Goal: Task Accomplishment & Management: Manage account settings

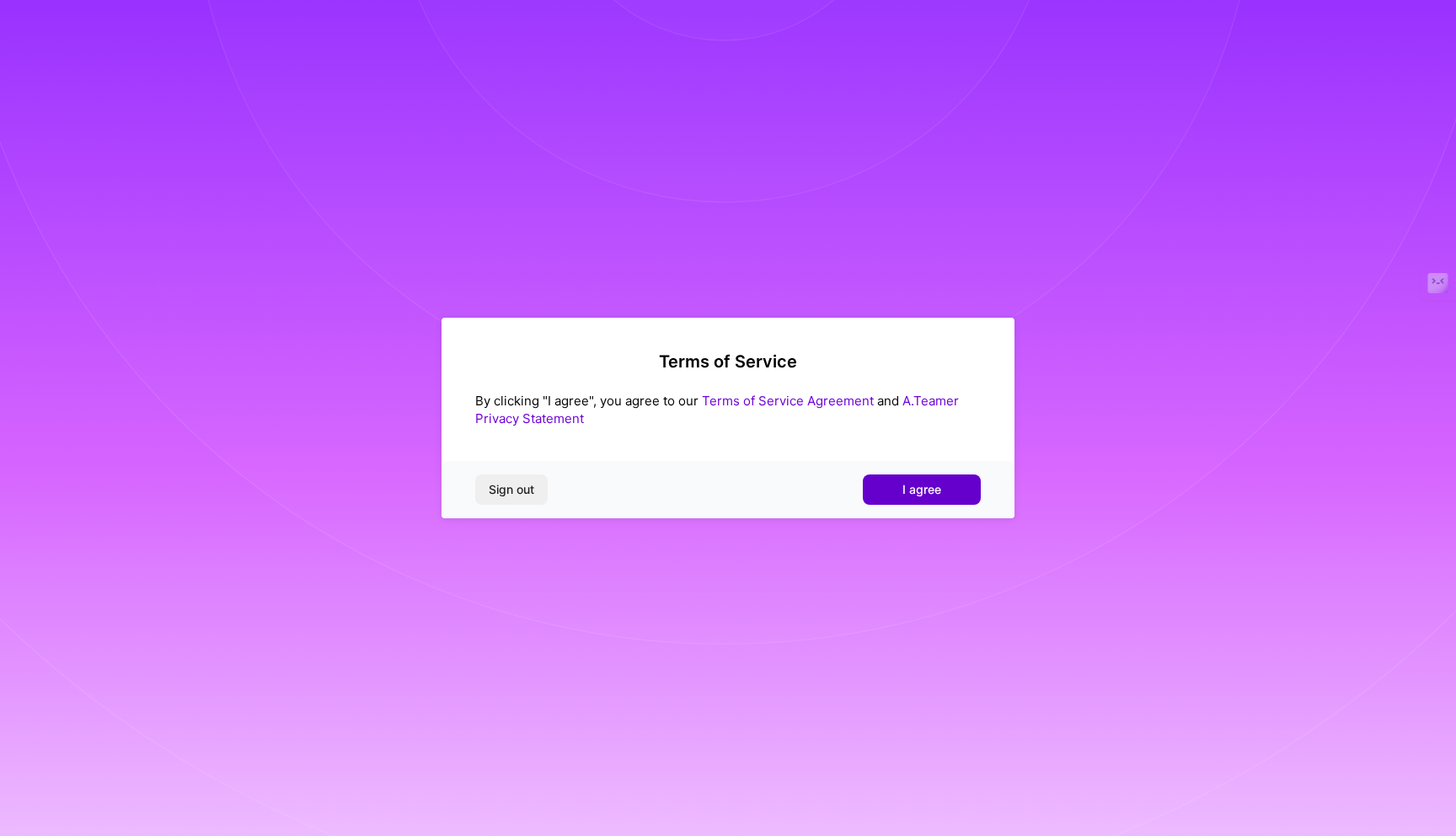
click at [904, 488] on span "I agree" at bounding box center [921, 489] width 39 height 17
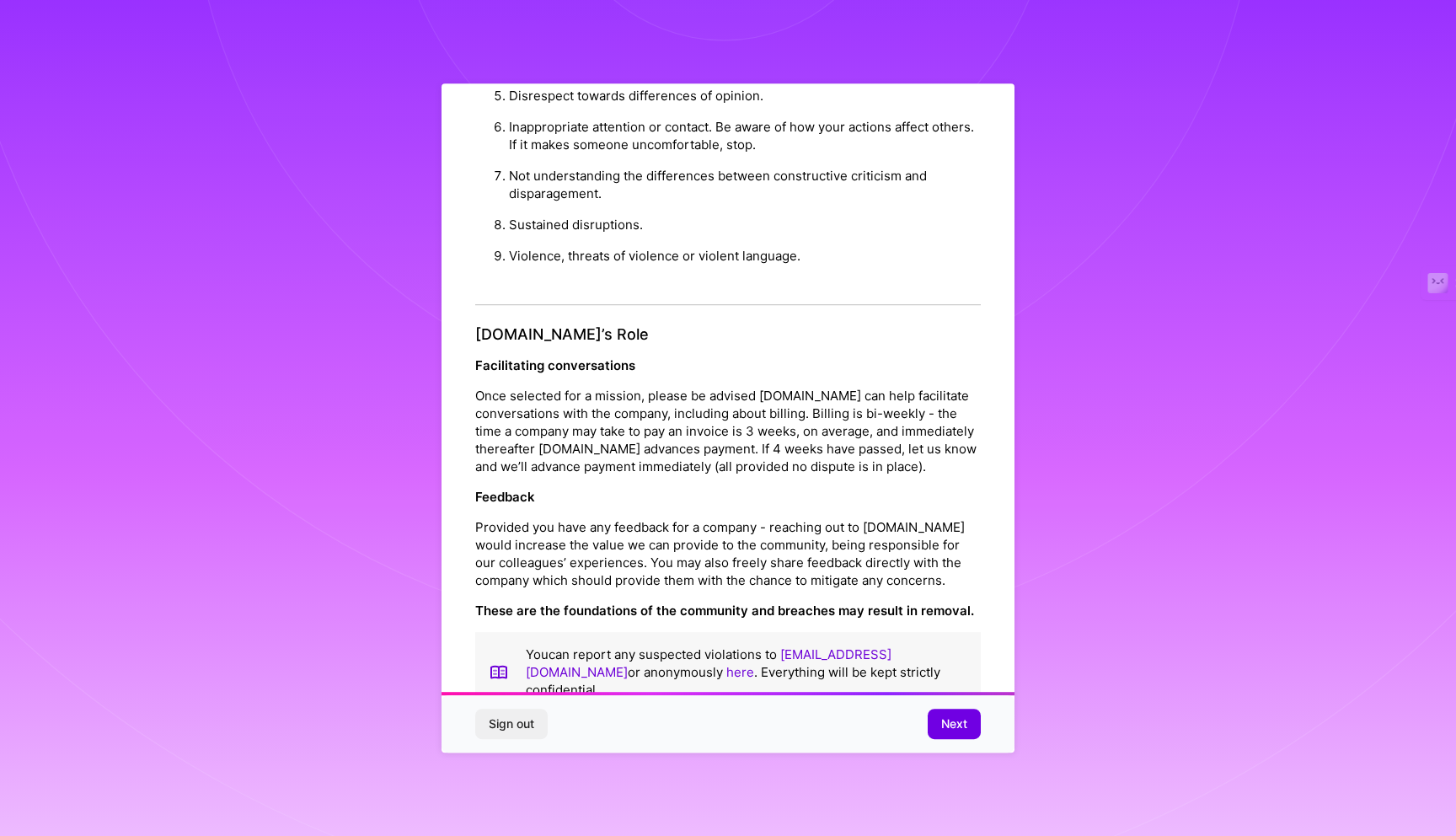
scroll to position [16, 0]
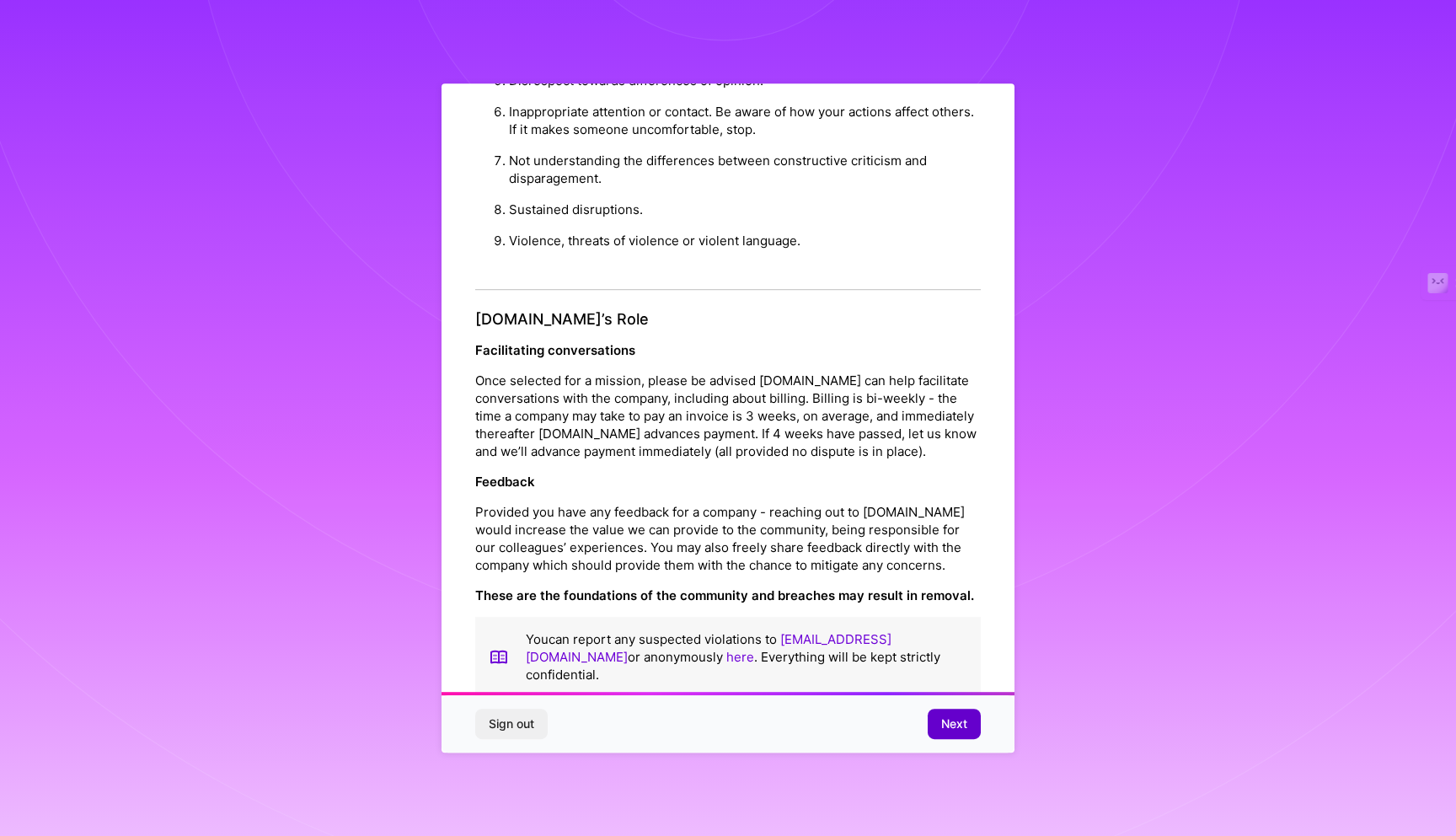
click at [955, 730] on span "Next" at bounding box center [954, 724] width 26 height 17
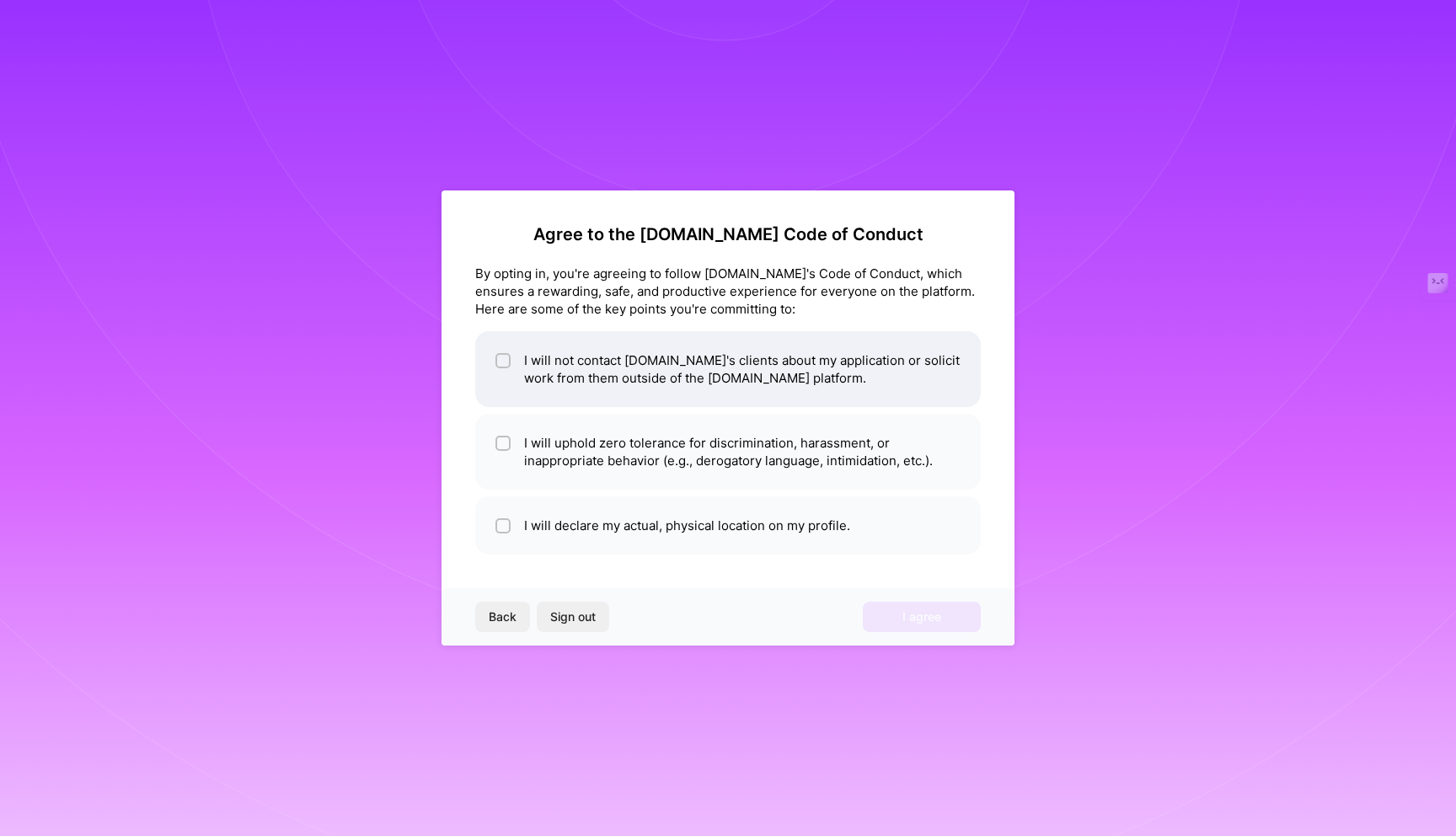
click at [506, 357] on input "checkbox" at bounding box center [505, 361] width 12 height 12
checkbox input "true"
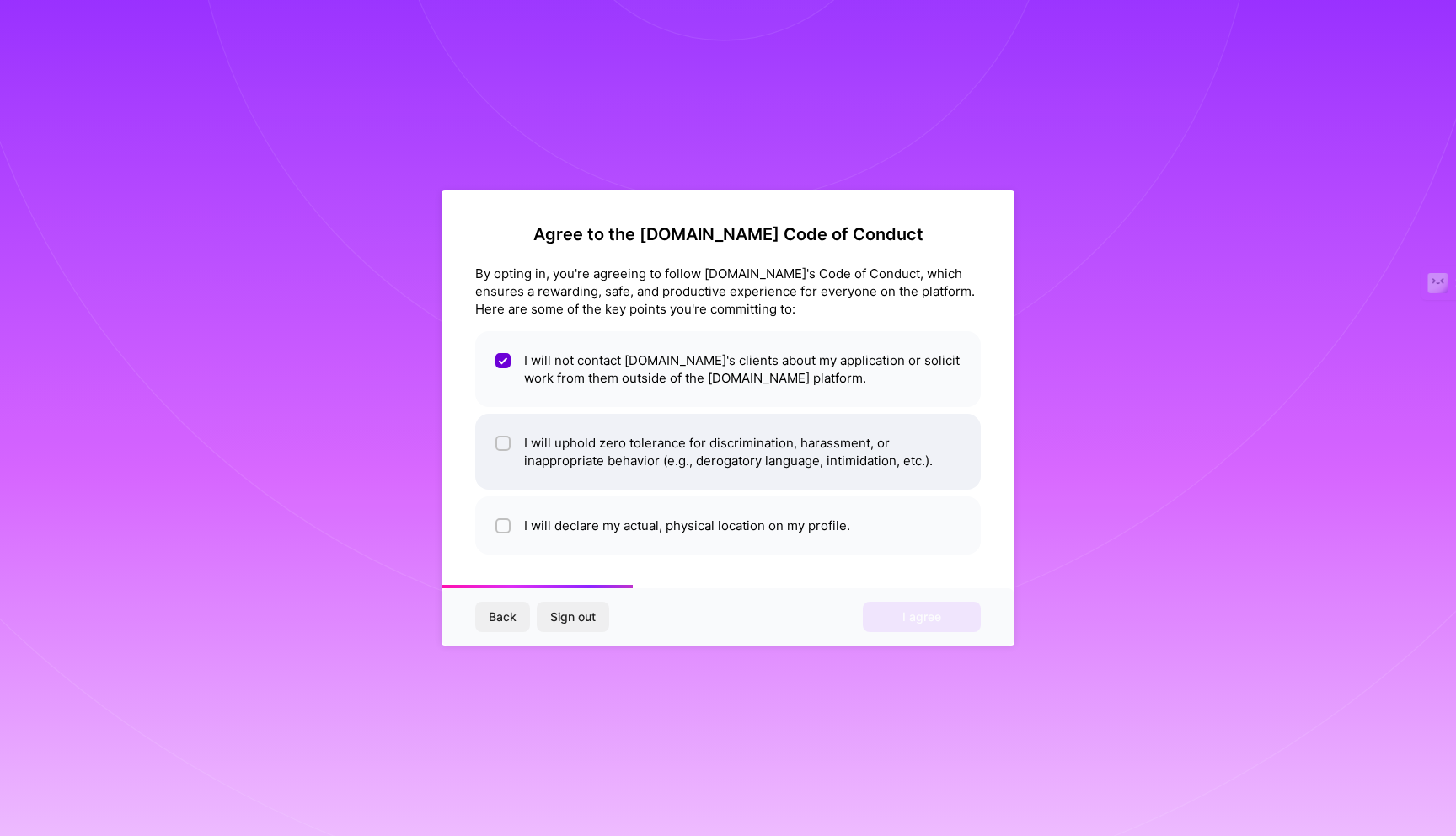
click at [500, 445] on input "checkbox" at bounding box center [505, 443] width 12 height 12
checkbox input "true"
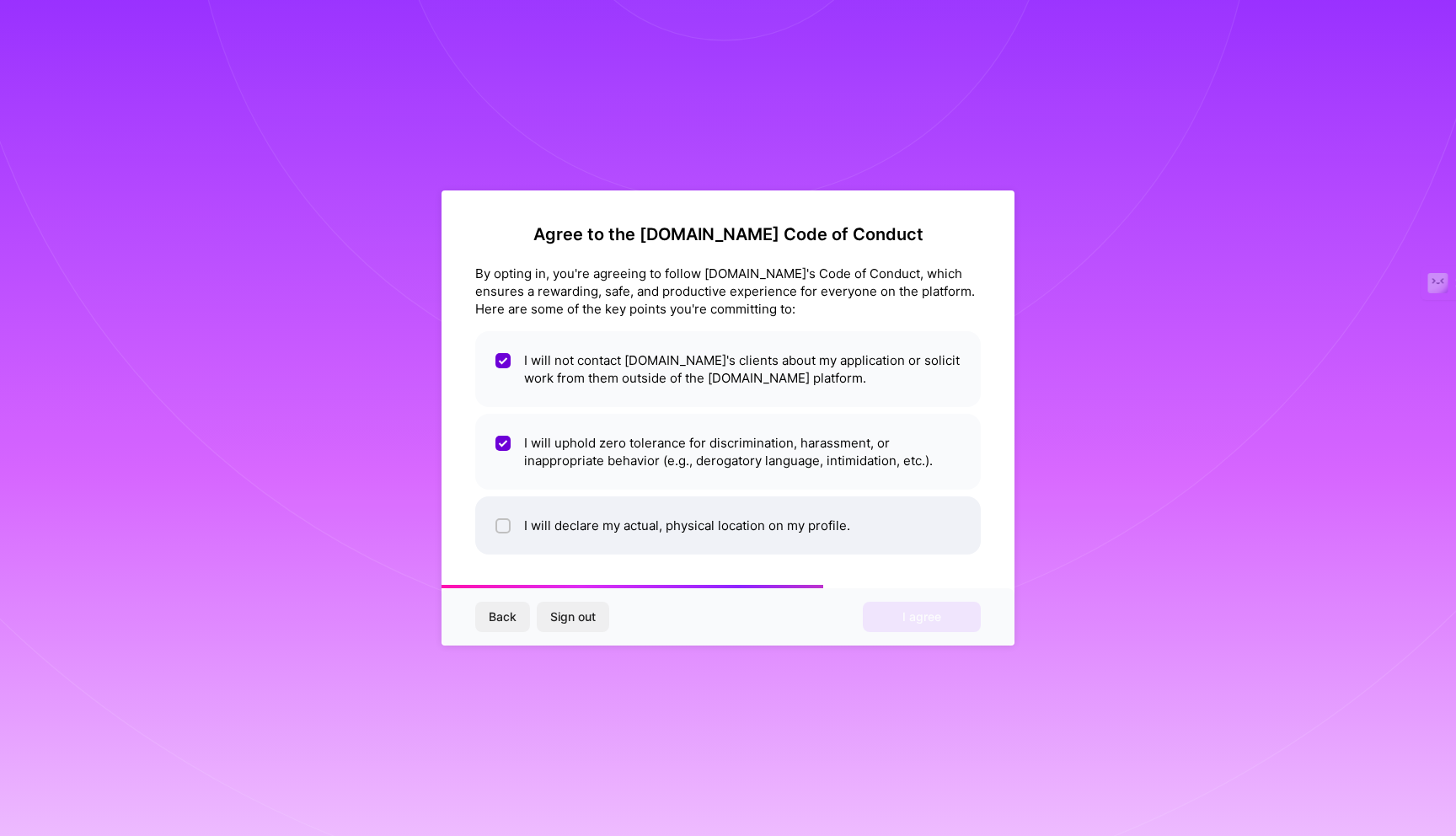
click at [495, 529] on div at bounding box center [503, 526] width 16 height 16
checkbox input "true"
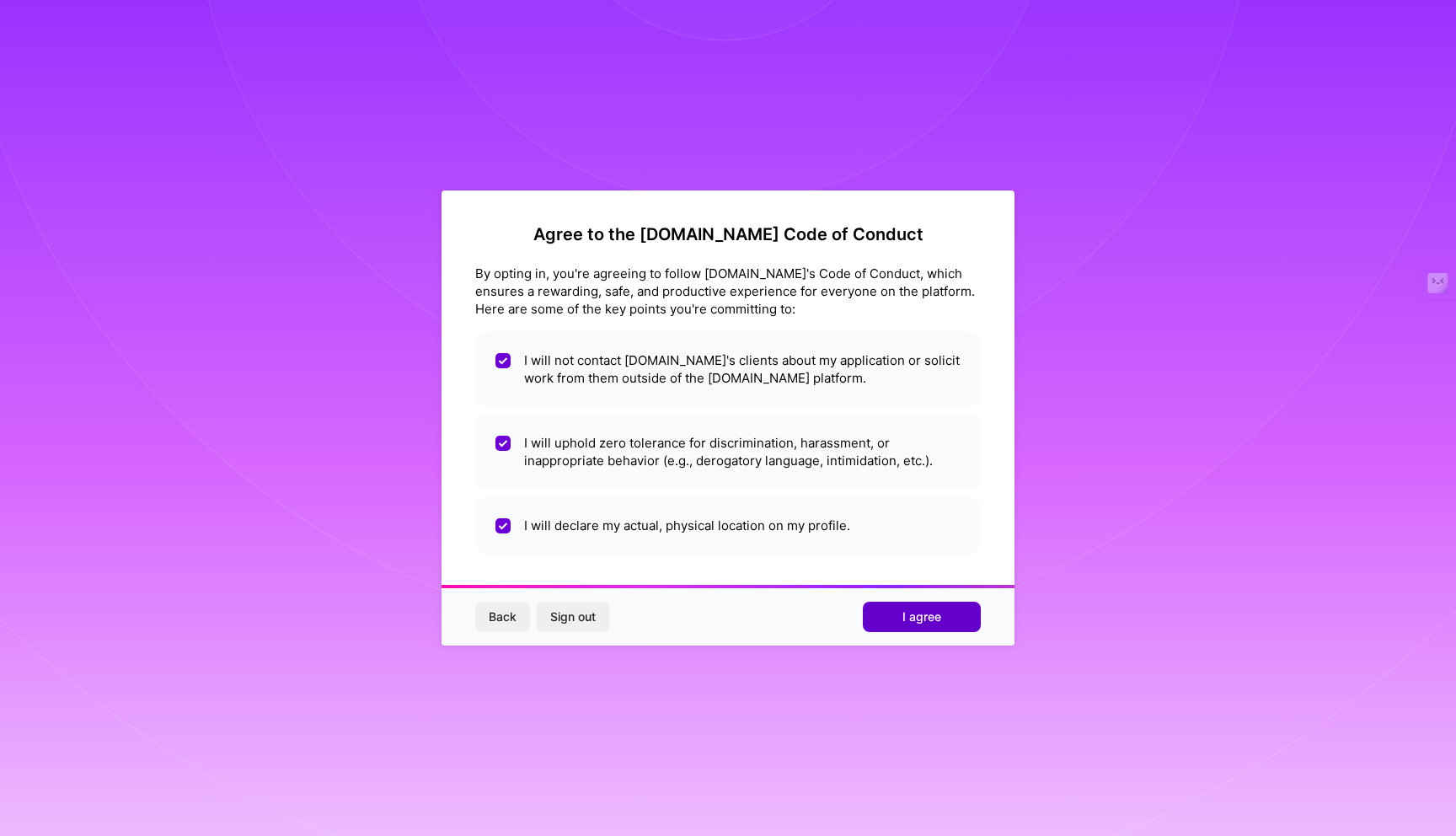
click at [915, 623] on span "I agree" at bounding box center [921, 617] width 39 height 17
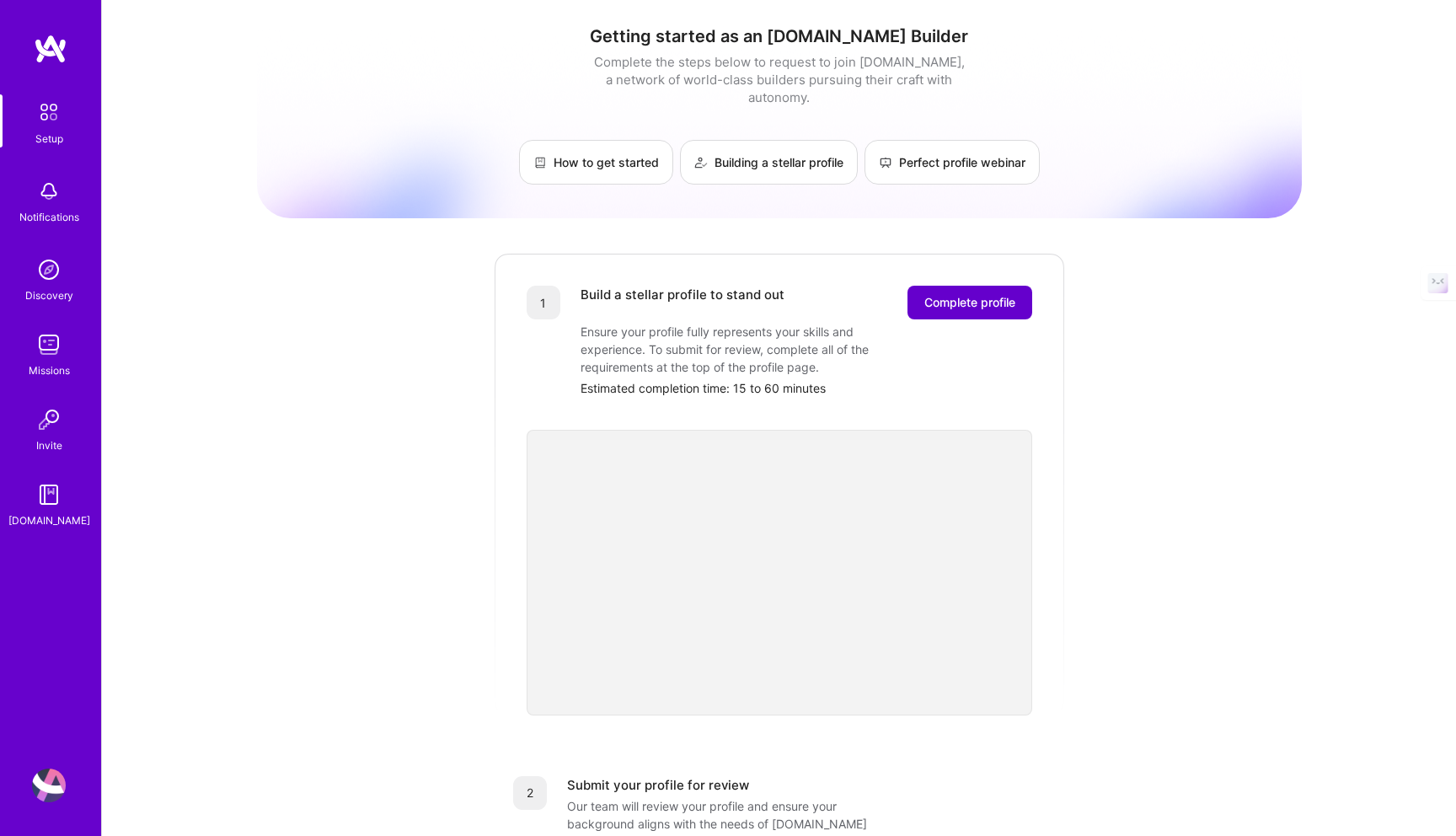
click at [924, 294] on span "Complete profile" at bounding box center [969, 302] width 91 height 17
click at [963, 294] on span "Complete profile" at bounding box center [969, 302] width 91 height 17
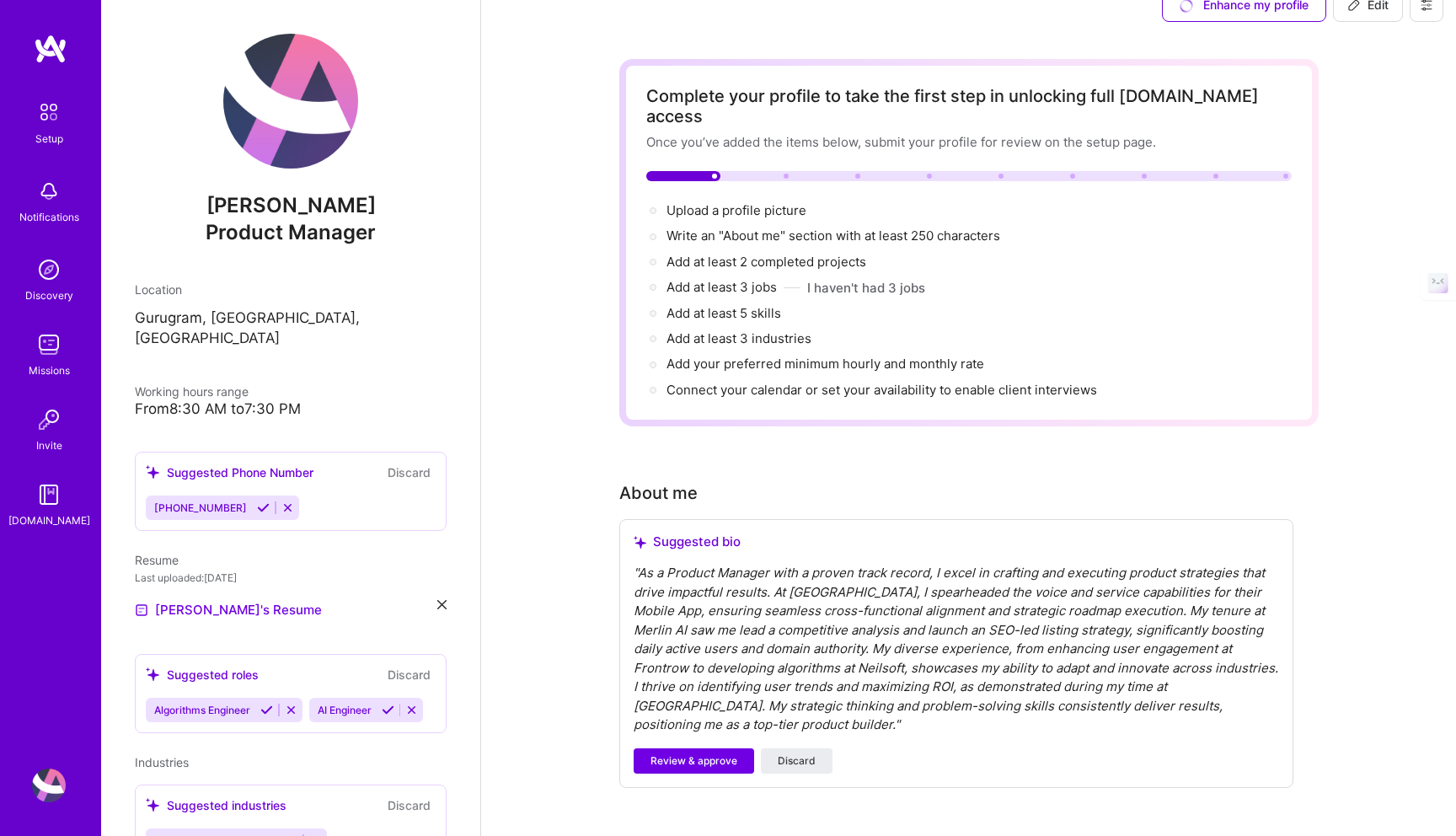
scroll to position [47, 0]
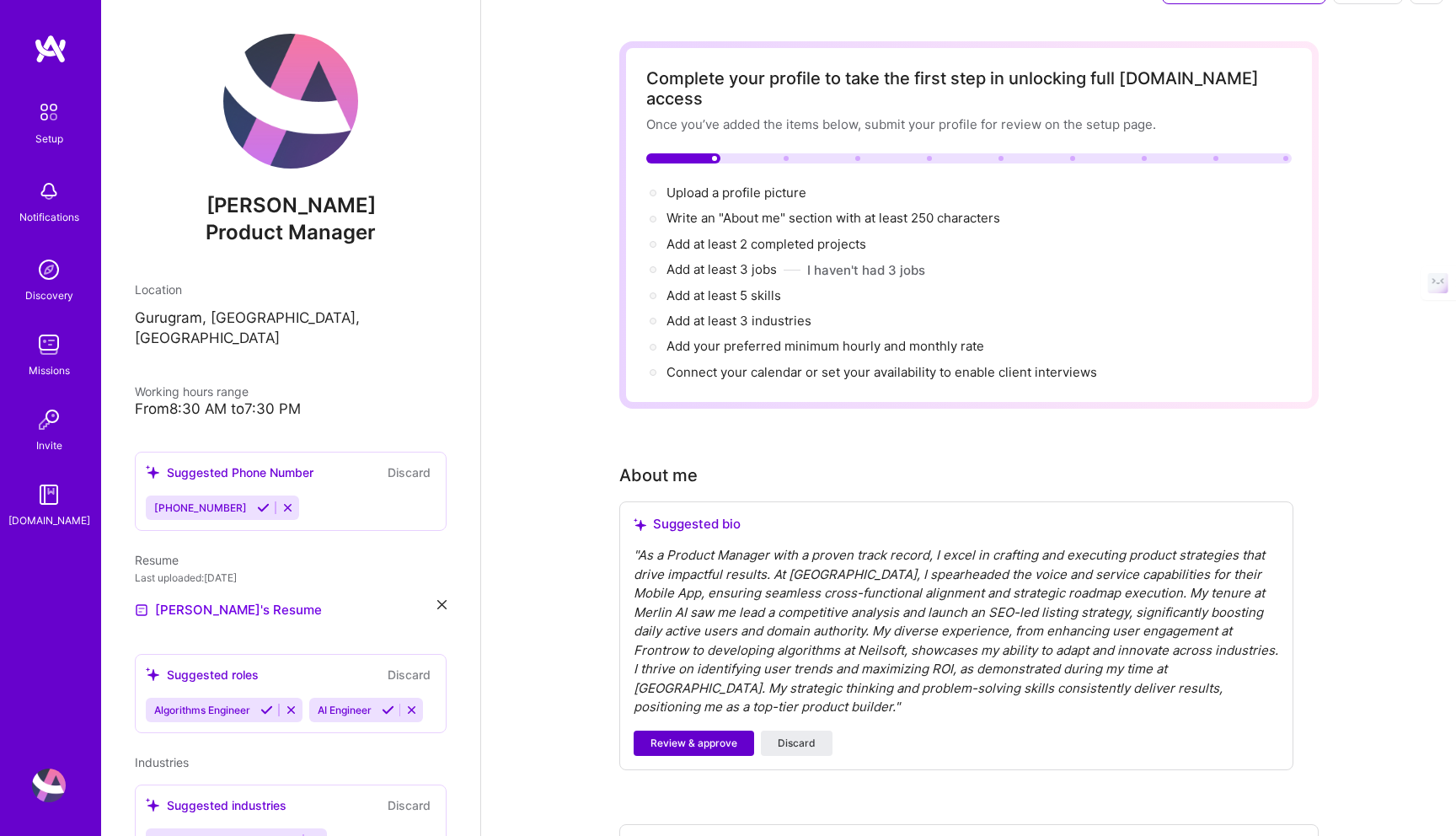
click at [700, 736] on span "Review & approve" at bounding box center [694, 743] width 87 height 16
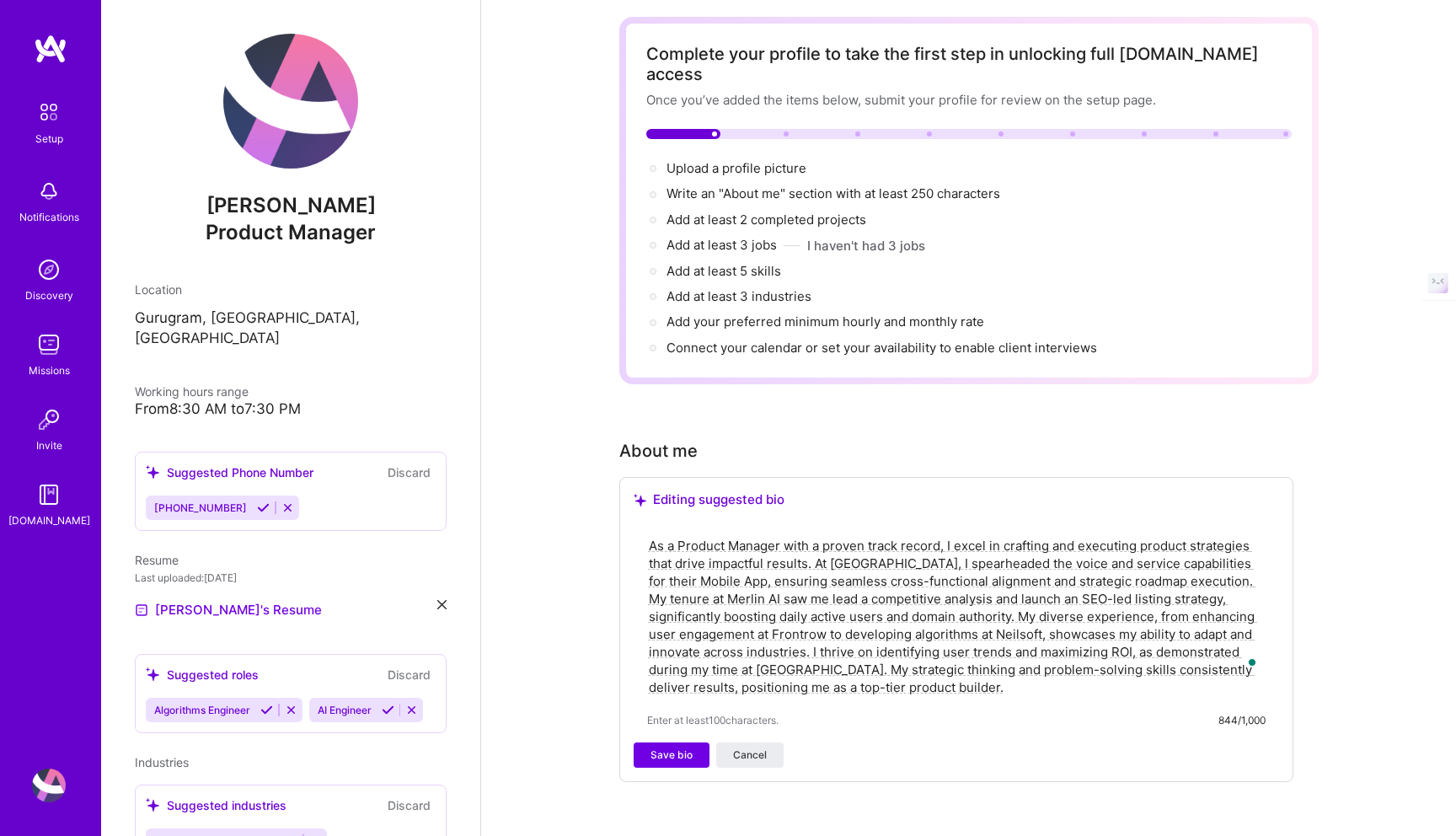
scroll to position [80, 0]
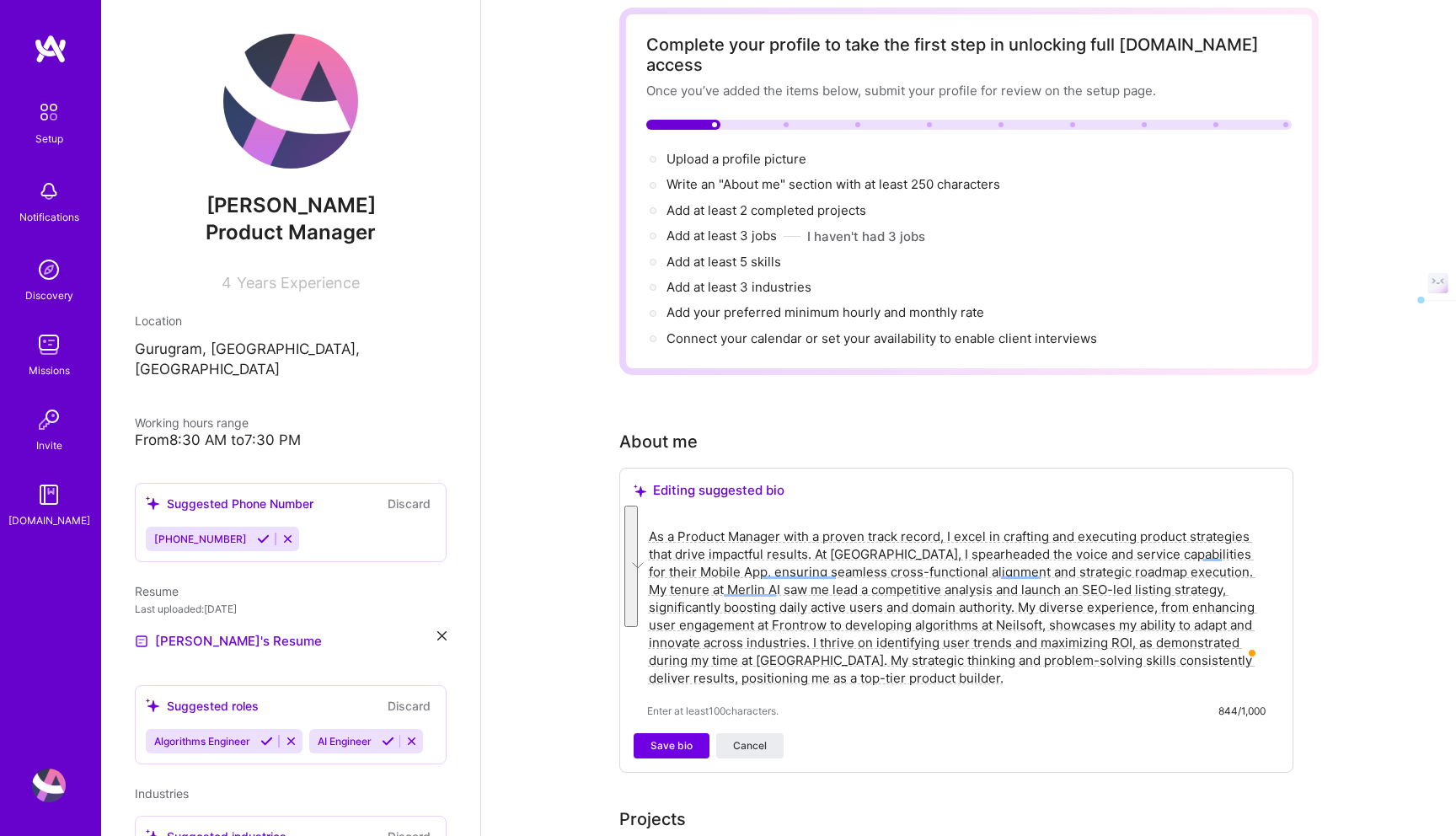
drag, startPoint x: 650, startPoint y: 518, endPoint x: 928, endPoint y: 663, distance: 313.5
click at [928, 663] on textarea "As a Product Manager with a proven track record, I excel in crafting and execut…" at bounding box center [956, 607] width 618 height 162
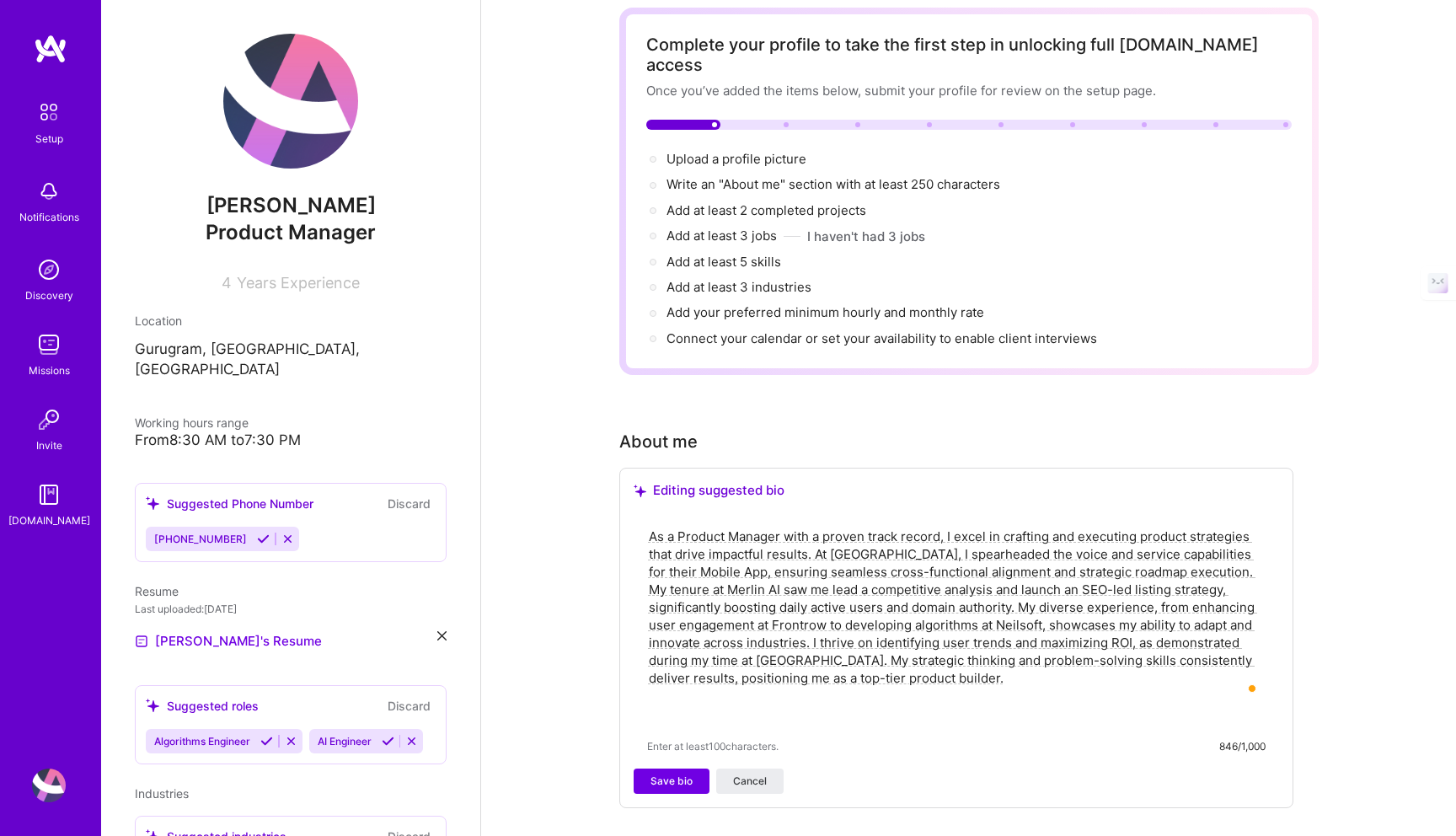
paste textarea "A graduate student from the 2023 class at [GEOGRAPHIC_DATA] and currently worki…"
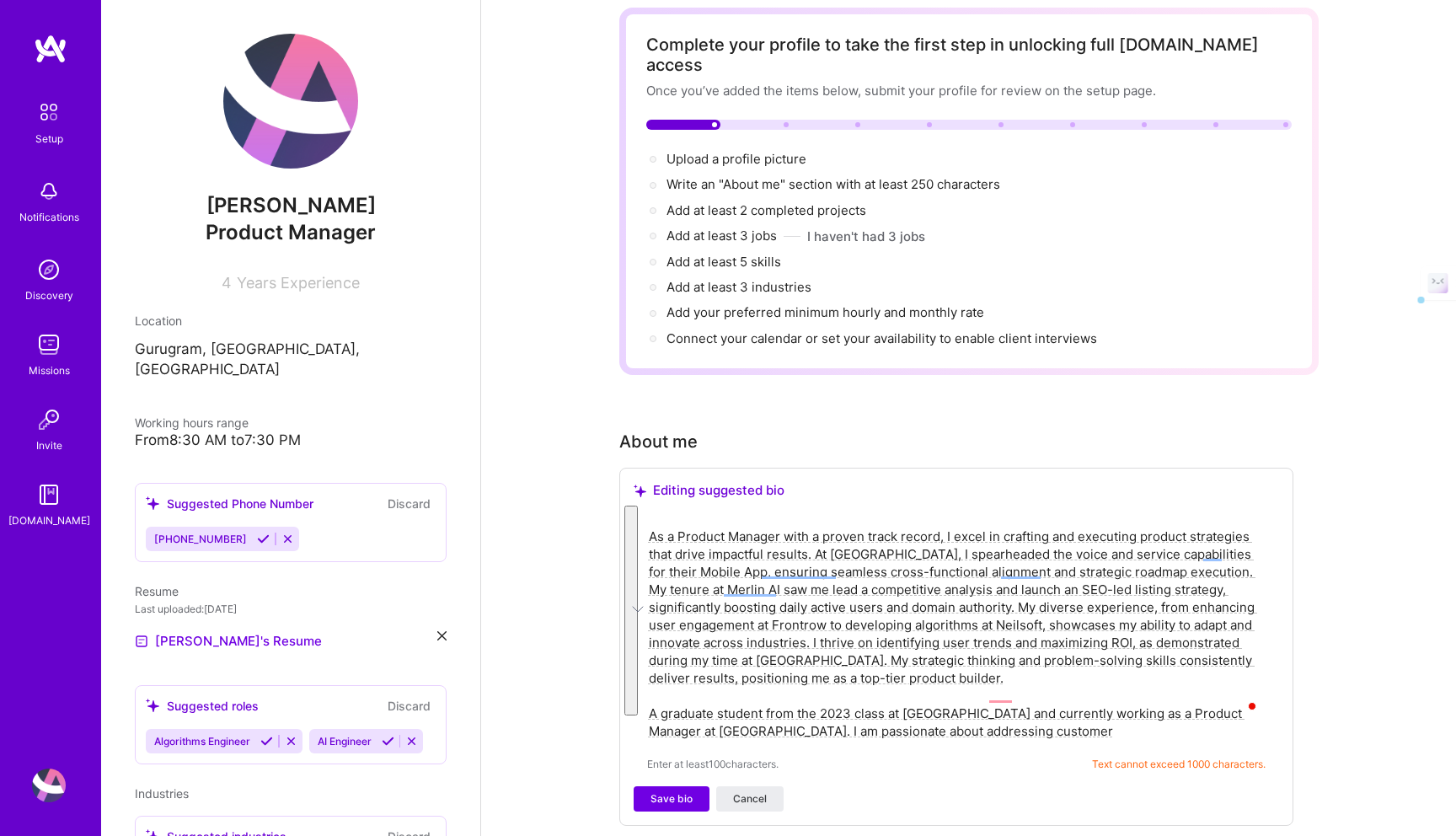
drag, startPoint x: 987, startPoint y: 712, endPoint x: 644, endPoint y: 495, distance: 405.9
click at [644, 512] on div "As a Product Manager with a proven track record, I excel in crafting and execut…" at bounding box center [955, 649] width 645 height 273
paste textarea "graduate student from the 2023 class at [GEOGRAPHIC_DATA] and currently working…"
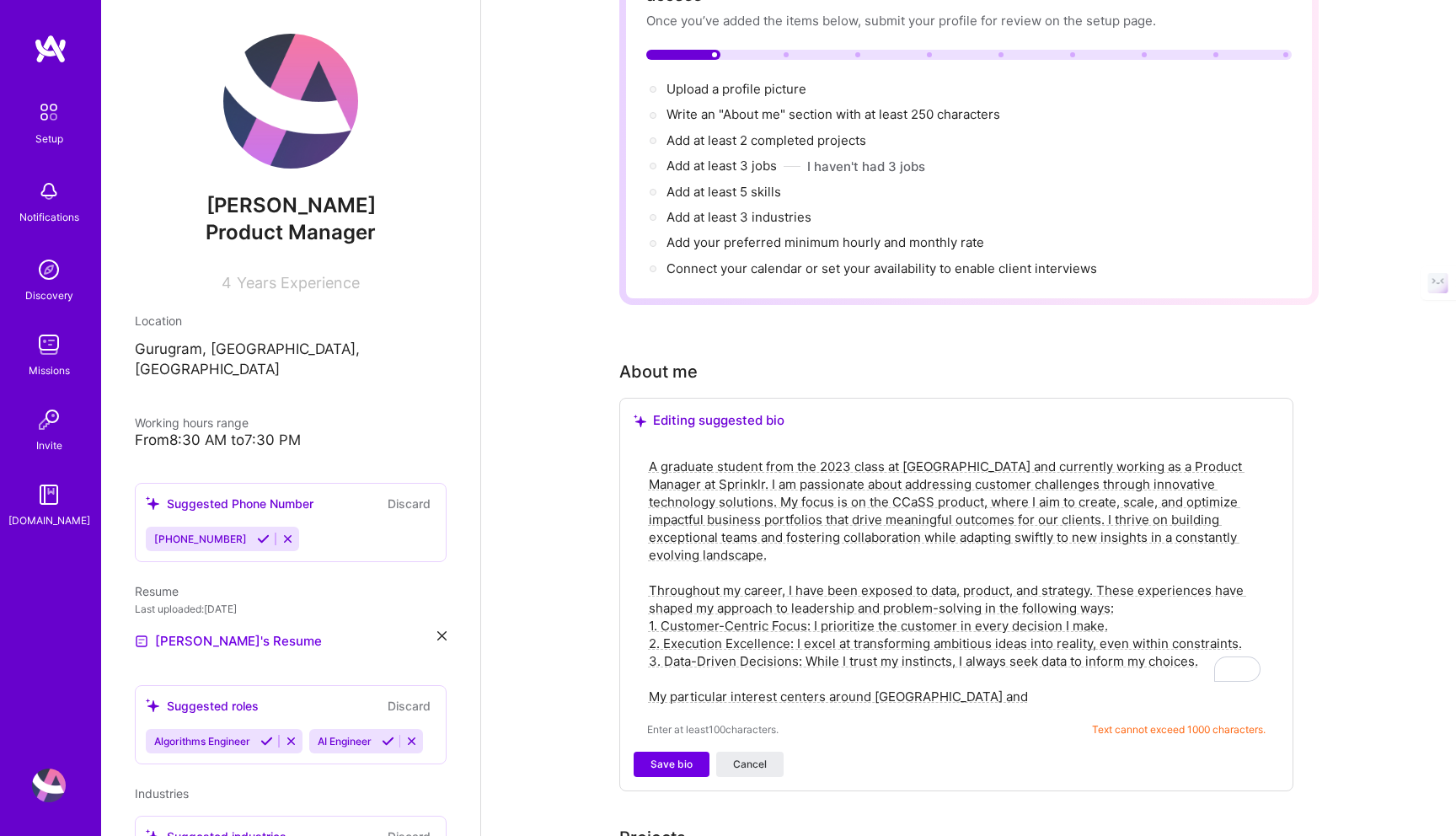
scroll to position [160, 0]
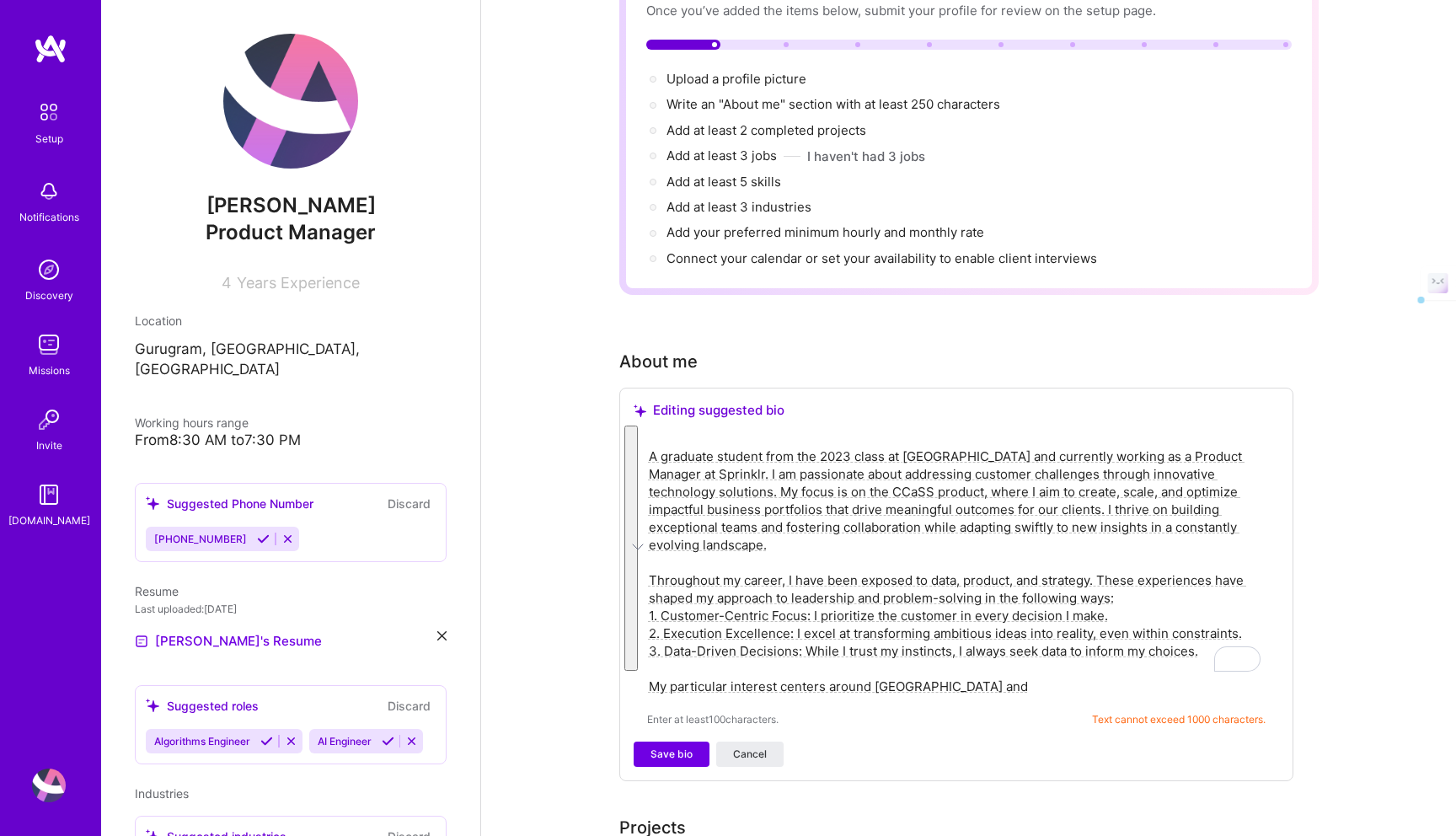
drag, startPoint x: 926, startPoint y: 664, endPoint x: 627, endPoint y: 438, distance: 374.8
click at [627, 438] on div "Editing suggested bio A graduate student from the 2023 class at [GEOGRAPHIC_DAT…" at bounding box center [956, 584] width 674 height 394
click at [794, 593] on textarea "A graduate student from the 2023 class at [GEOGRAPHIC_DATA] and currently worki…" at bounding box center [956, 572] width 618 height 251
drag, startPoint x: 684, startPoint y: 507, endPoint x: 650, endPoint y: 509, distance: 34.1
click at [650, 509] on textarea "A graduate student from the 2023 class at [GEOGRAPHIC_DATA] and currently worki…" at bounding box center [956, 572] width 618 height 251
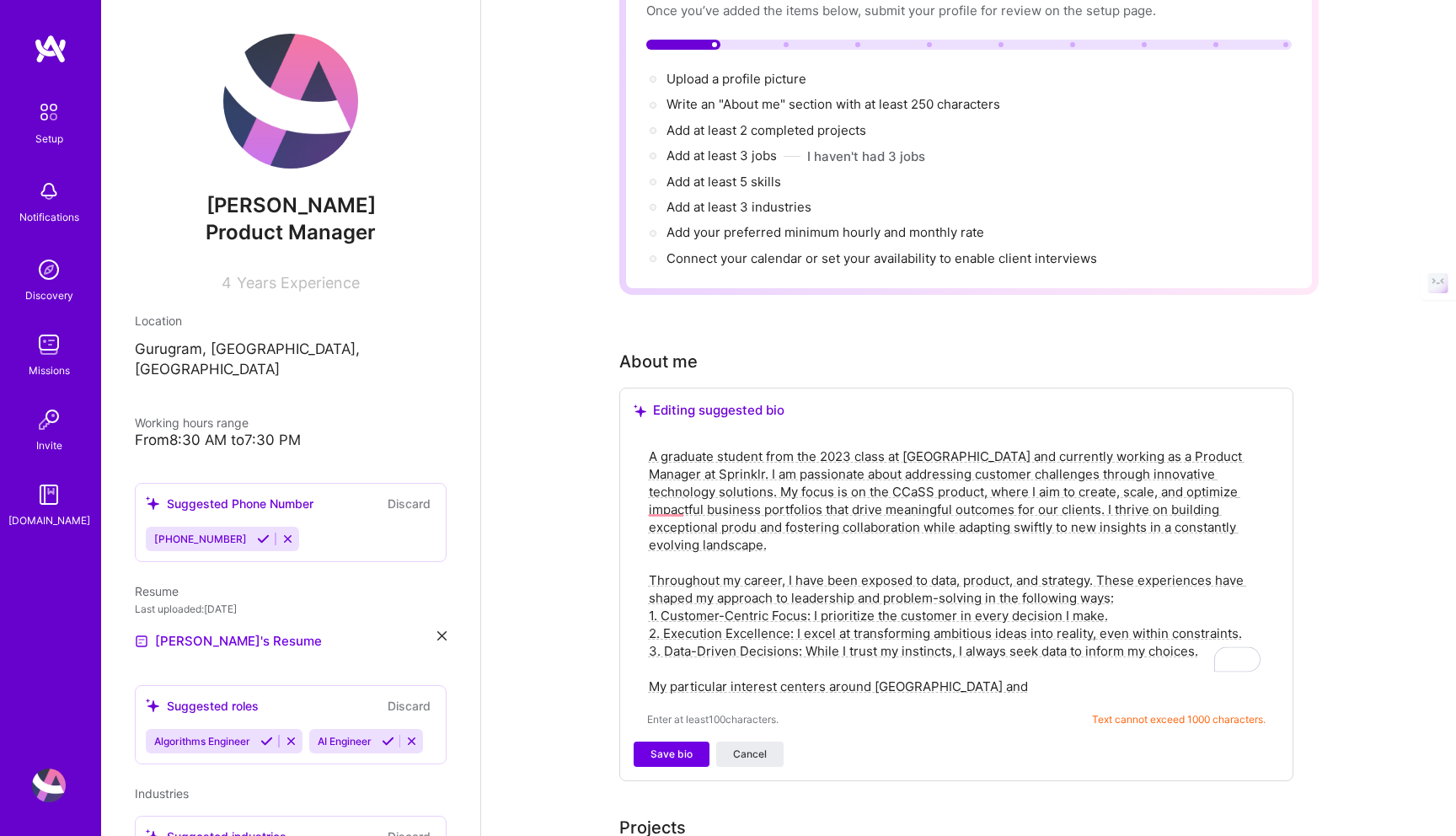
click at [924, 666] on textarea "A graduate student from the 2023 class at [GEOGRAPHIC_DATA] and currently worki…" at bounding box center [956, 572] width 618 height 251
click at [682, 510] on textarea "A graduate student from the 2023 class at [GEOGRAPHIC_DATA] and currently worki…" at bounding box center [956, 572] width 618 height 251
drag, startPoint x: 894, startPoint y: 665, endPoint x: 662, endPoint y: 656, distance: 232.2
click at [662, 656] on textarea "A graduate student from the 2023 class at [GEOGRAPHIC_DATA] and currently worki…" at bounding box center [956, 572] width 618 height 251
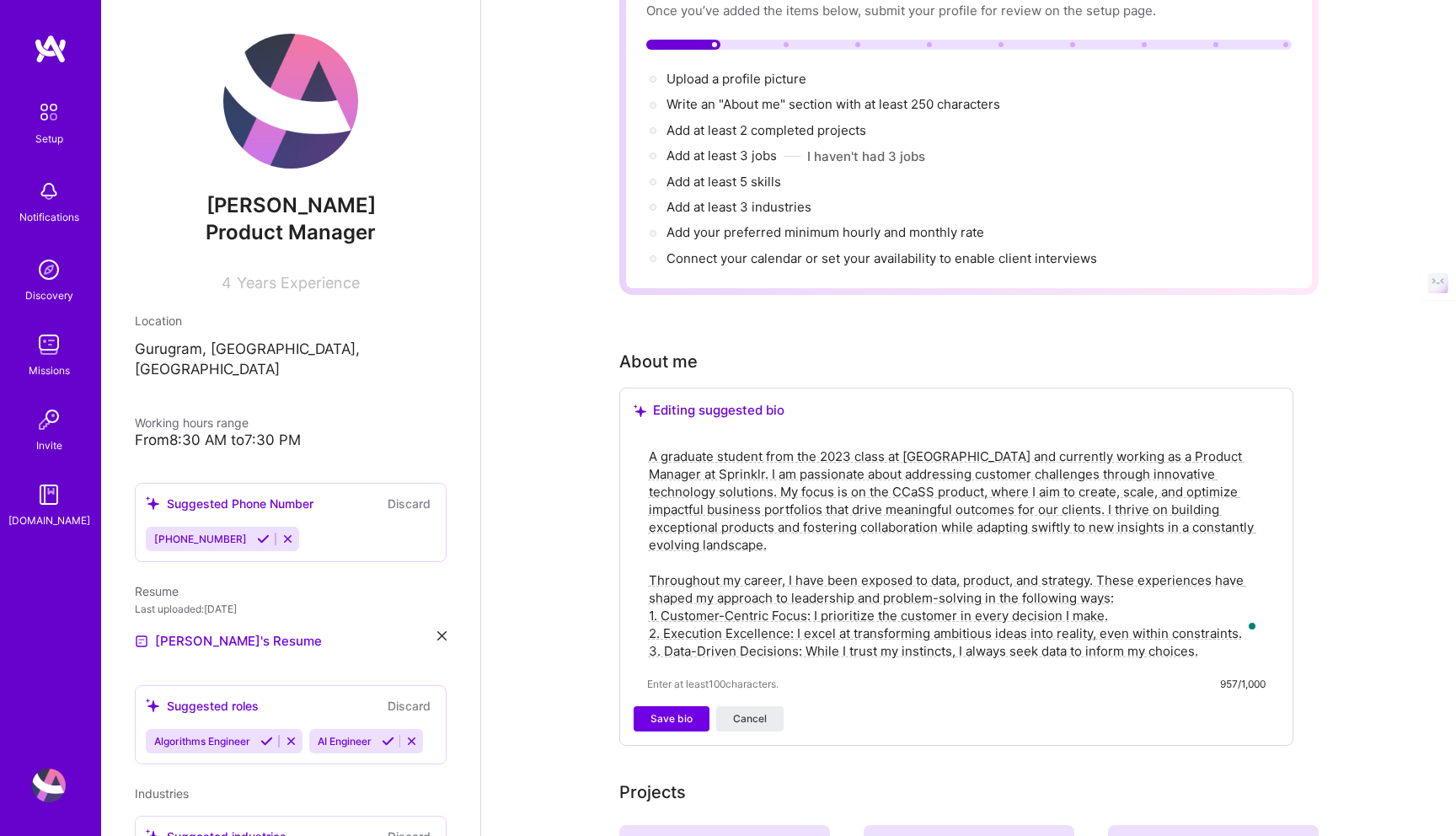
click at [775, 522] on textarea "A graduate student from the 2023 class at [GEOGRAPHIC_DATA] and currently worki…" at bounding box center [956, 553] width 618 height 216
paste textarea "My particular interest centers around AI a"
drag, startPoint x: 956, startPoint y: 524, endPoint x: 721, endPoint y: 524, distance: 235.0
click at [721, 524] on textarea "A graduate student from the 2023 class at [GEOGRAPHIC_DATA] and currently worki…" at bounding box center [956, 553] width 618 height 216
click at [731, 478] on textarea "A graduate student from the 2023 class at [GEOGRAPHIC_DATA] and currently worki…" at bounding box center [956, 553] width 618 height 216
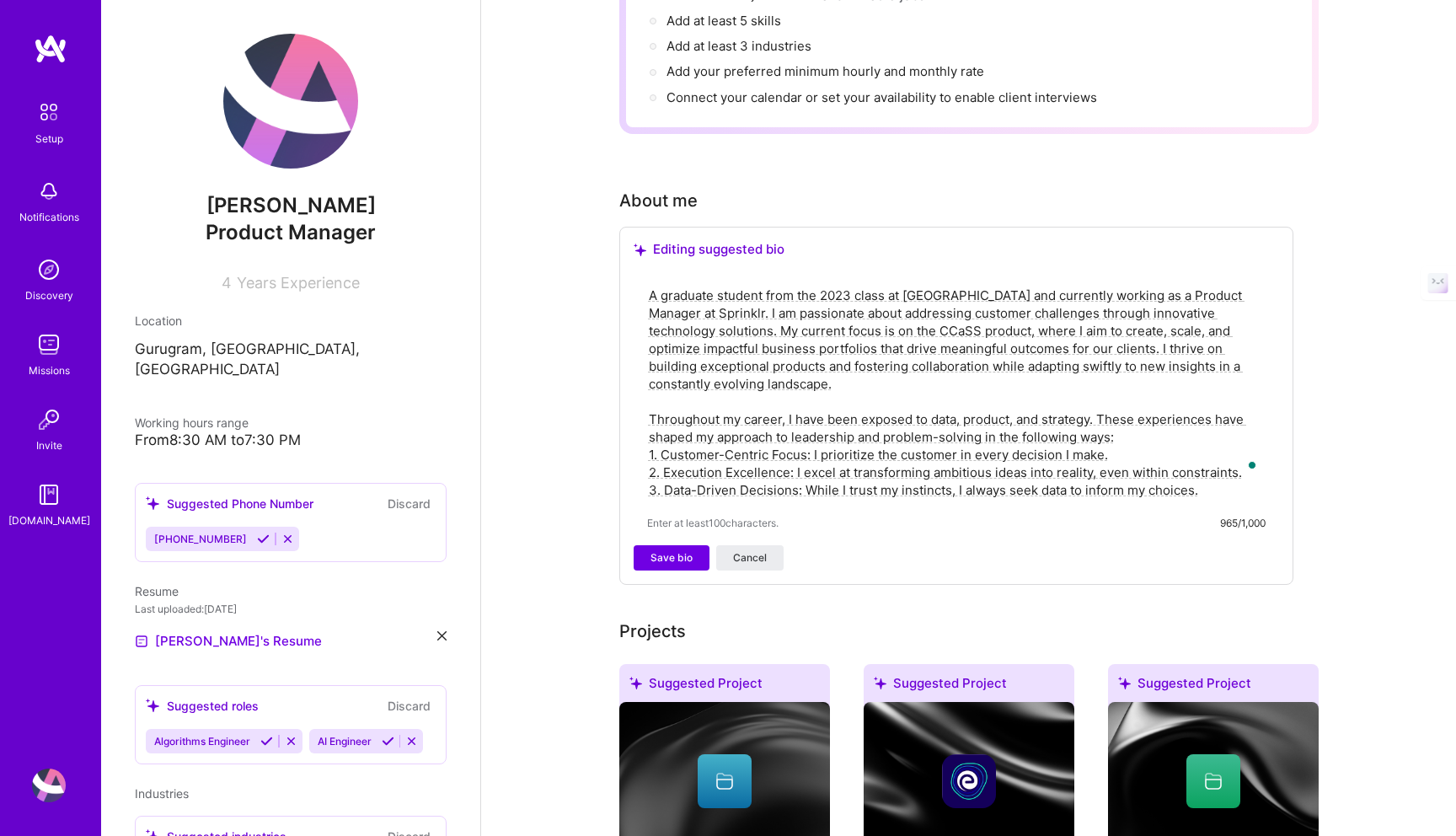
scroll to position [320, 0]
type textarea "A graduate student from the 2023 class at [GEOGRAPHIC_DATA] and currently worki…"
click at [669, 552] on span "Save bio" at bounding box center [672, 559] width 42 height 16
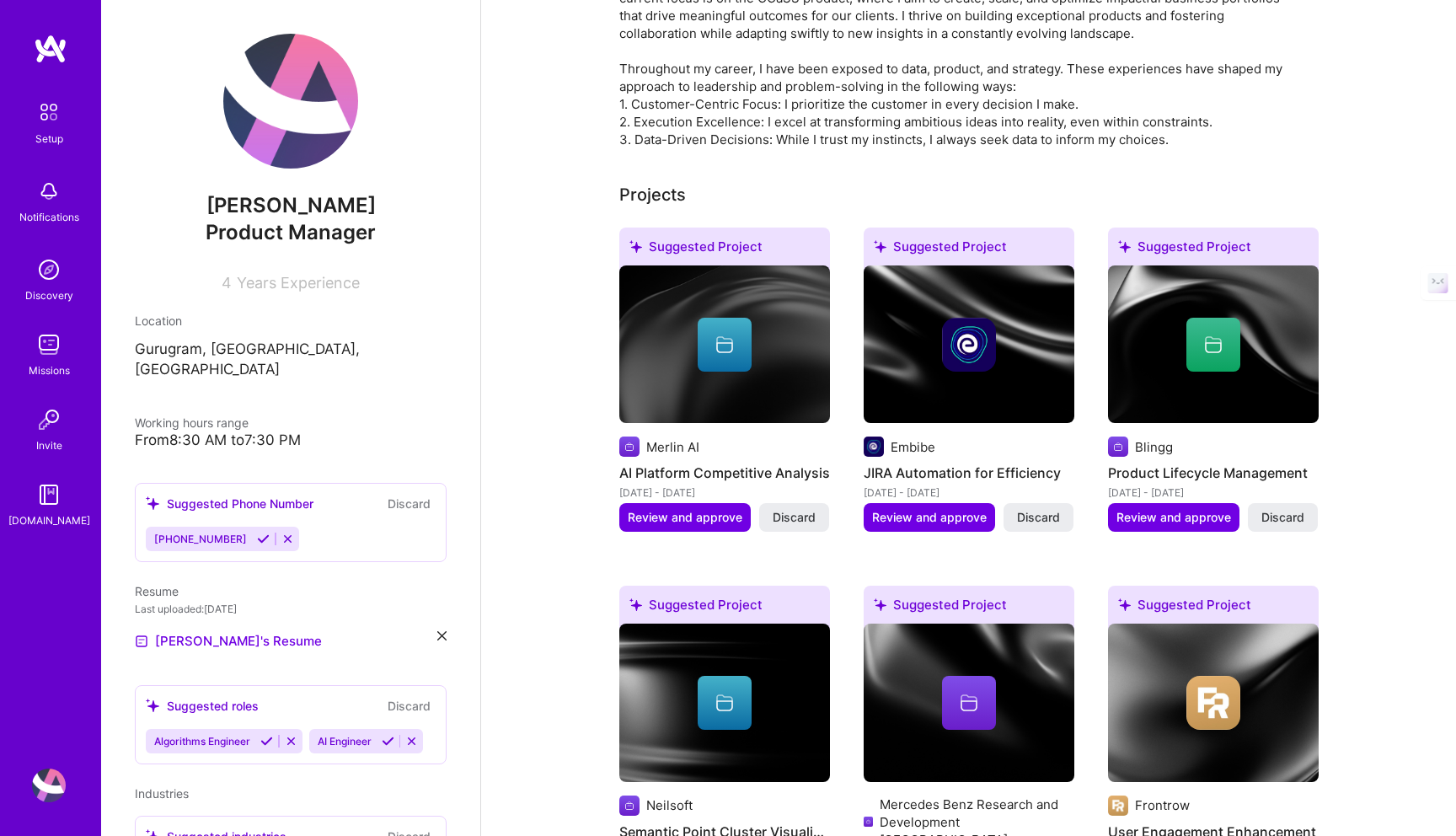
scroll to position [578, 0]
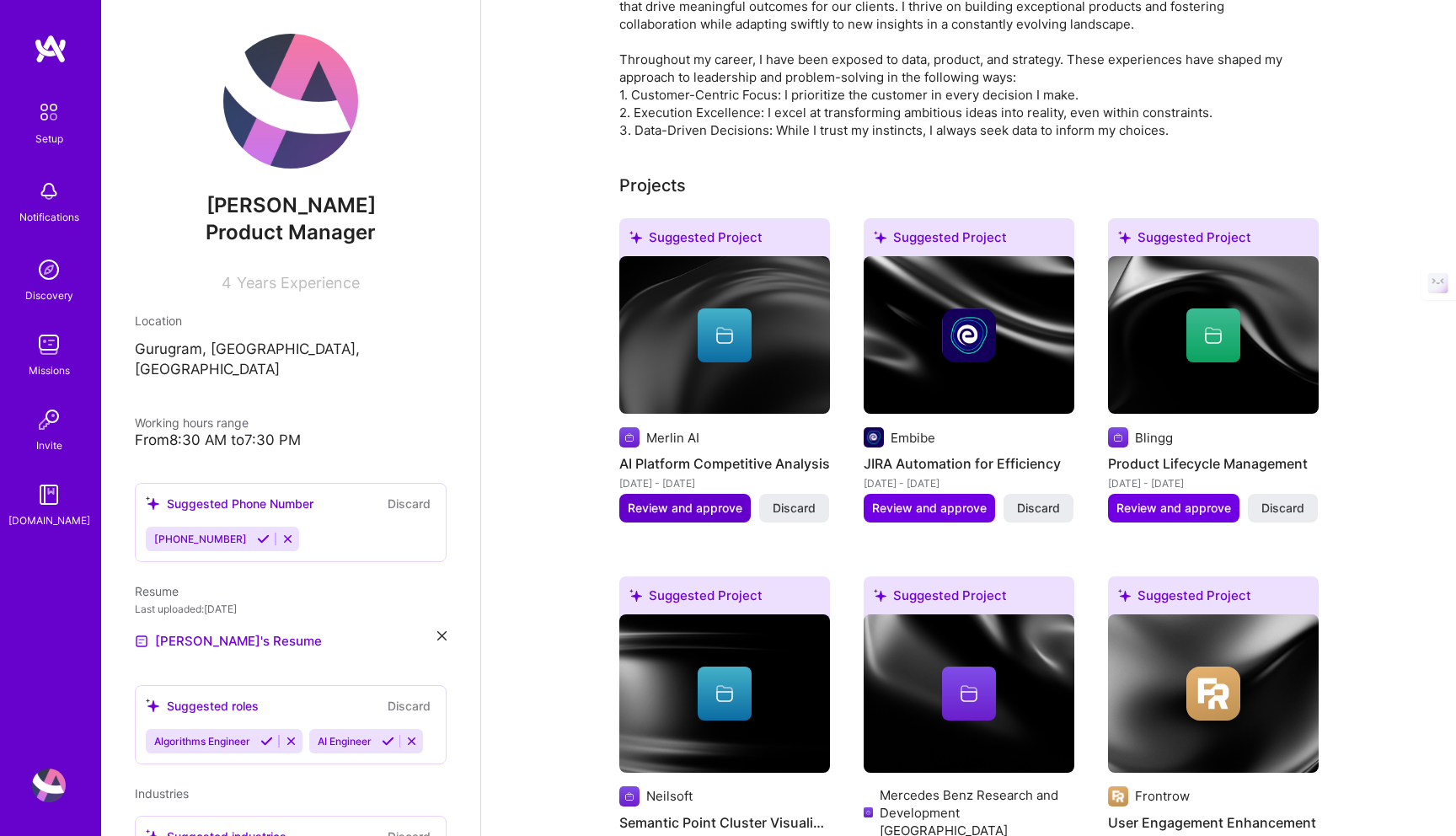
click at [717, 499] on span "Review and approve" at bounding box center [684, 507] width 115 height 17
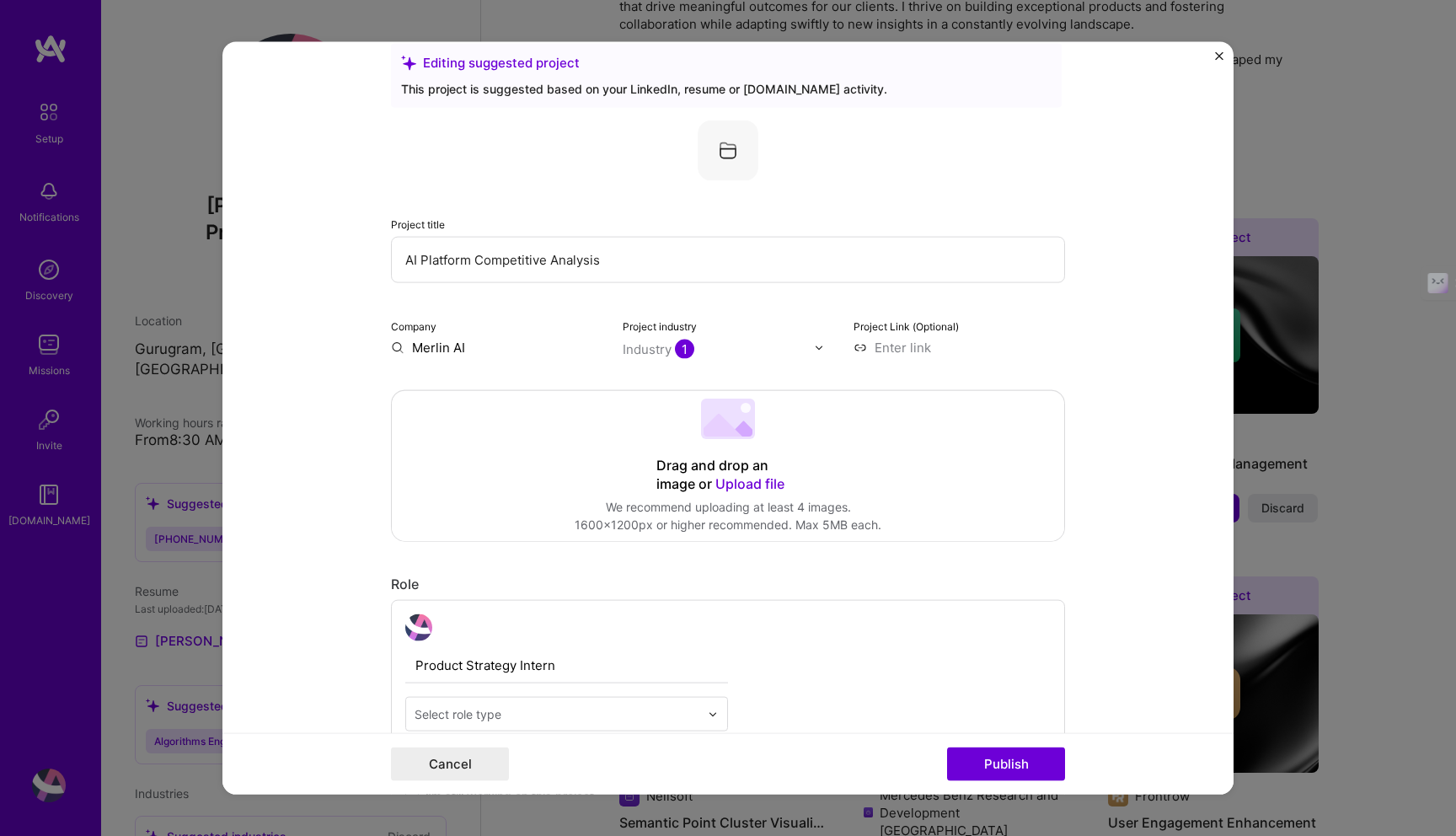
scroll to position [0, 0]
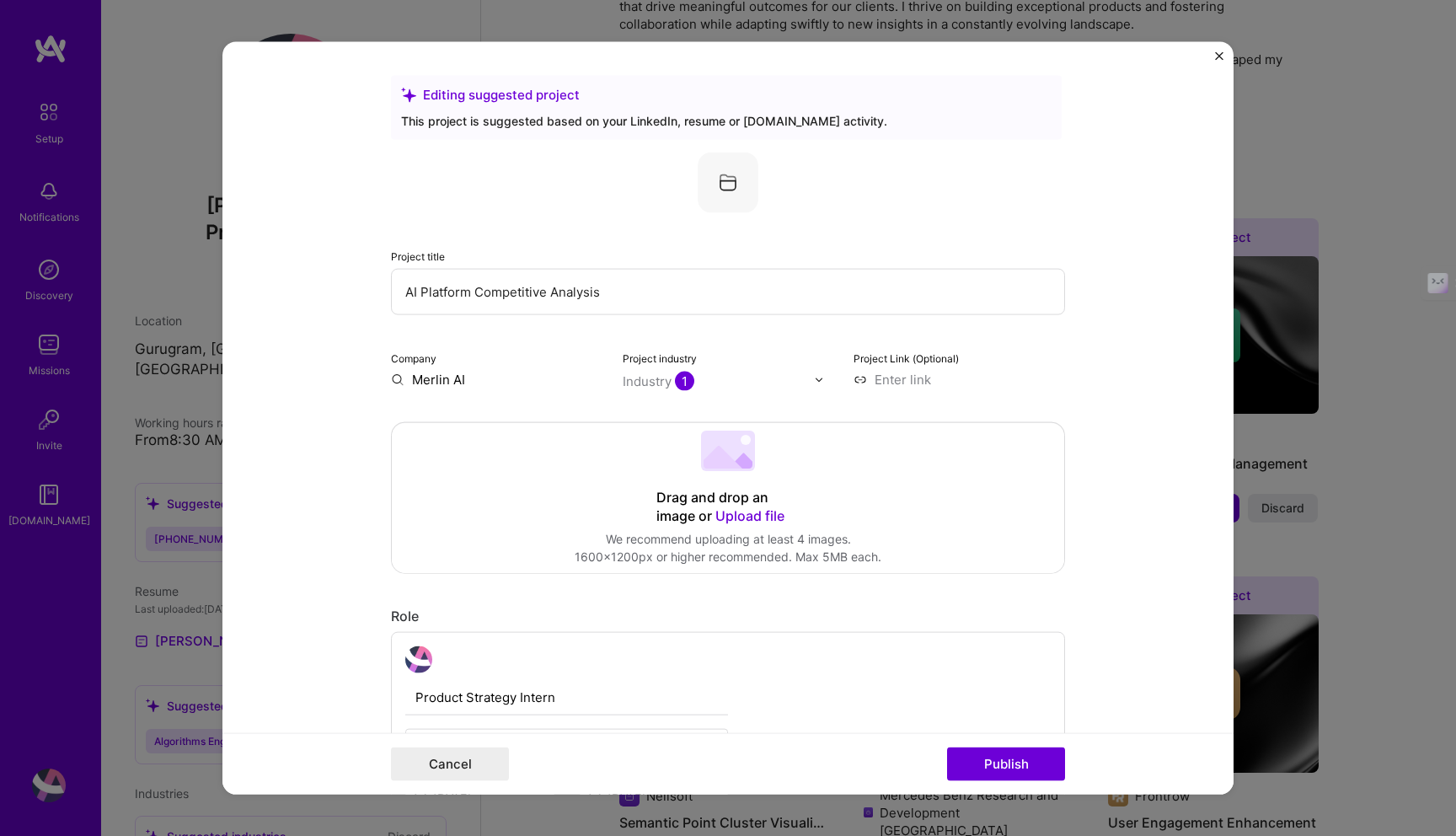
click at [1215, 55] on img "Close" at bounding box center [1218, 56] width 8 height 8
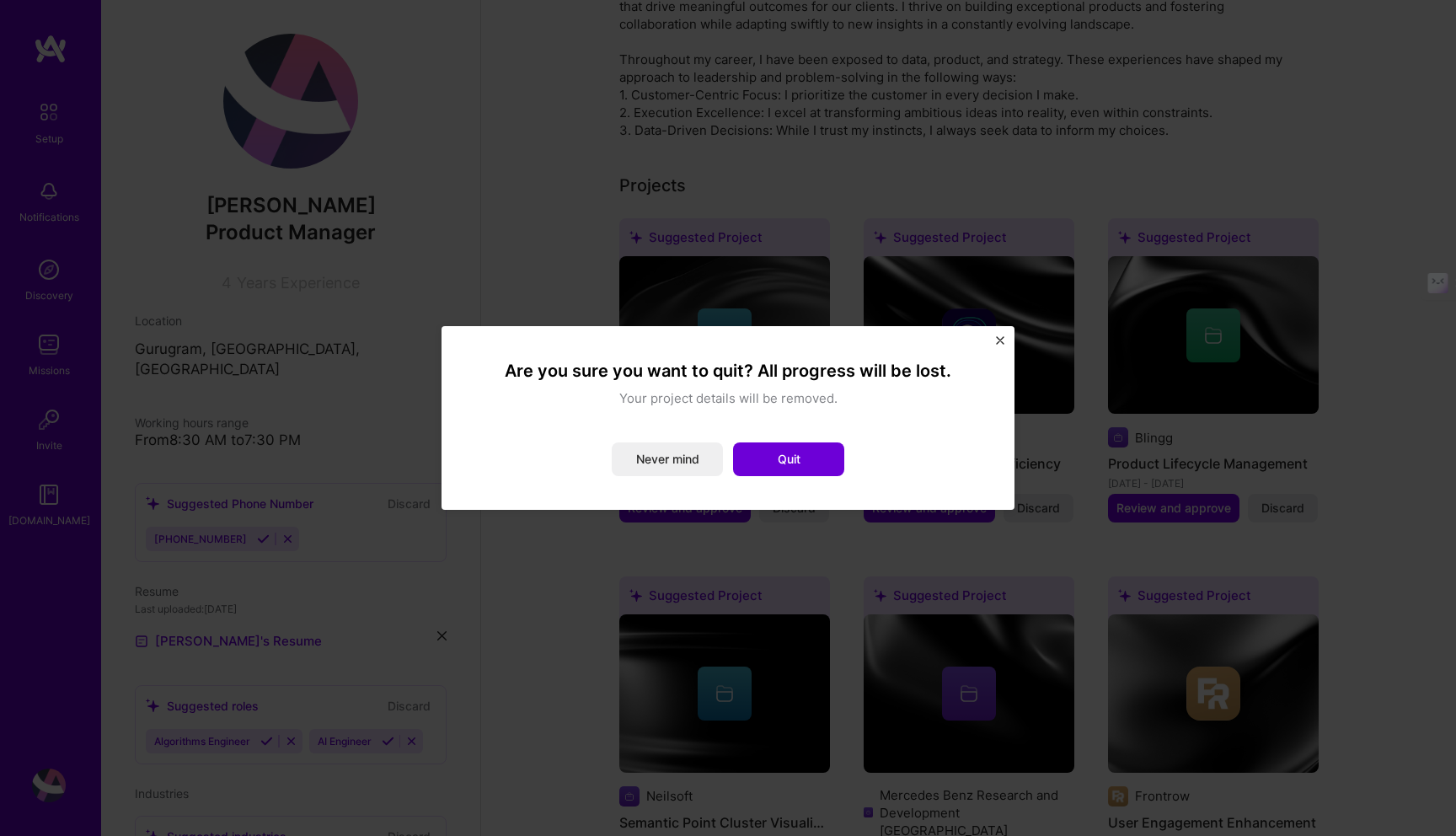
click at [995, 341] on img "Close" at bounding box center [999, 340] width 8 height 8
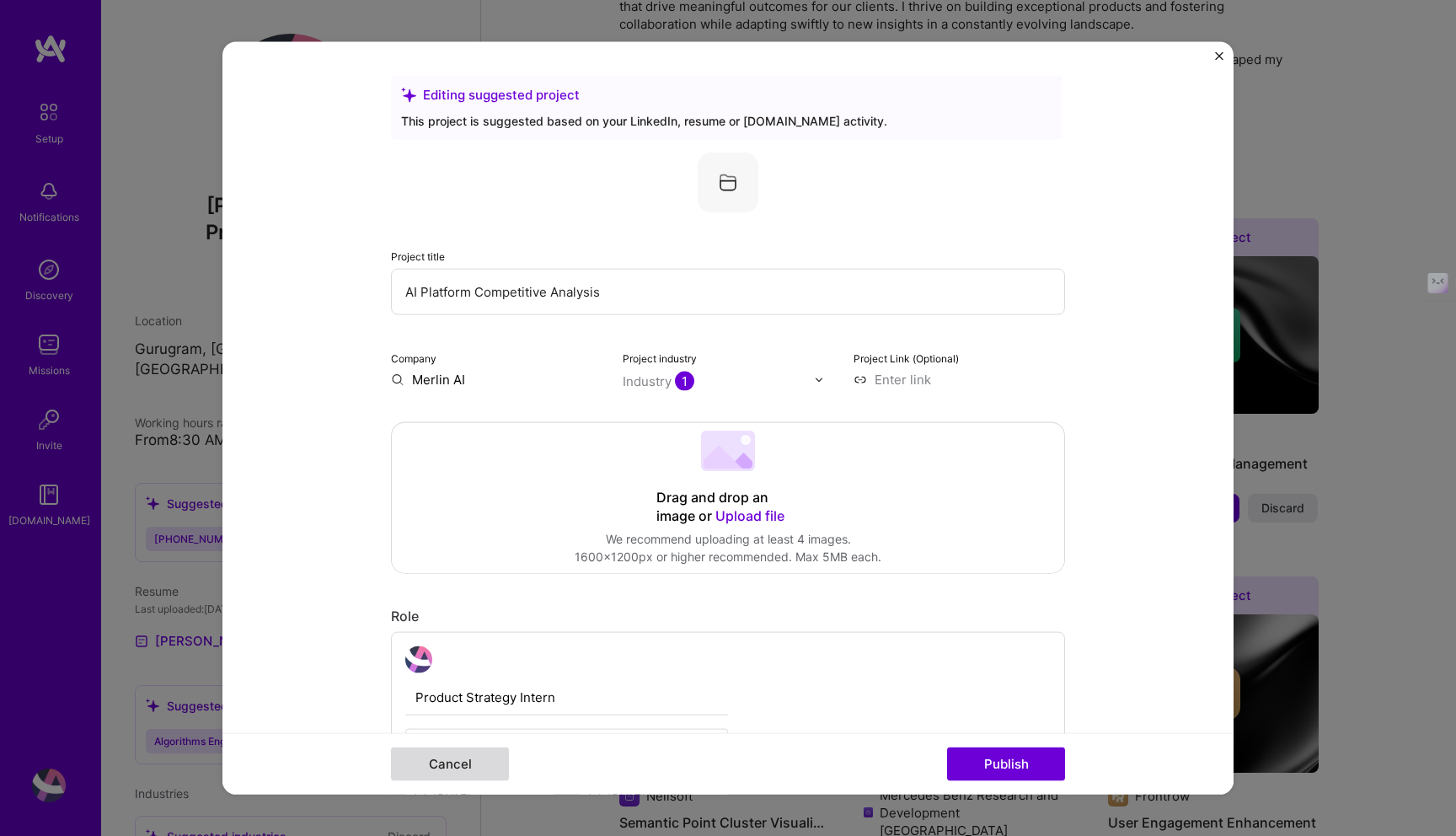
click at [479, 764] on button "Cancel" at bounding box center [450, 764] width 118 height 34
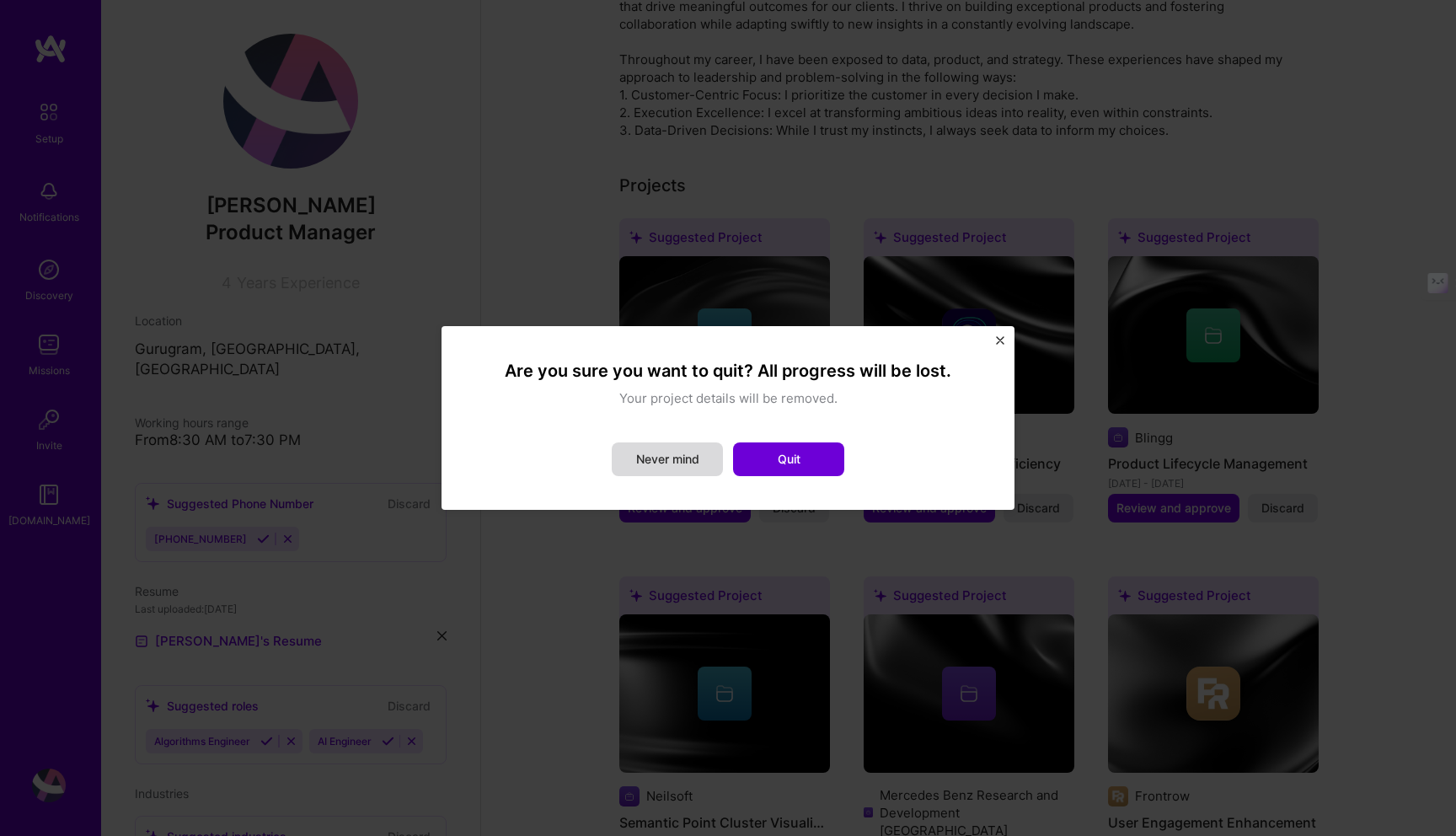
click at [695, 473] on button "Never mind" at bounding box center [667, 459] width 111 height 34
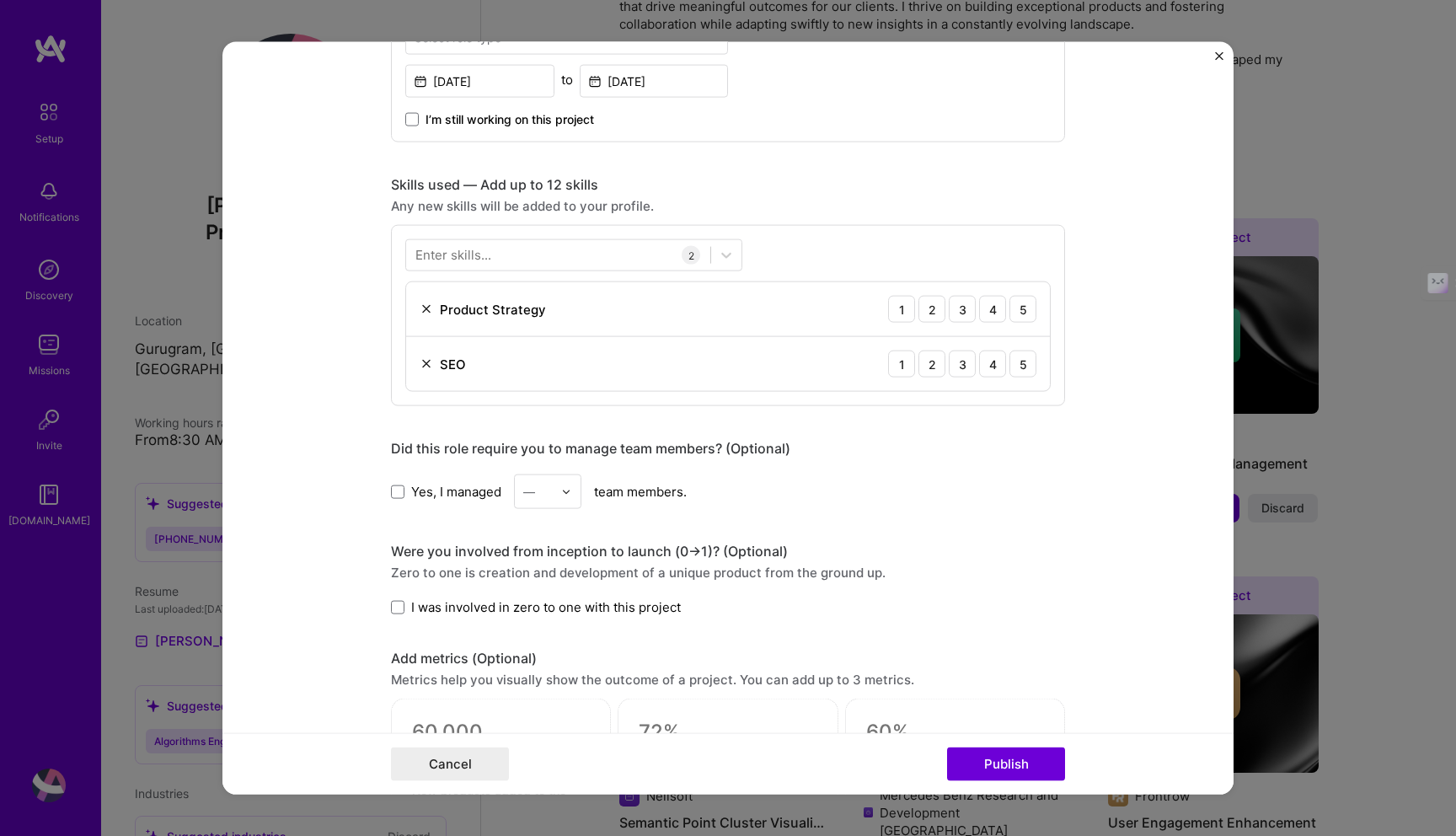
scroll to position [762, 0]
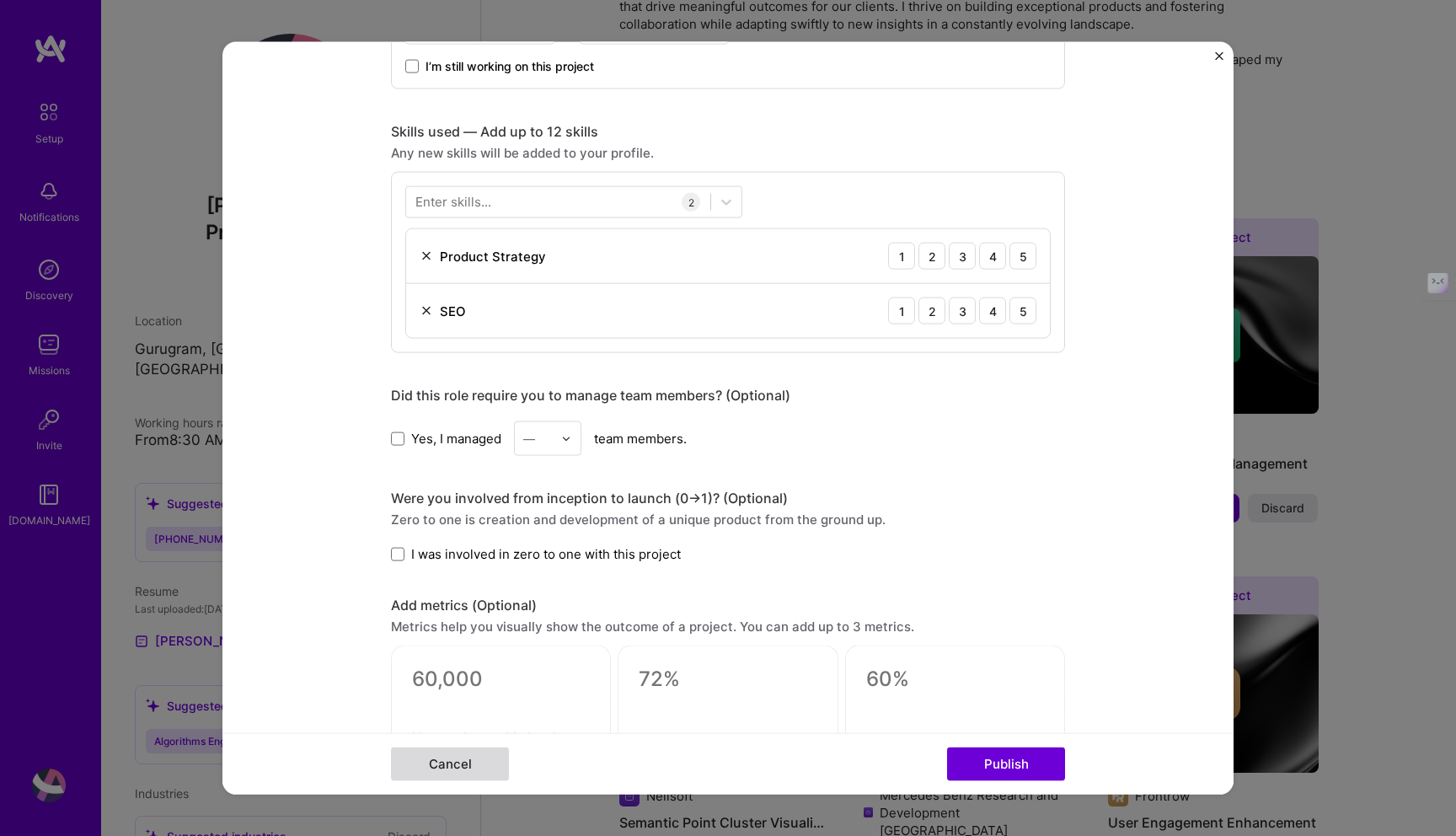
click at [461, 764] on button "Cancel" at bounding box center [450, 764] width 118 height 34
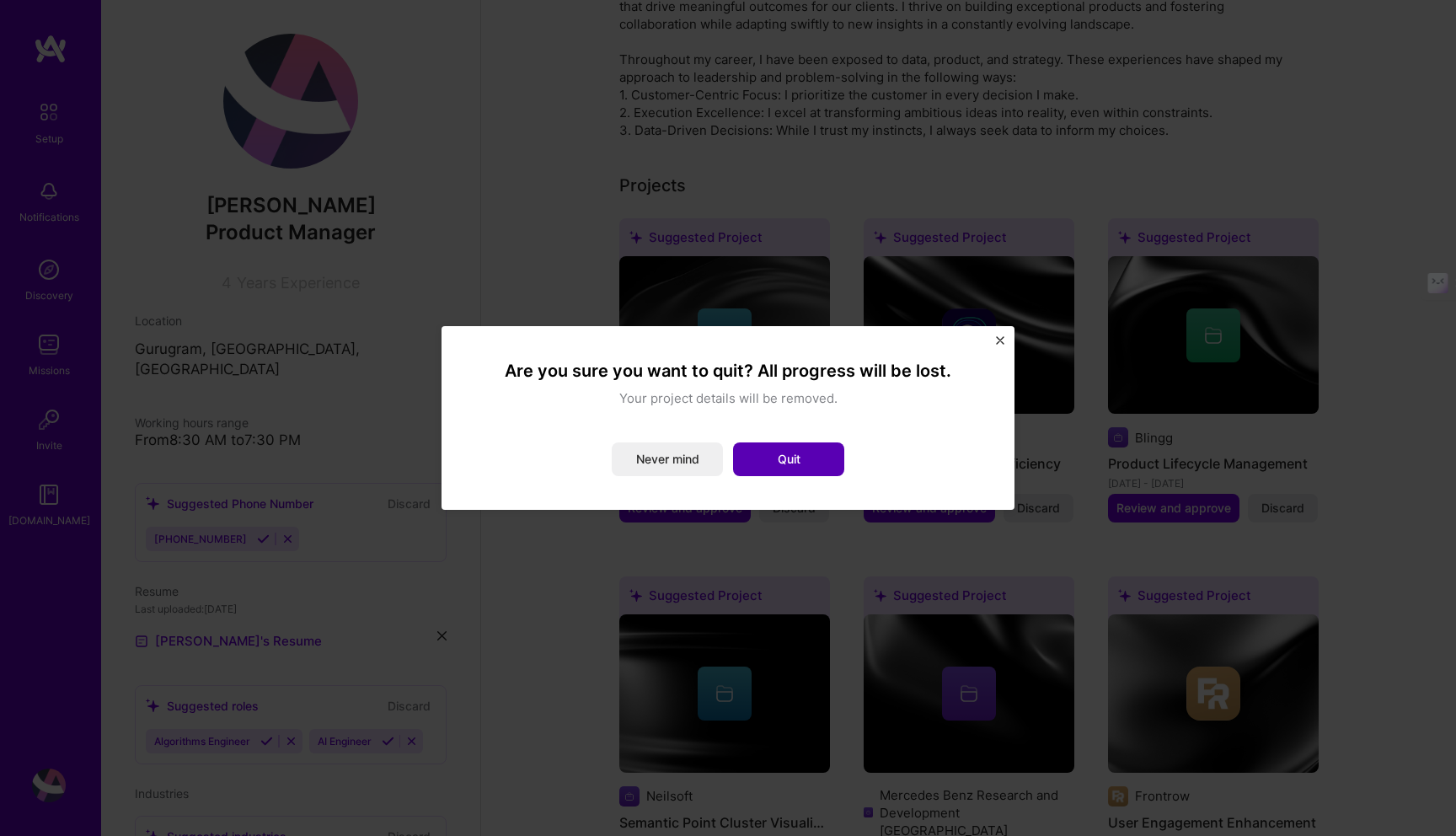
click at [785, 471] on button "Quit" at bounding box center [788, 459] width 111 height 34
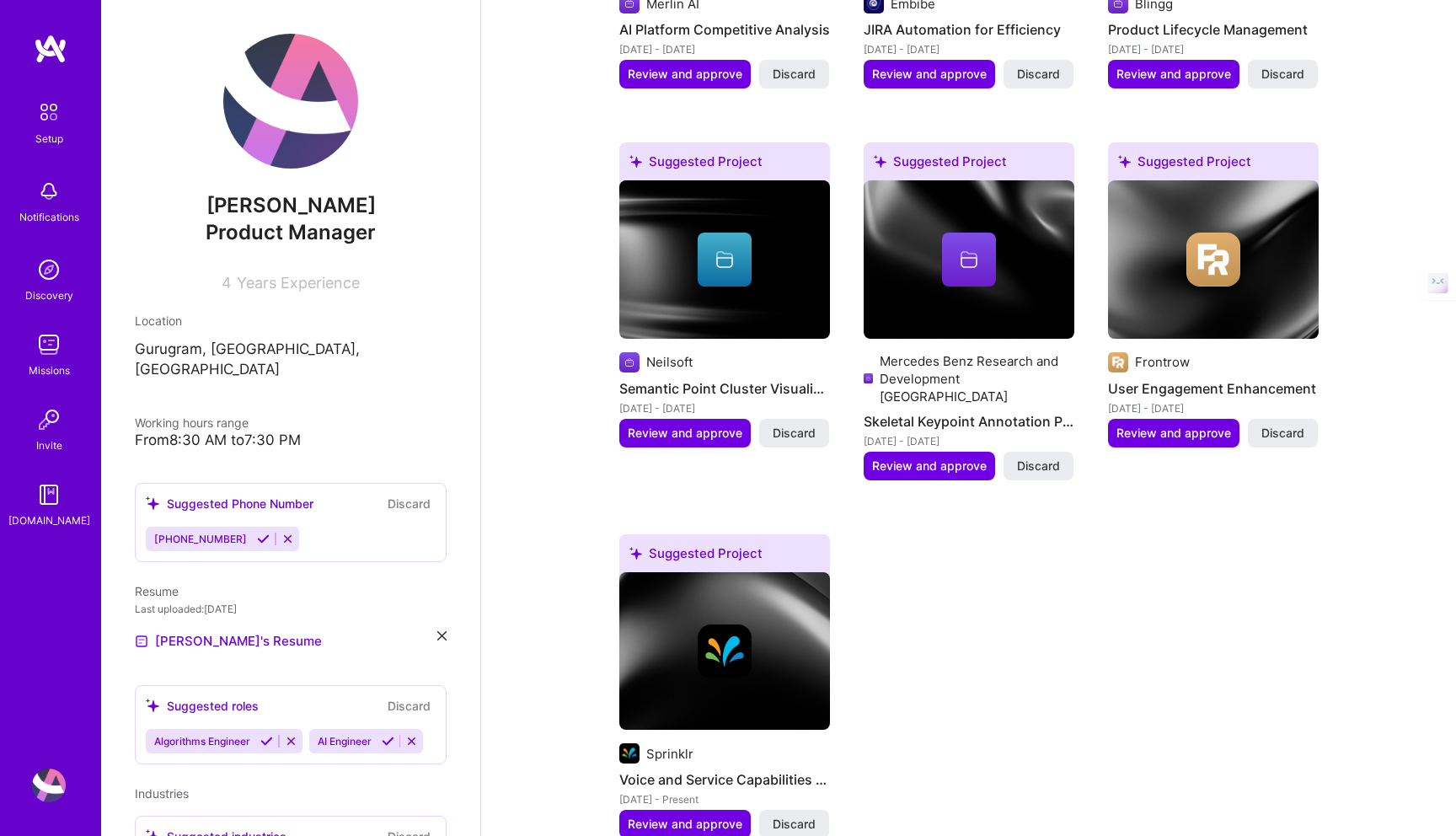
scroll to position [1021, 0]
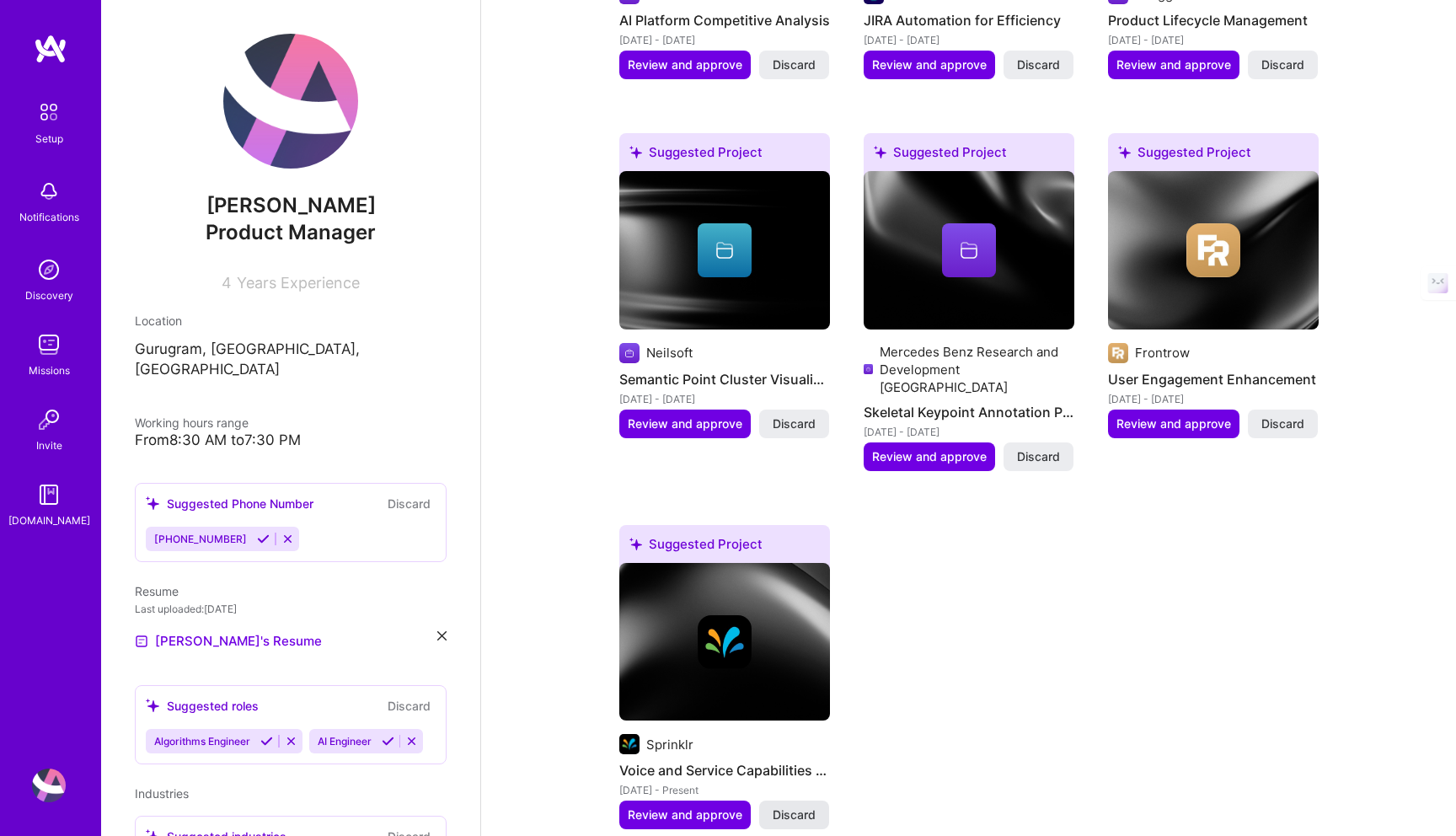
click at [808, 807] on span "Discard" at bounding box center [794, 815] width 43 height 17
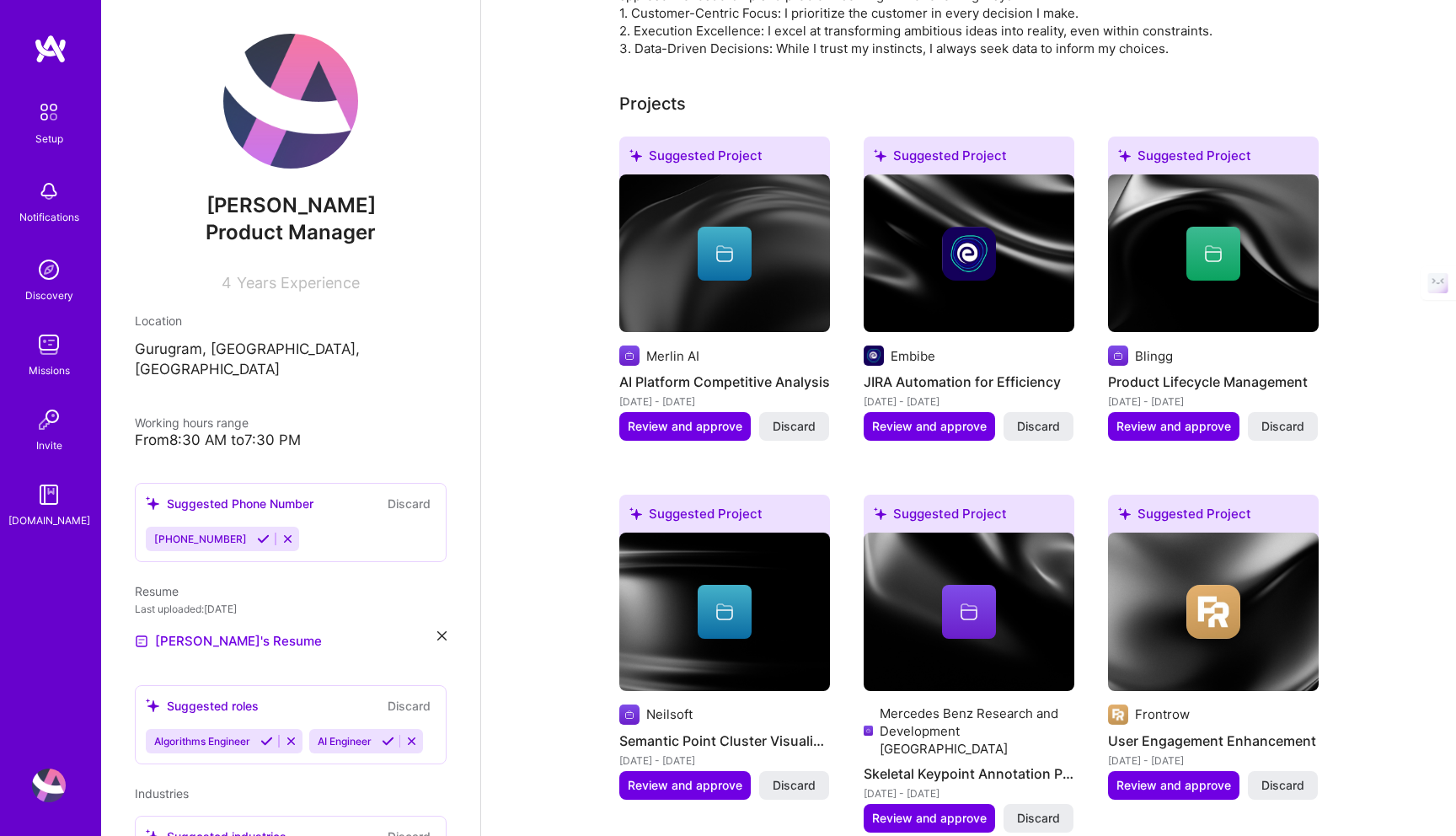
scroll to position [656, 0]
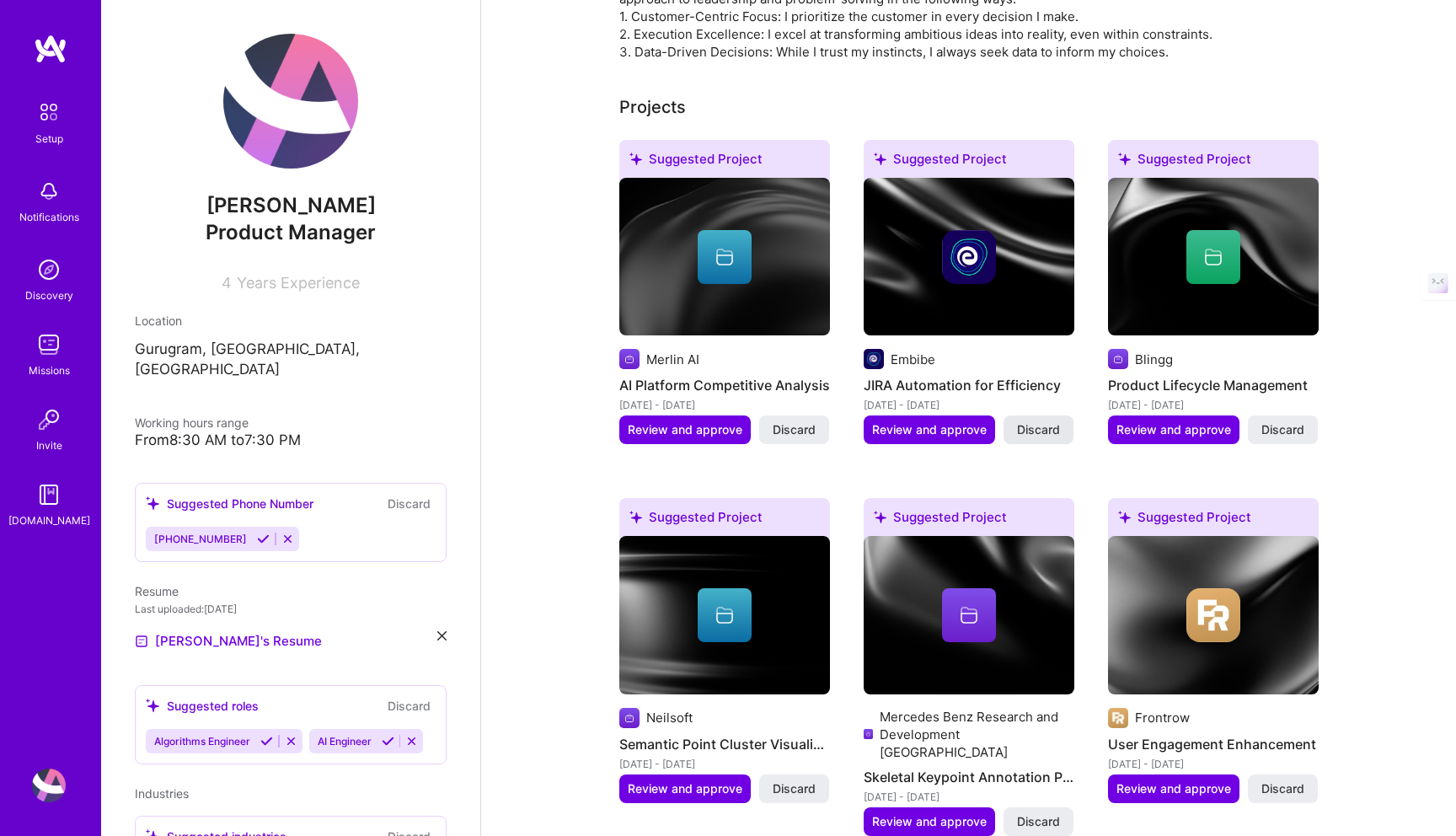
click at [1041, 421] on span "Discard" at bounding box center [1038, 429] width 43 height 17
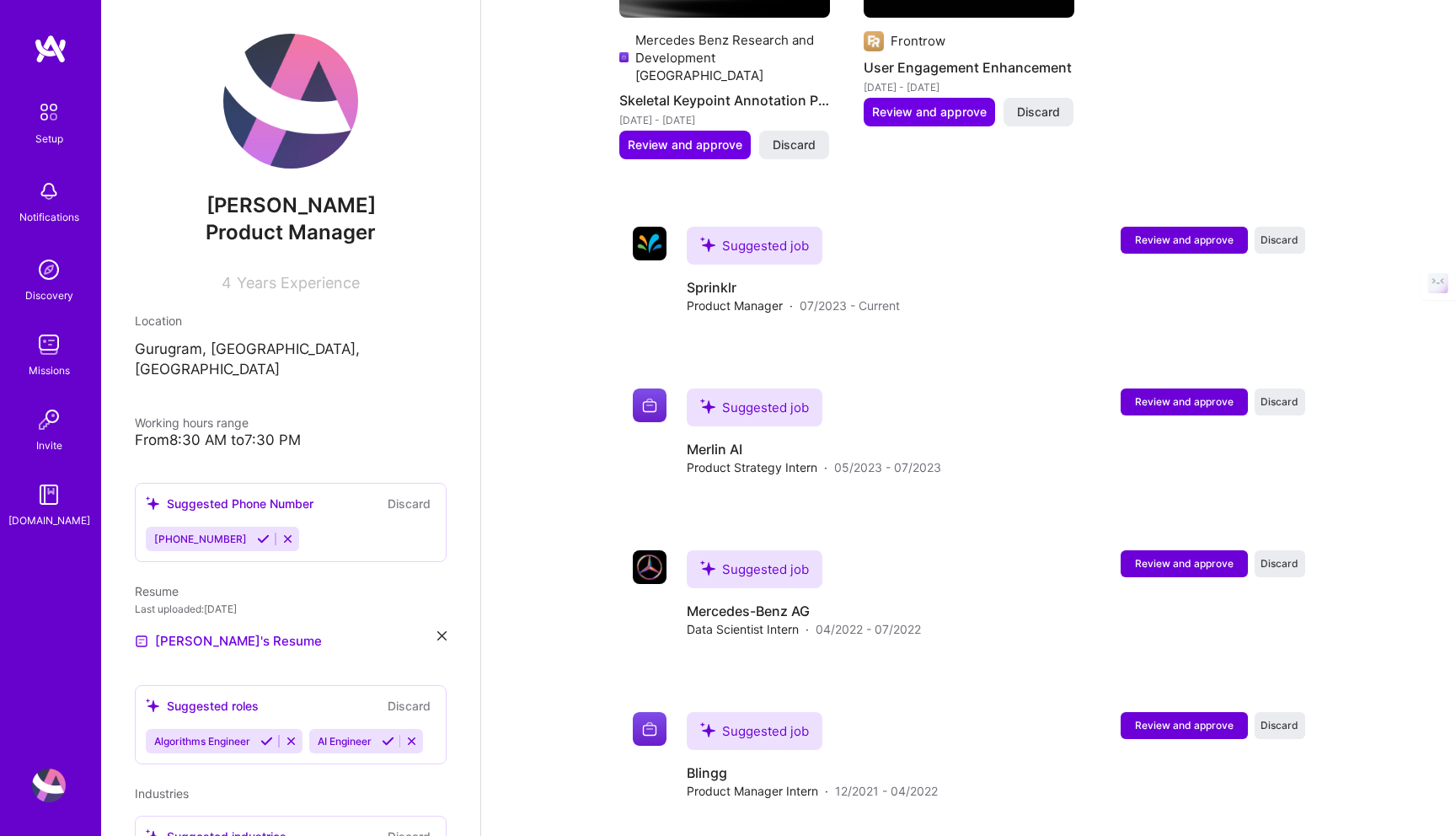
scroll to position [1334, 0]
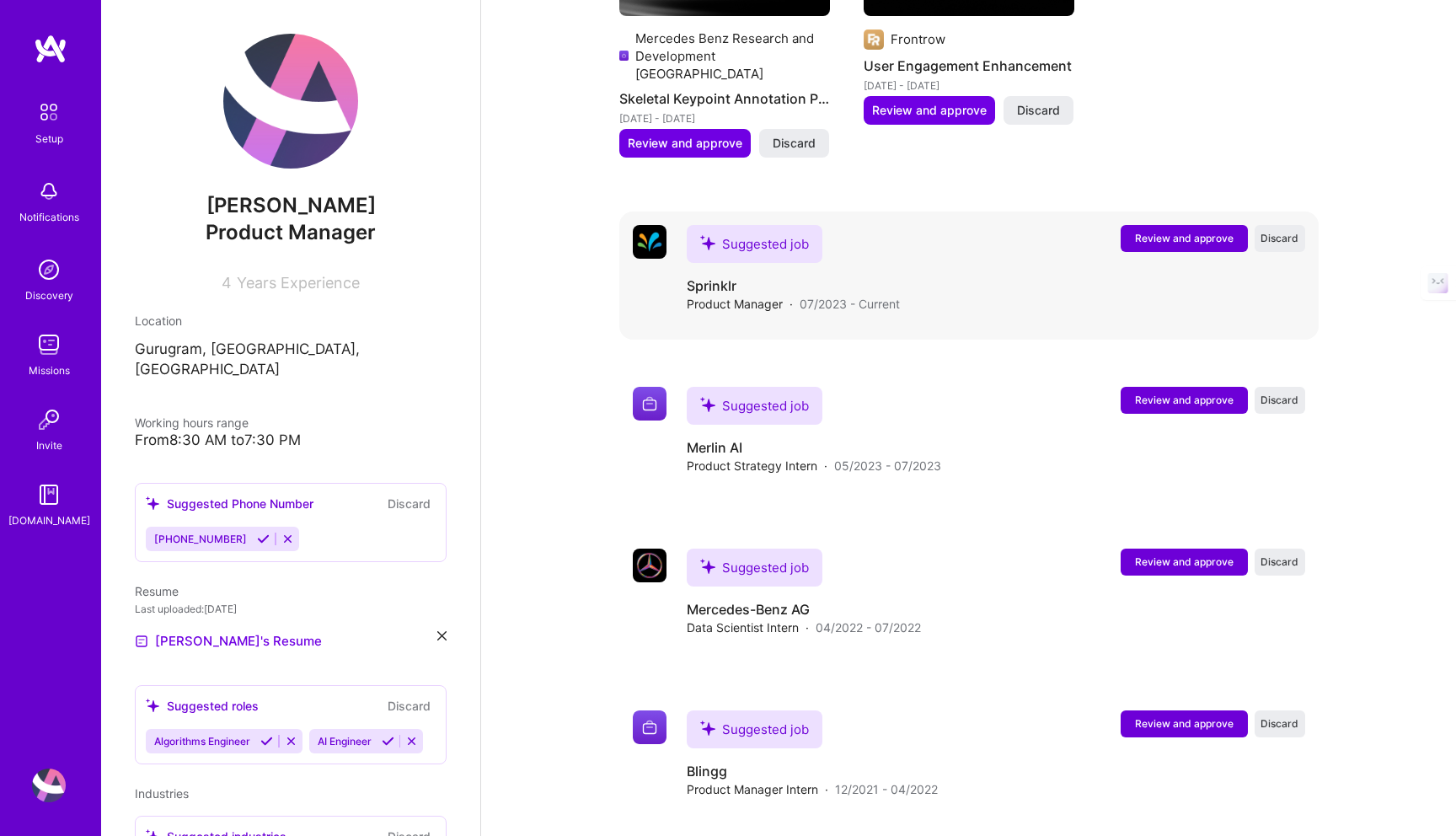
click at [1157, 231] on span "Review and approve" at bounding box center [1184, 239] width 98 height 15
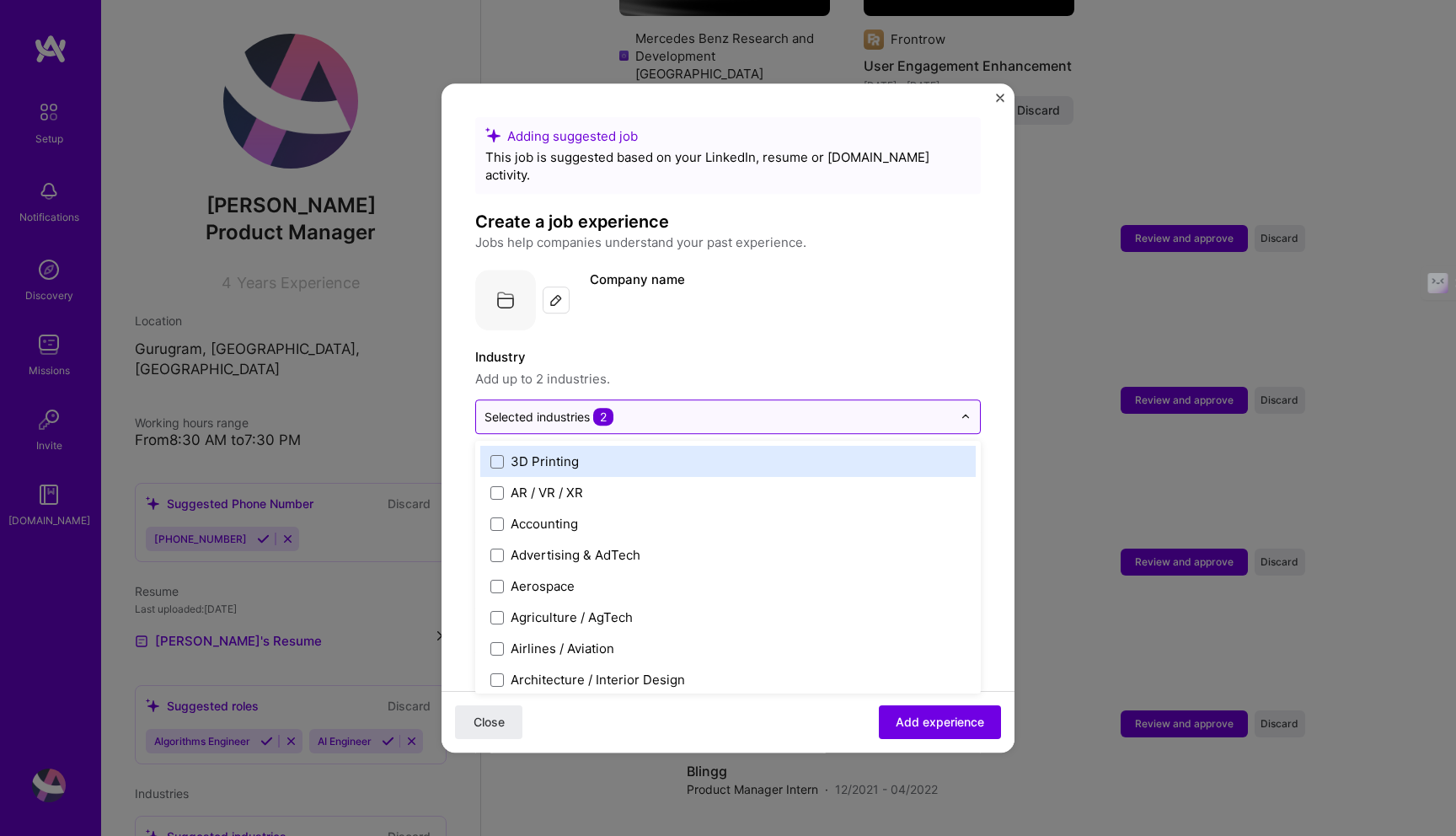
click at [777, 407] on input "text" at bounding box center [718, 416] width 468 height 17
type input "c"
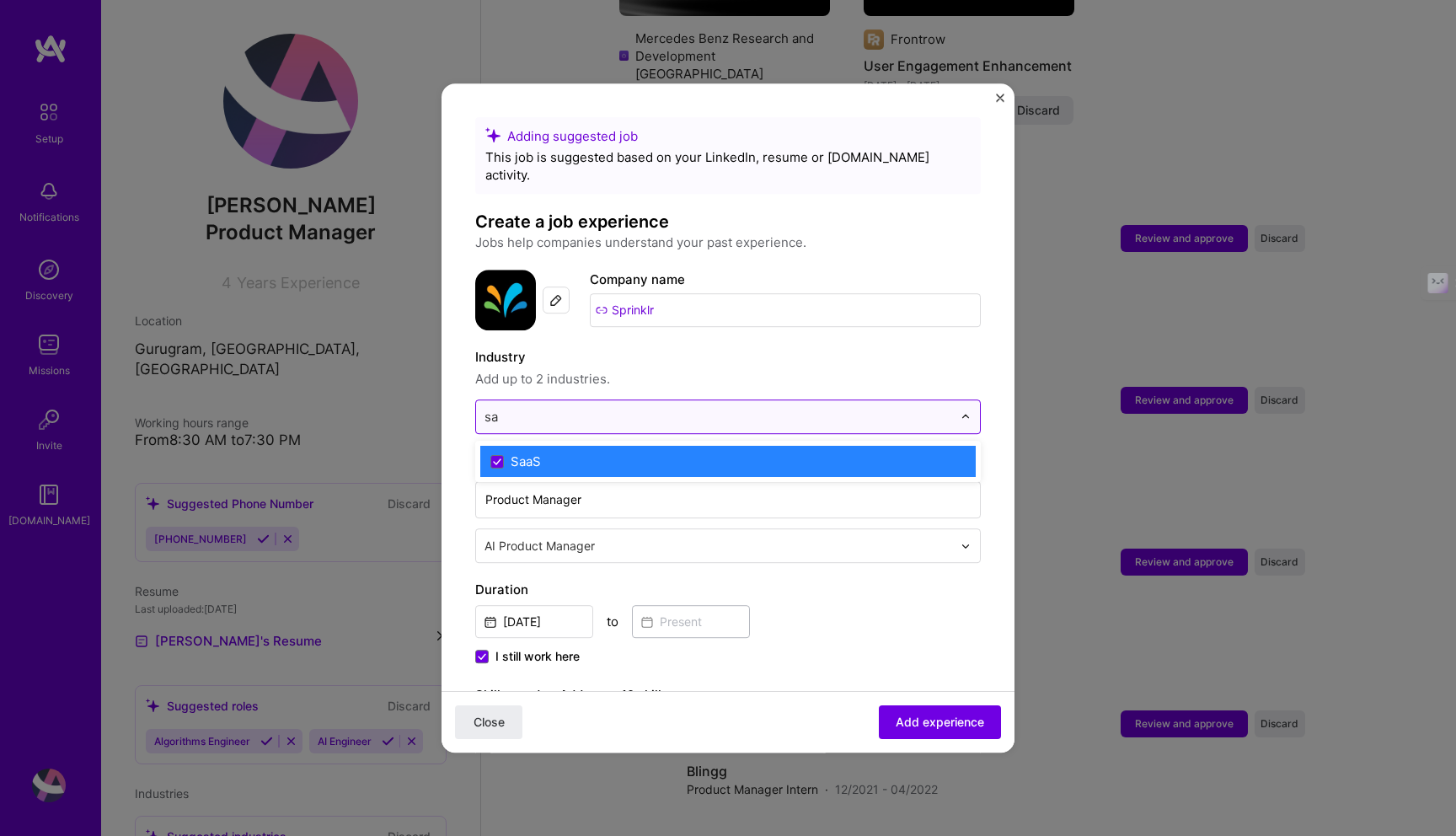
type input "saa"
click at [606, 452] on label "SaaS" at bounding box center [728, 461] width 475 height 17
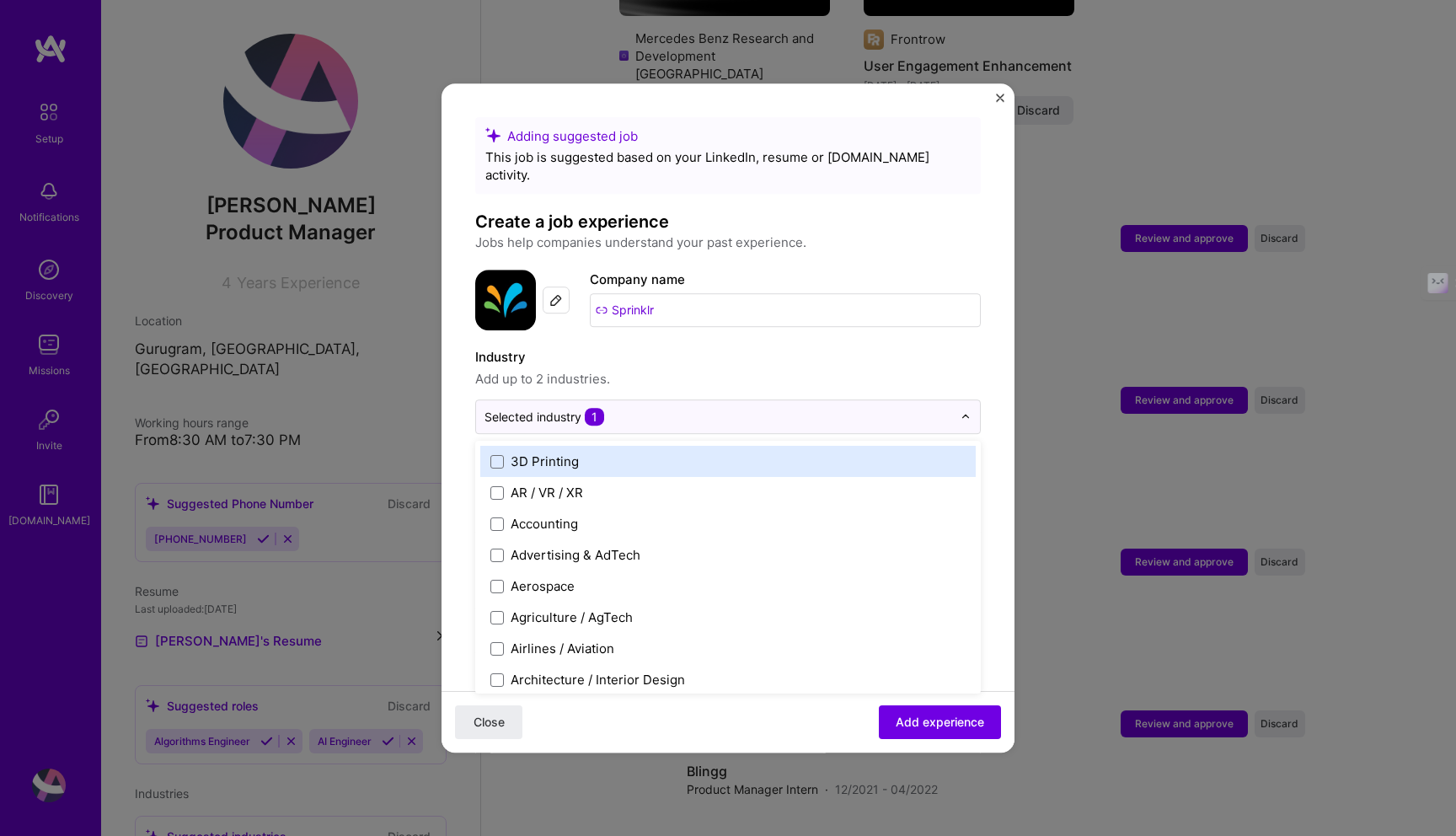
click at [706, 369] on span "Add up to 2 industries." at bounding box center [728, 379] width 506 height 20
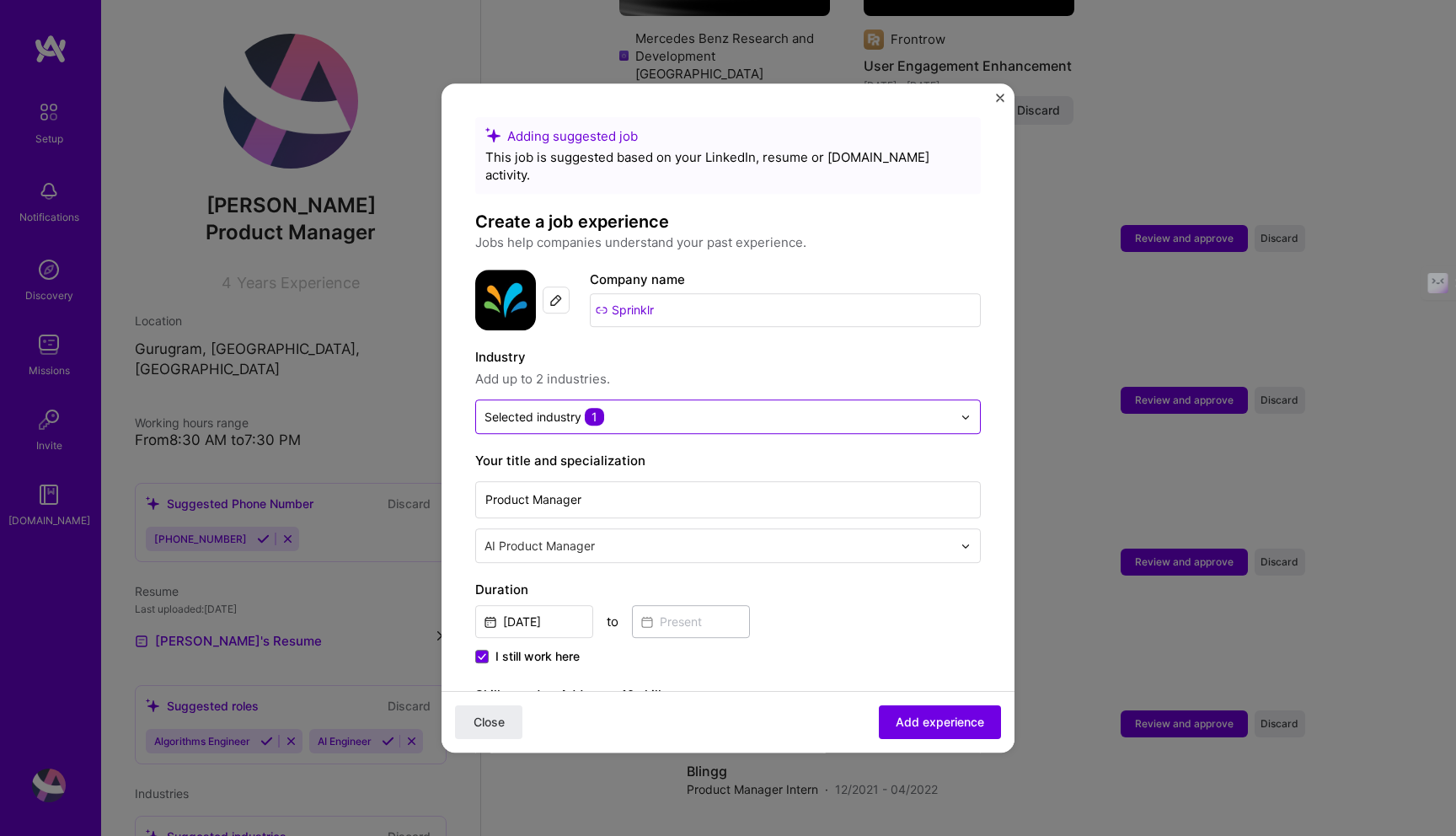
click at [649, 407] on input "text" at bounding box center [718, 416] width 468 height 17
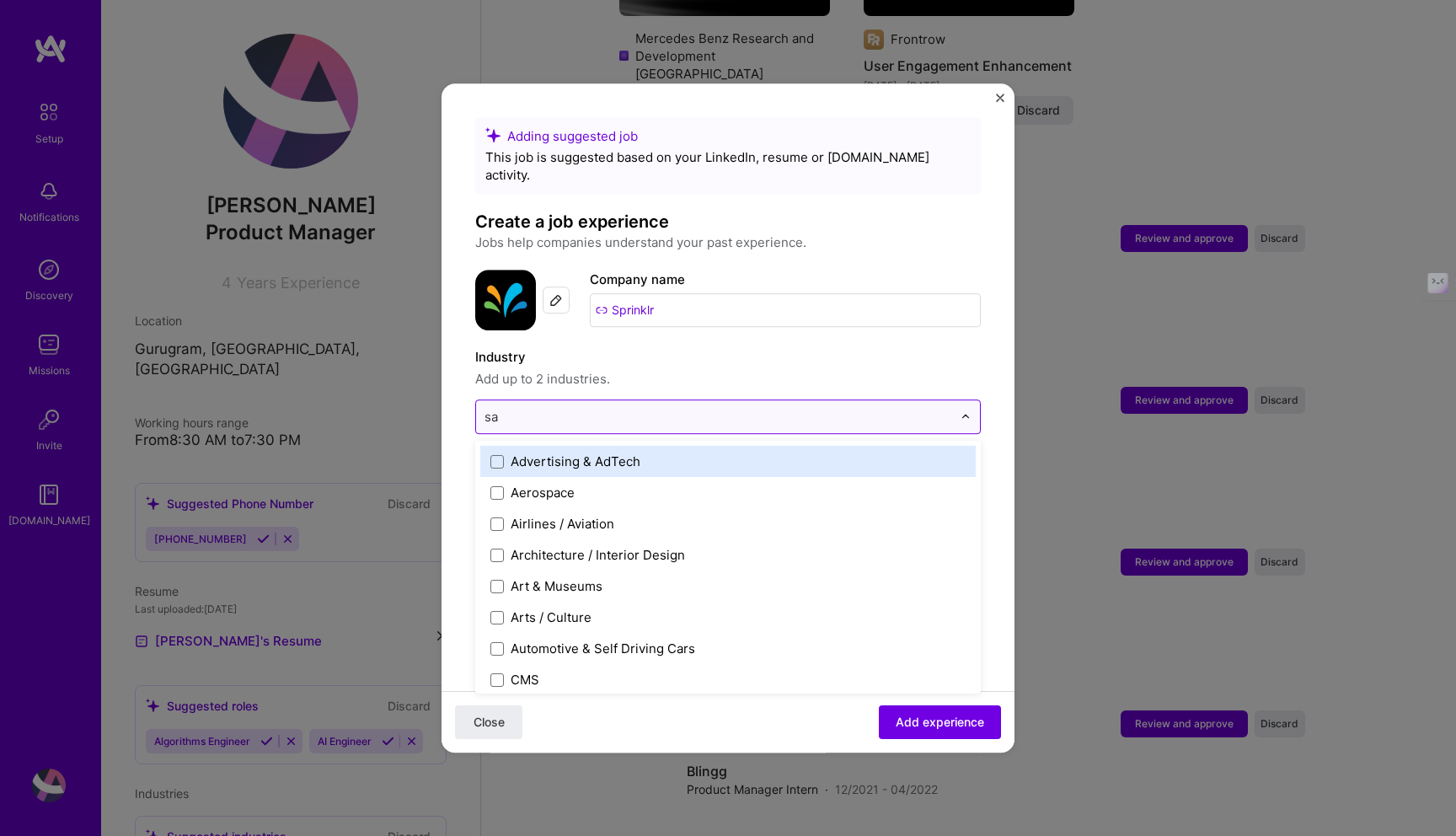
type input "saa"
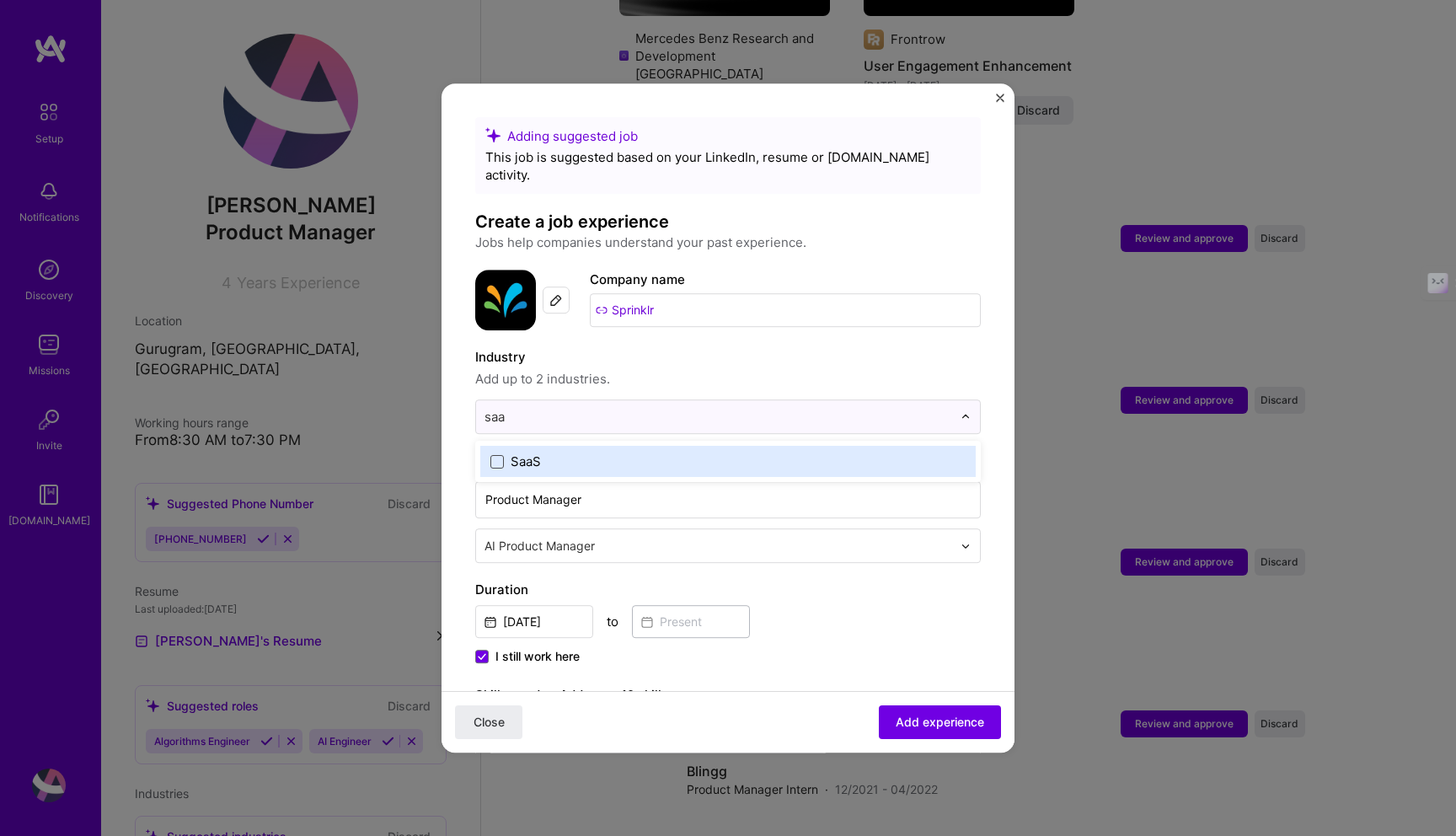
click at [492, 455] on span at bounding box center [496, 462] width 14 height 14
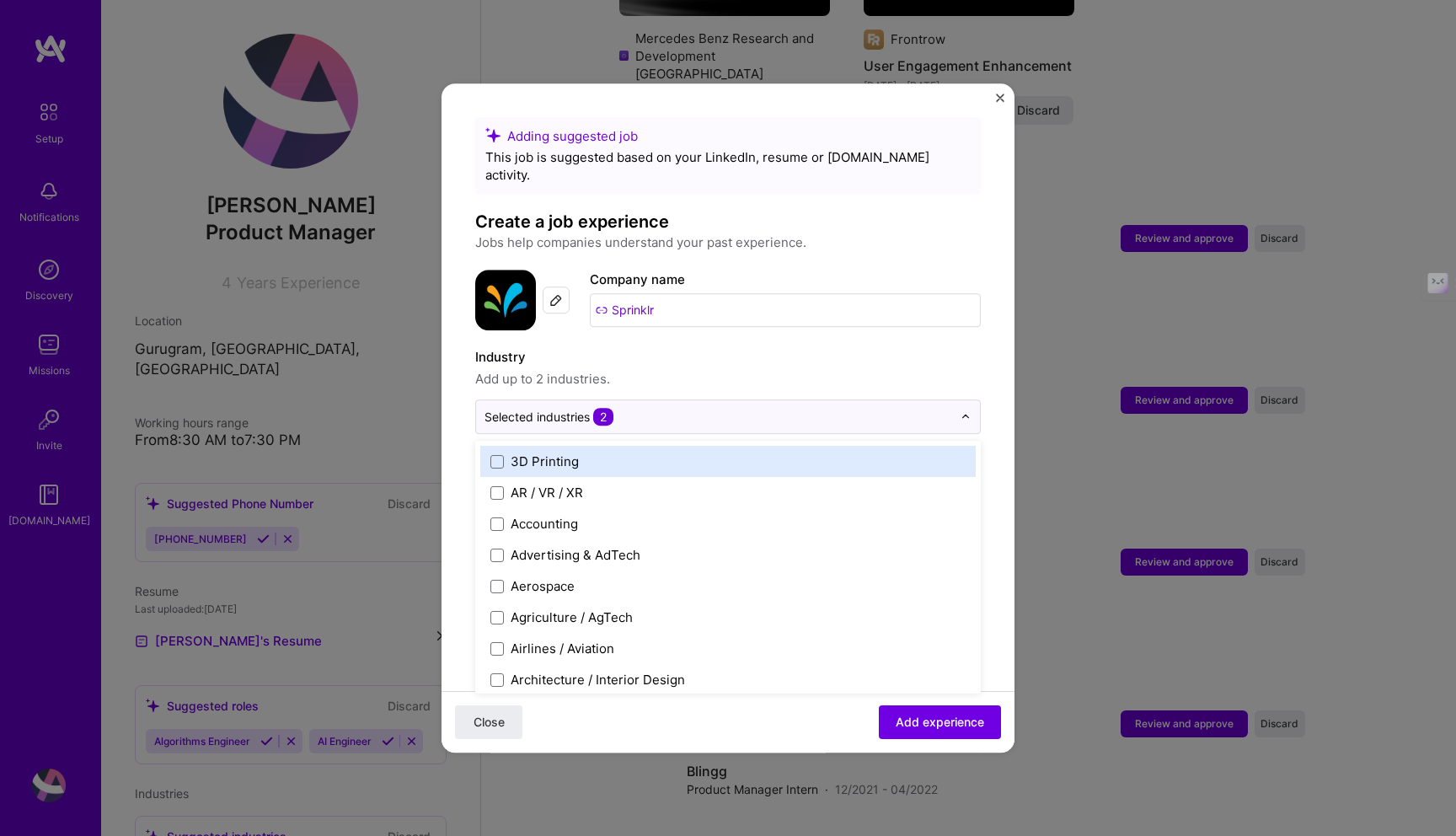
click at [693, 369] on span "Add up to 2 industries." at bounding box center [728, 379] width 506 height 20
click at [648, 407] on input "text" at bounding box center [718, 416] width 468 height 17
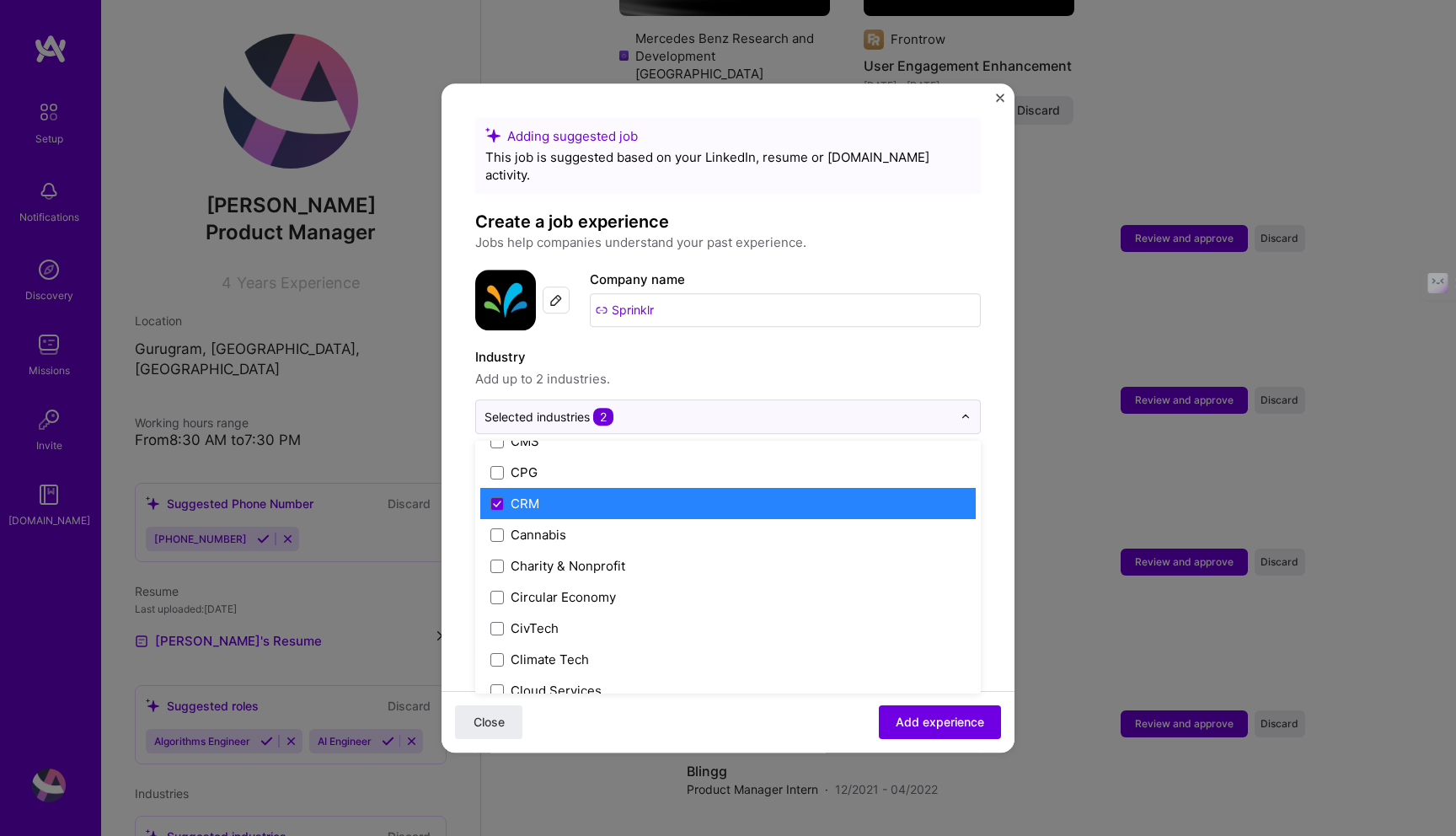
scroll to position [765, 0]
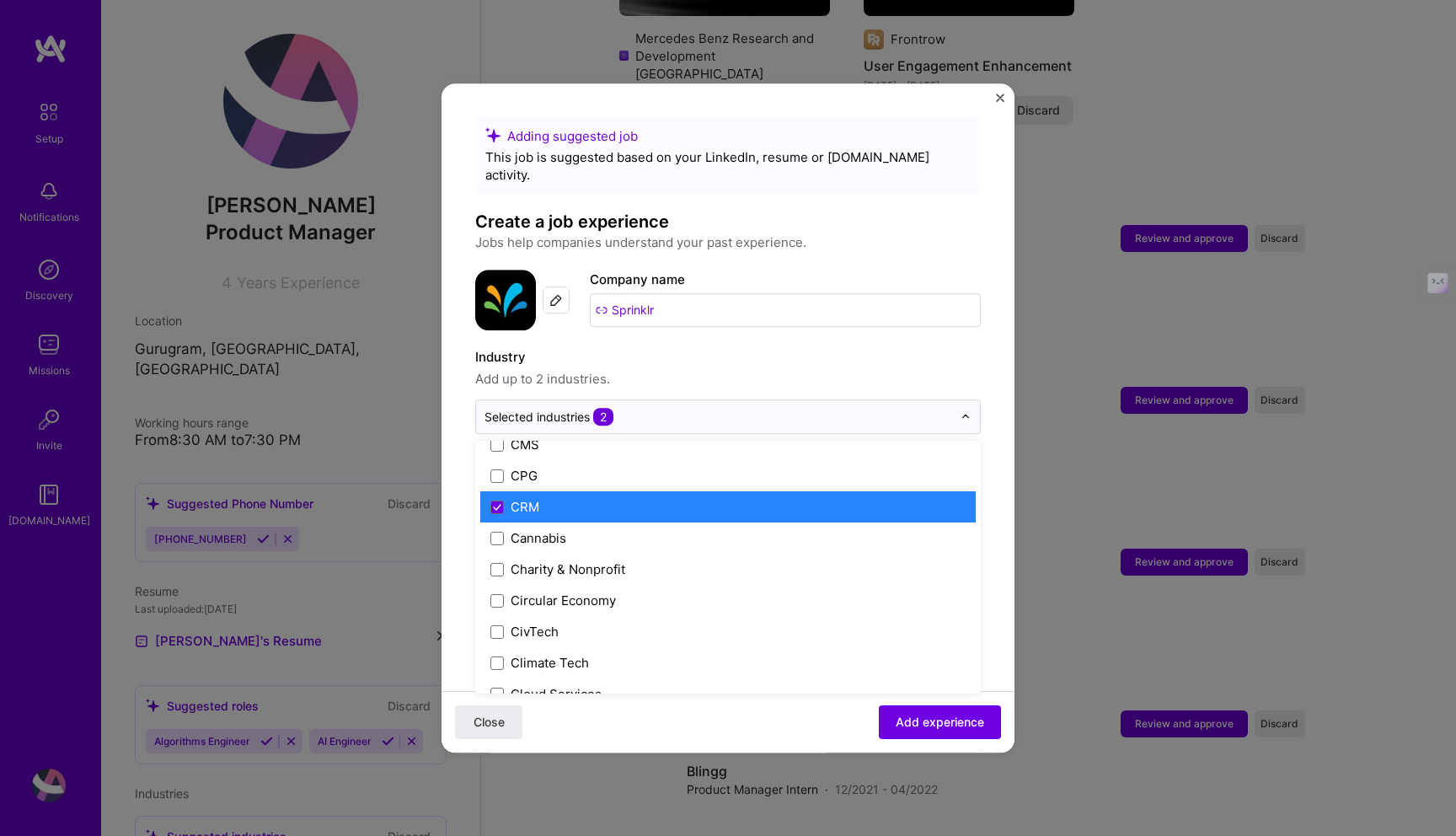
click at [530, 498] on div "CRM" at bounding box center [524, 507] width 28 height 17
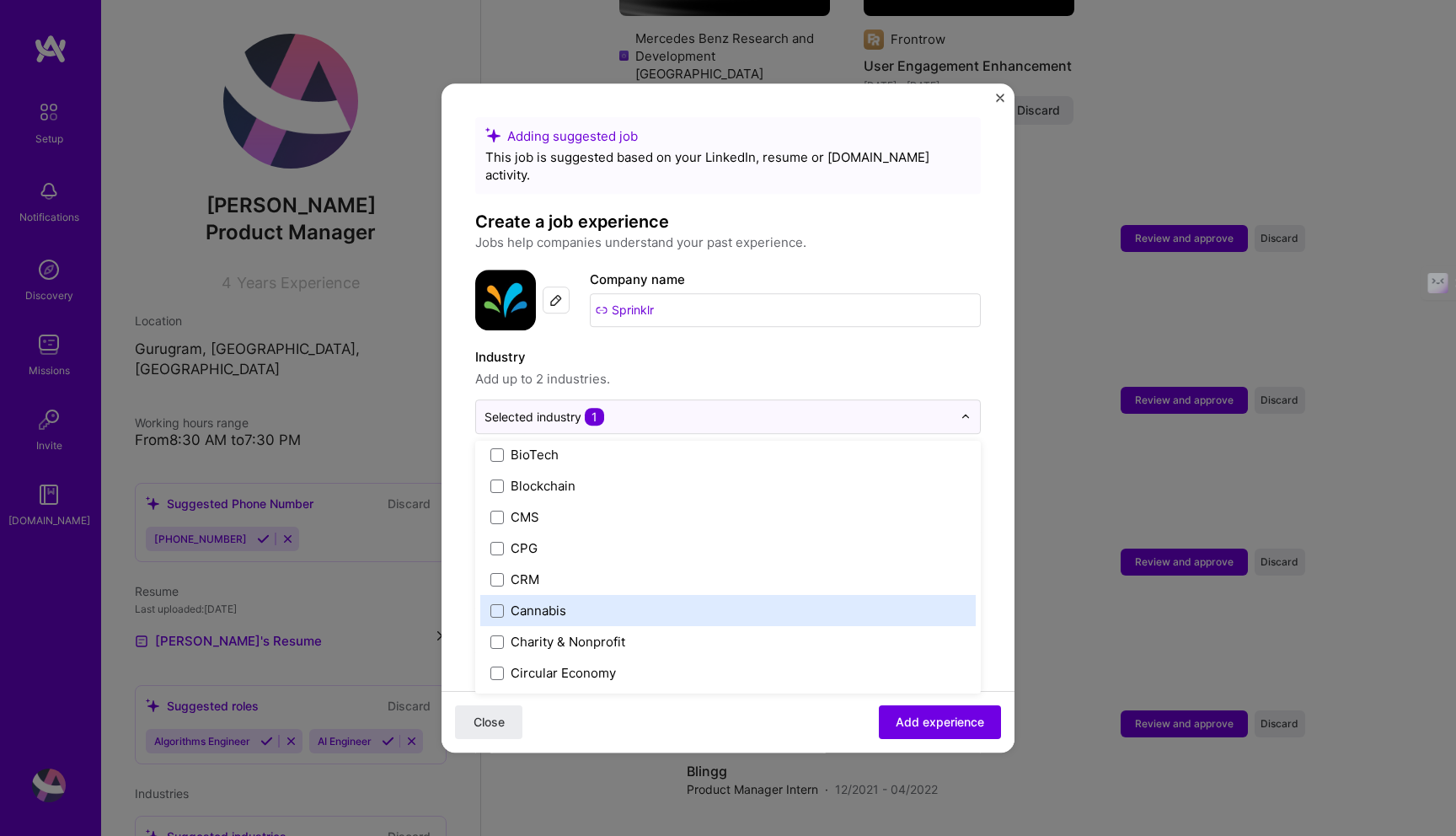
scroll to position [695, 0]
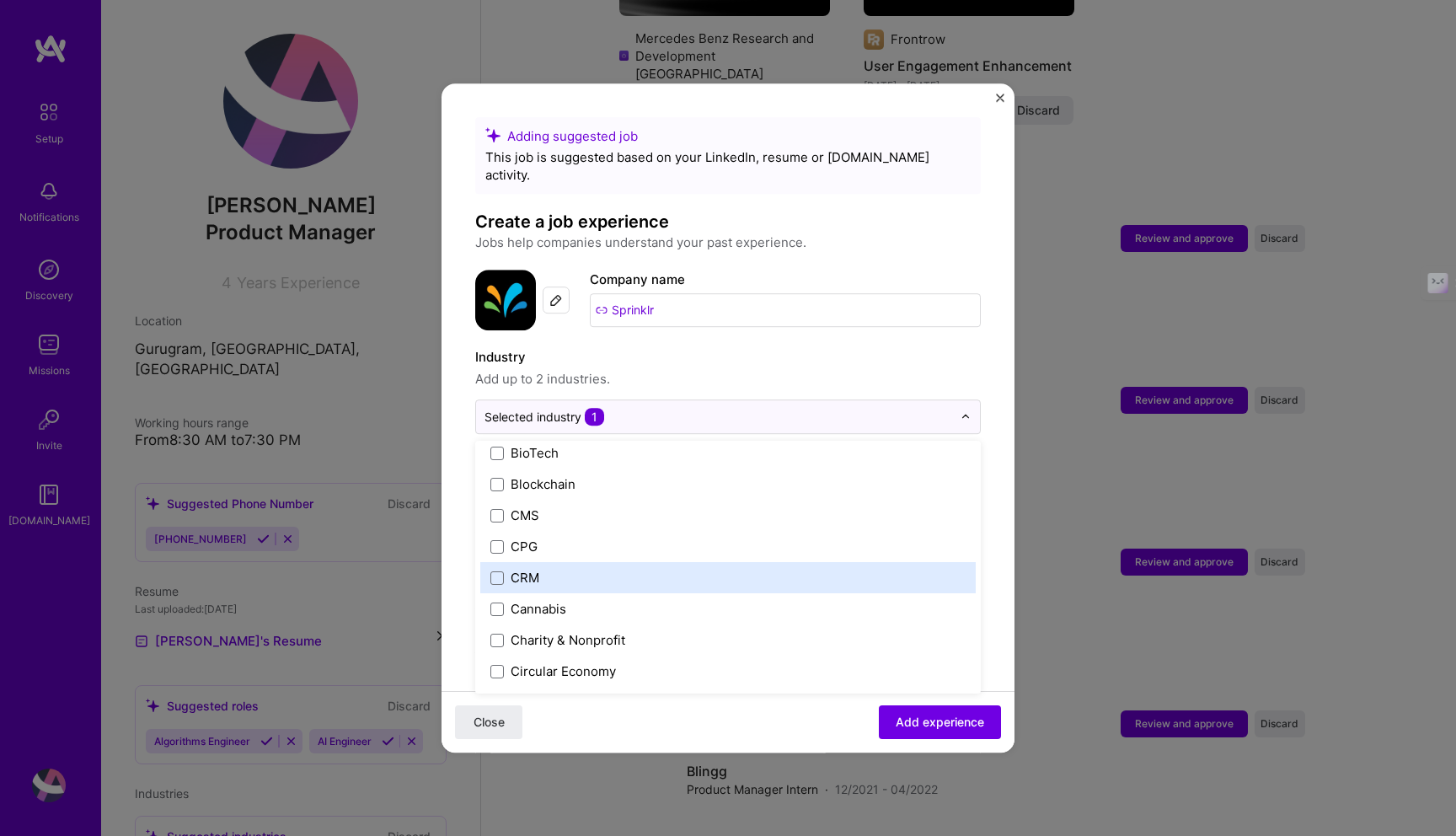
click at [546, 569] on label "CRM" at bounding box center [728, 577] width 475 height 17
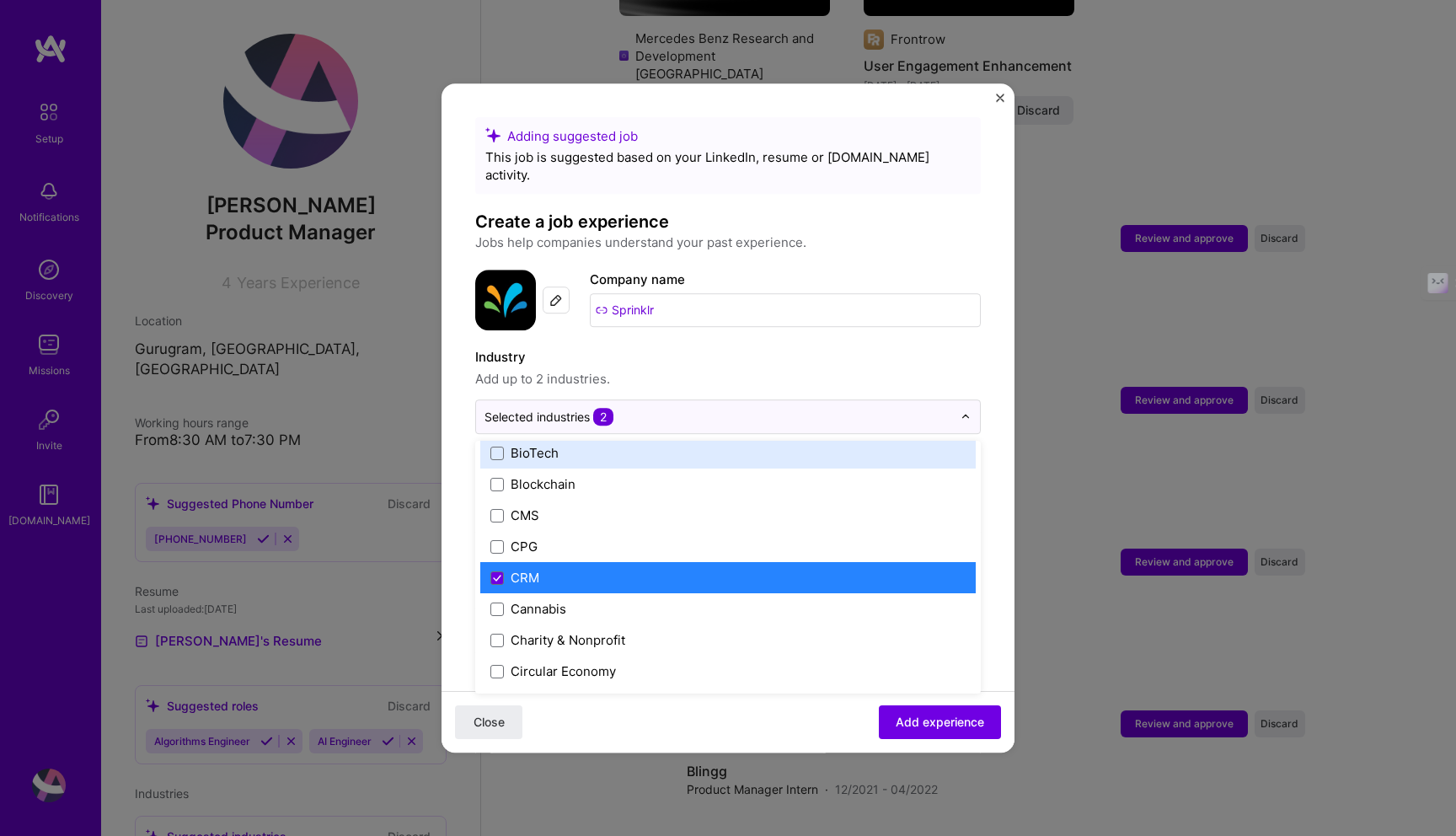
click at [709, 347] on label "Industry" at bounding box center [728, 357] width 506 height 20
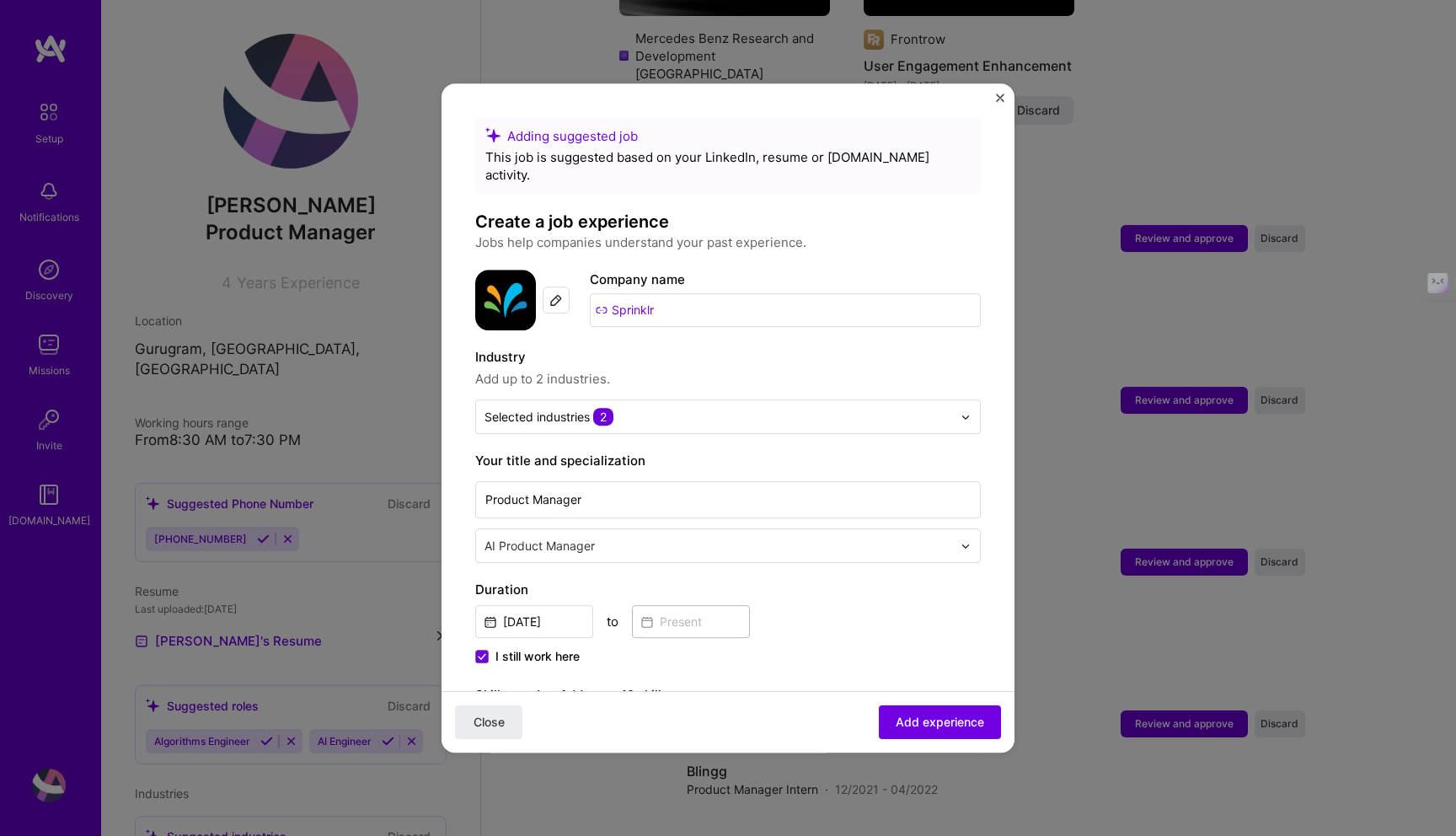
click at [604, 537] on input "text" at bounding box center [719, 545] width 471 height 17
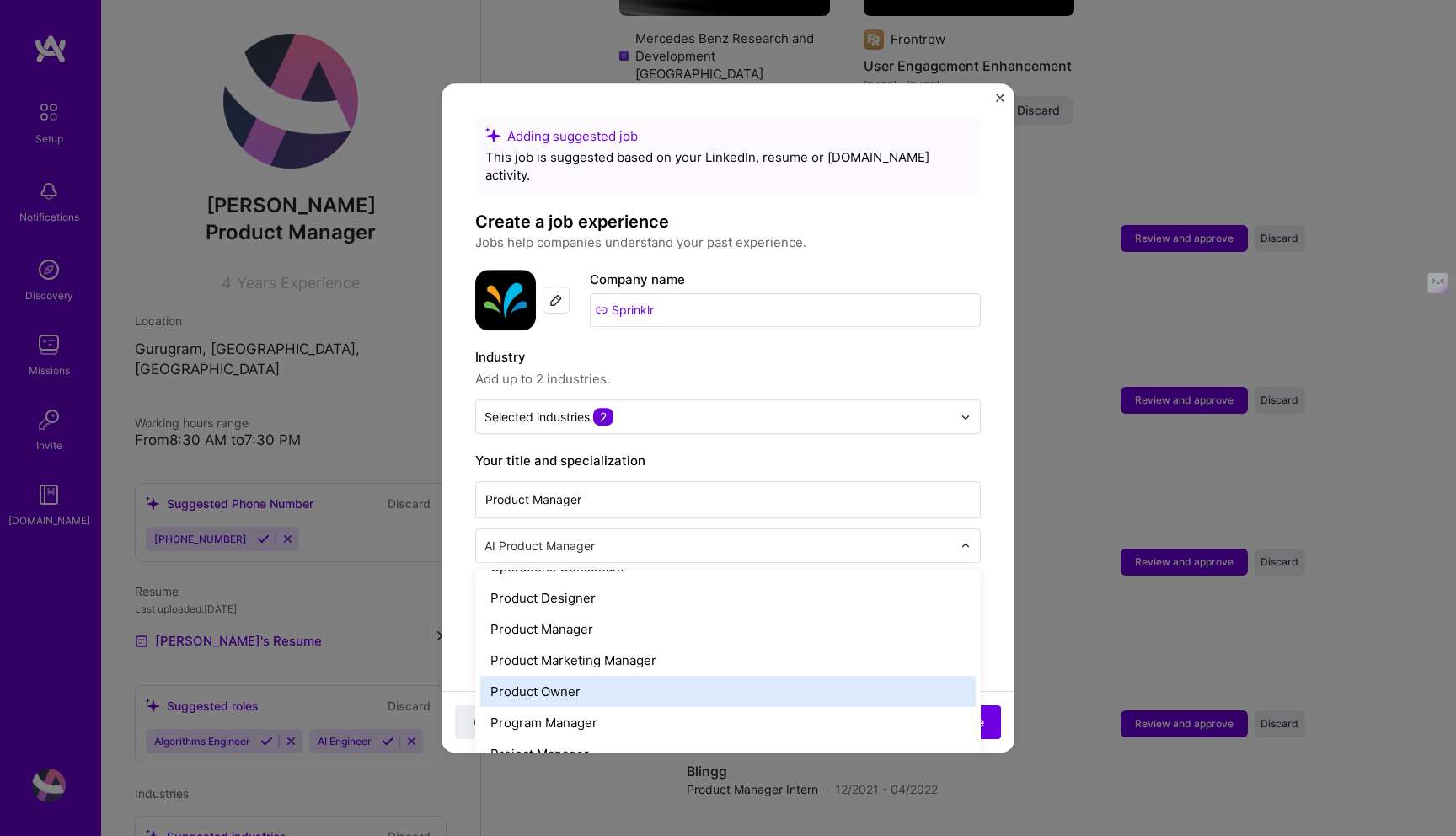
scroll to position [1467, 0]
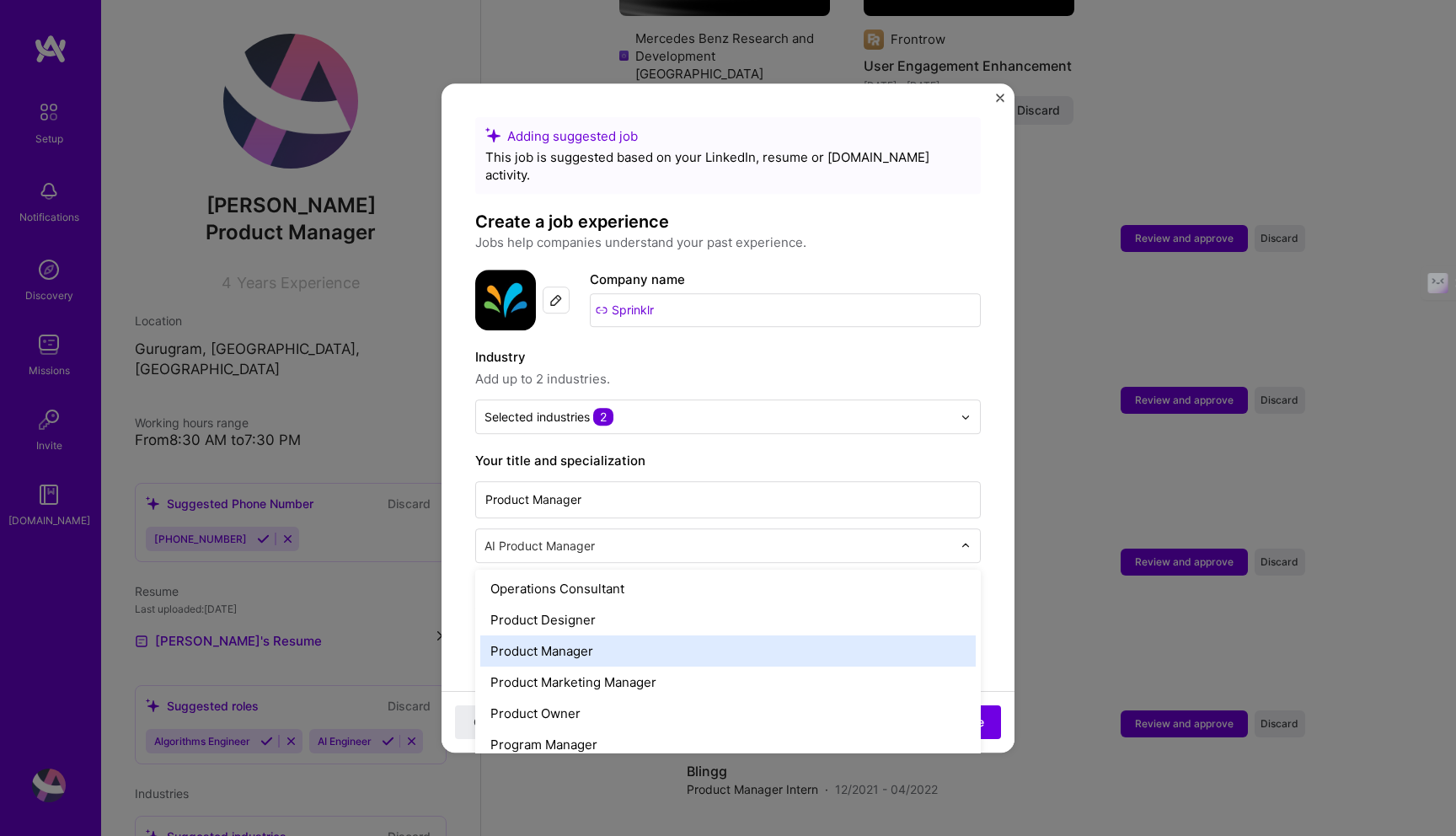
click at [584, 635] on div "Product Manager" at bounding box center [728, 651] width 495 height 31
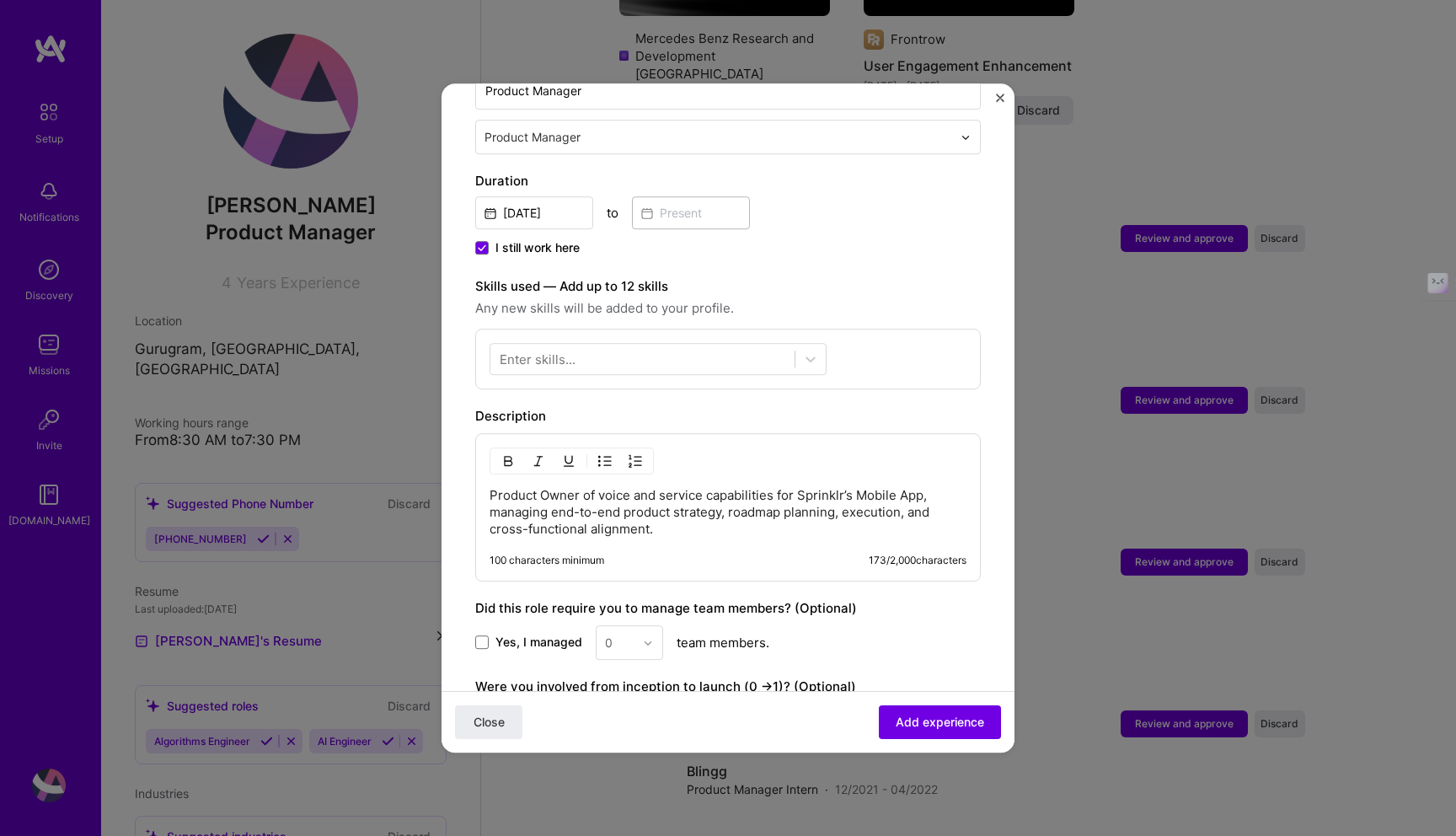
scroll to position [422, 0]
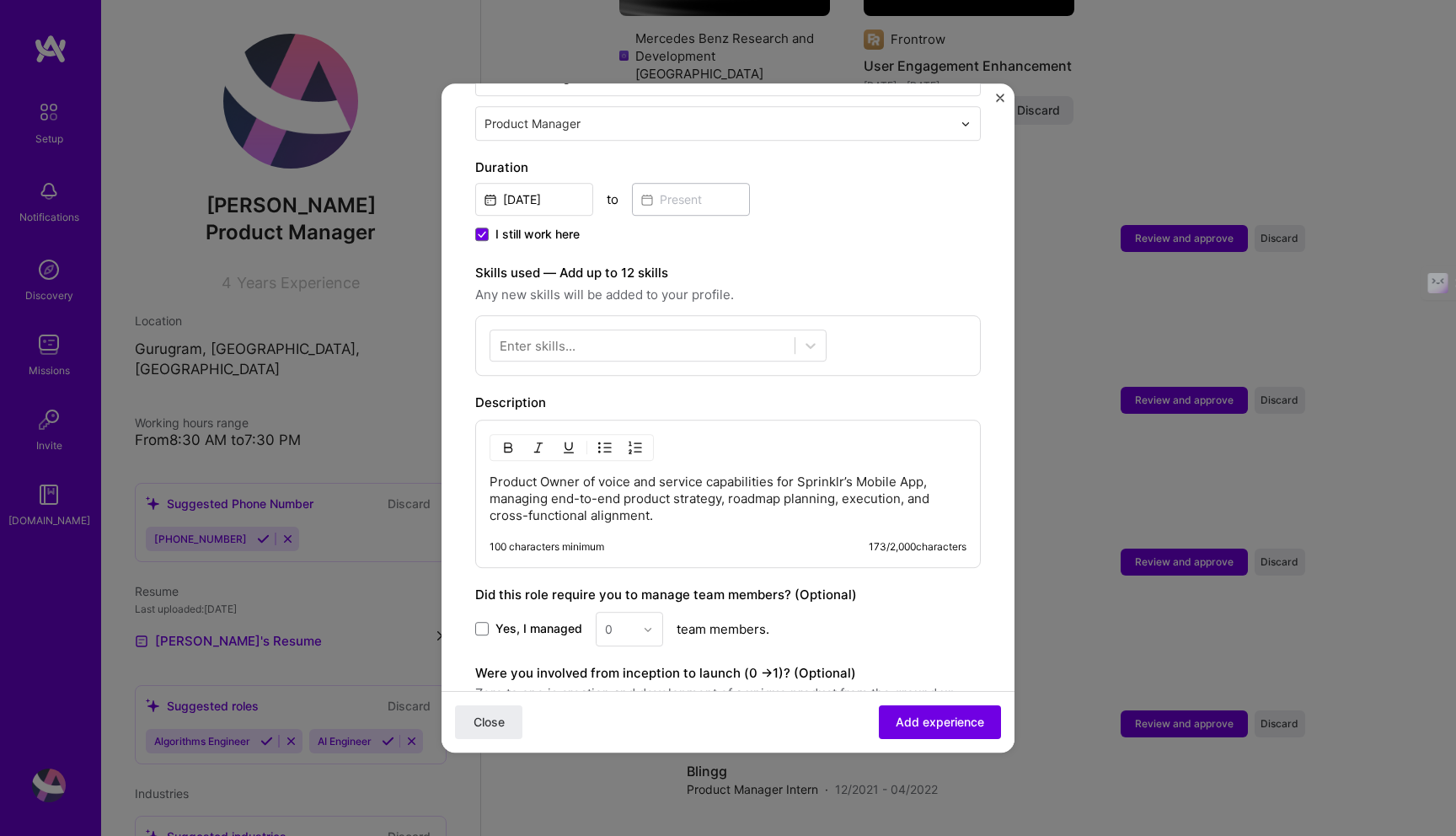
click at [666, 494] on p "Product Owner of voice and service capabilities for Sprinklr’s Mobile App, mana…" at bounding box center [728, 498] width 477 height 50
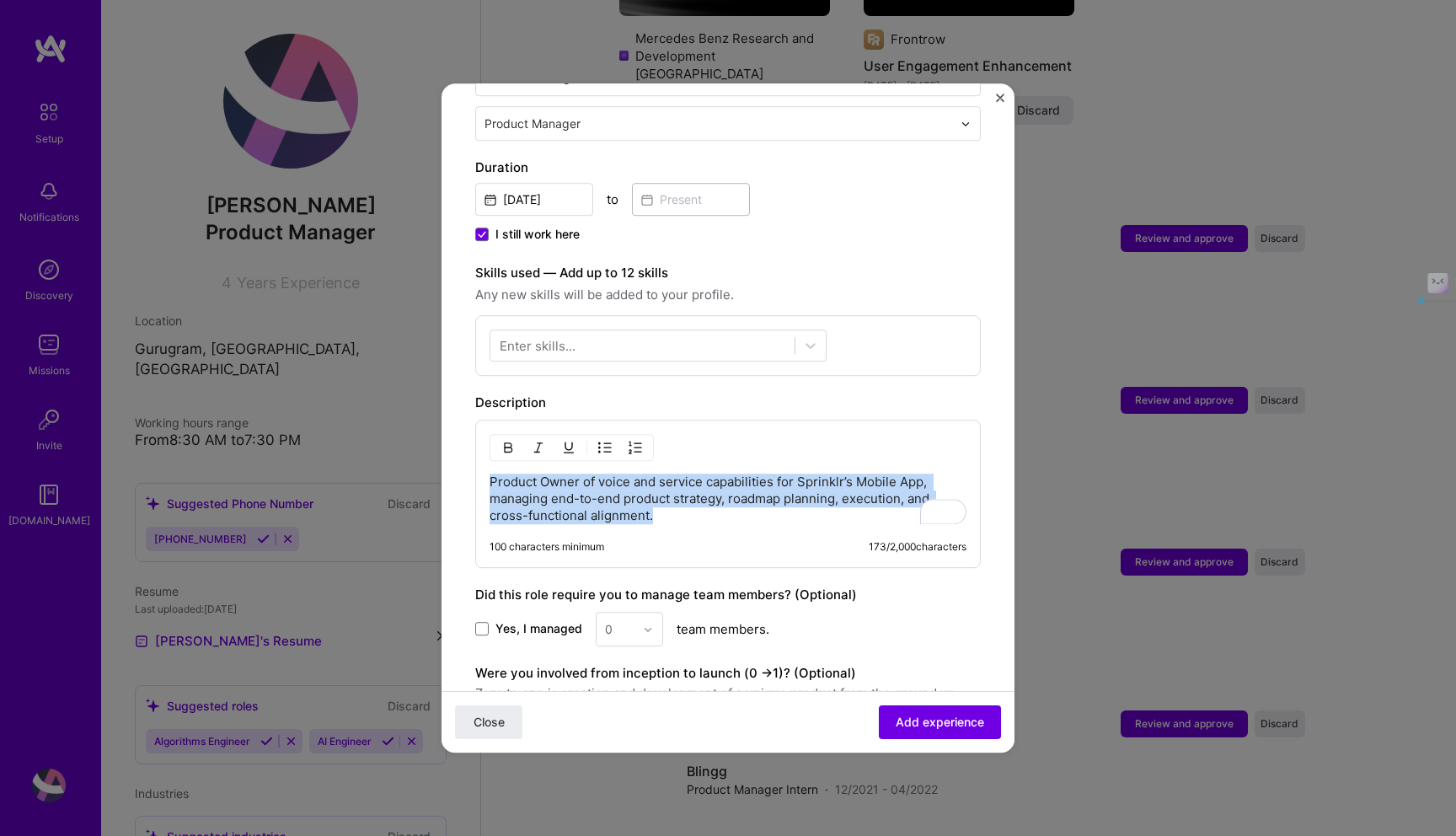
drag, startPoint x: 673, startPoint y: 496, endPoint x: 474, endPoint y: 463, distance: 201.7
click at [474, 463] on form "Adding suggested job This job is suggested based on your LinkedIn, resume or [D…" at bounding box center [728, 314] width 572 height 1238
click at [697, 495] on p "Product Owner of voice and service capabilities for Sprinklr’s Mobile App, mana…" at bounding box center [728, 498] width 477 height 50
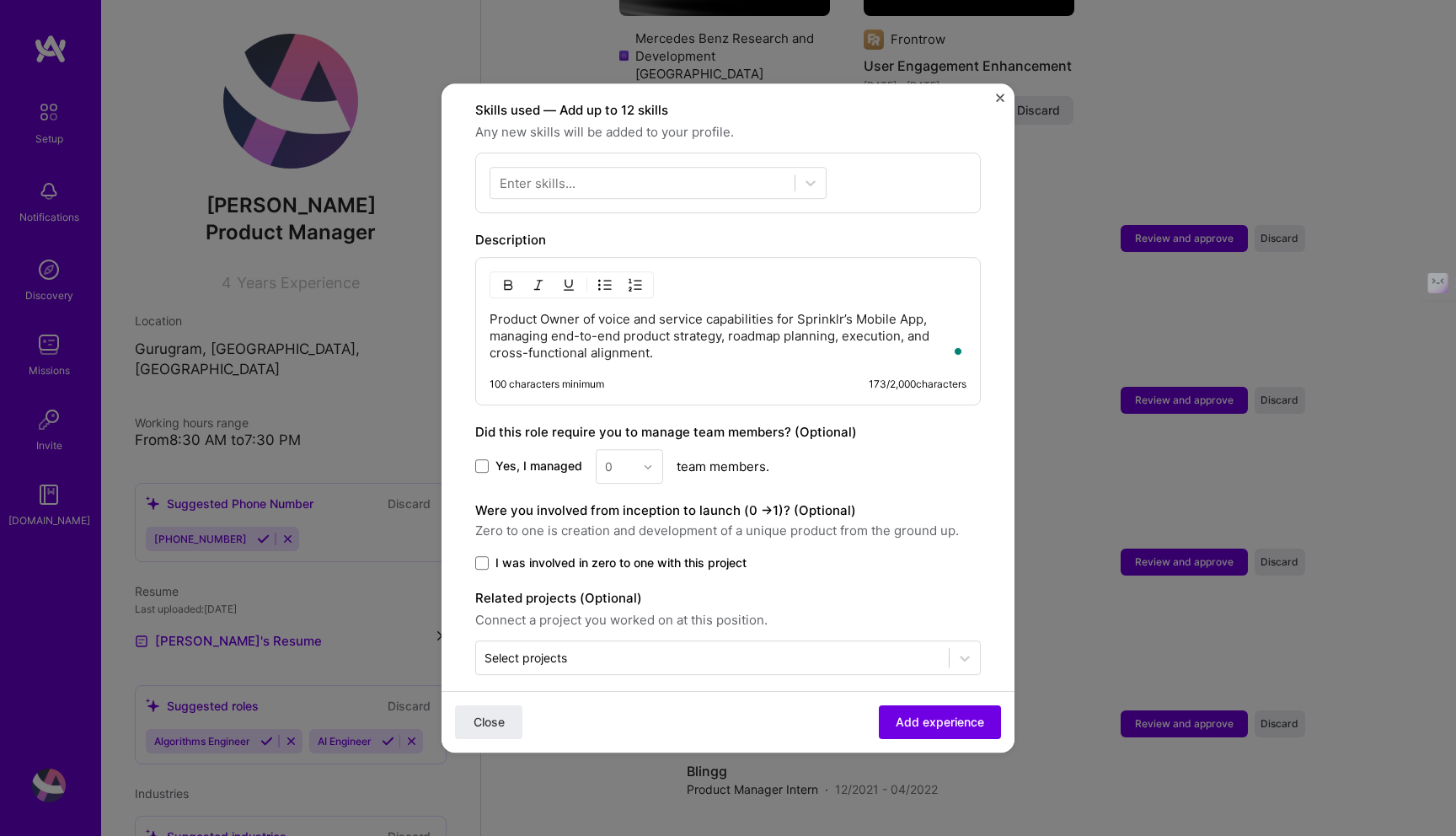
scroll to position [585, 0]
click at [497, 554] on span "I was involved in zero to one with this project" at bounding box center [621, 563] width 251 height 17
click at [0, 0] on input "I was involved in zero to one with this project" at bounding box center [0, 0] width 0 height 0
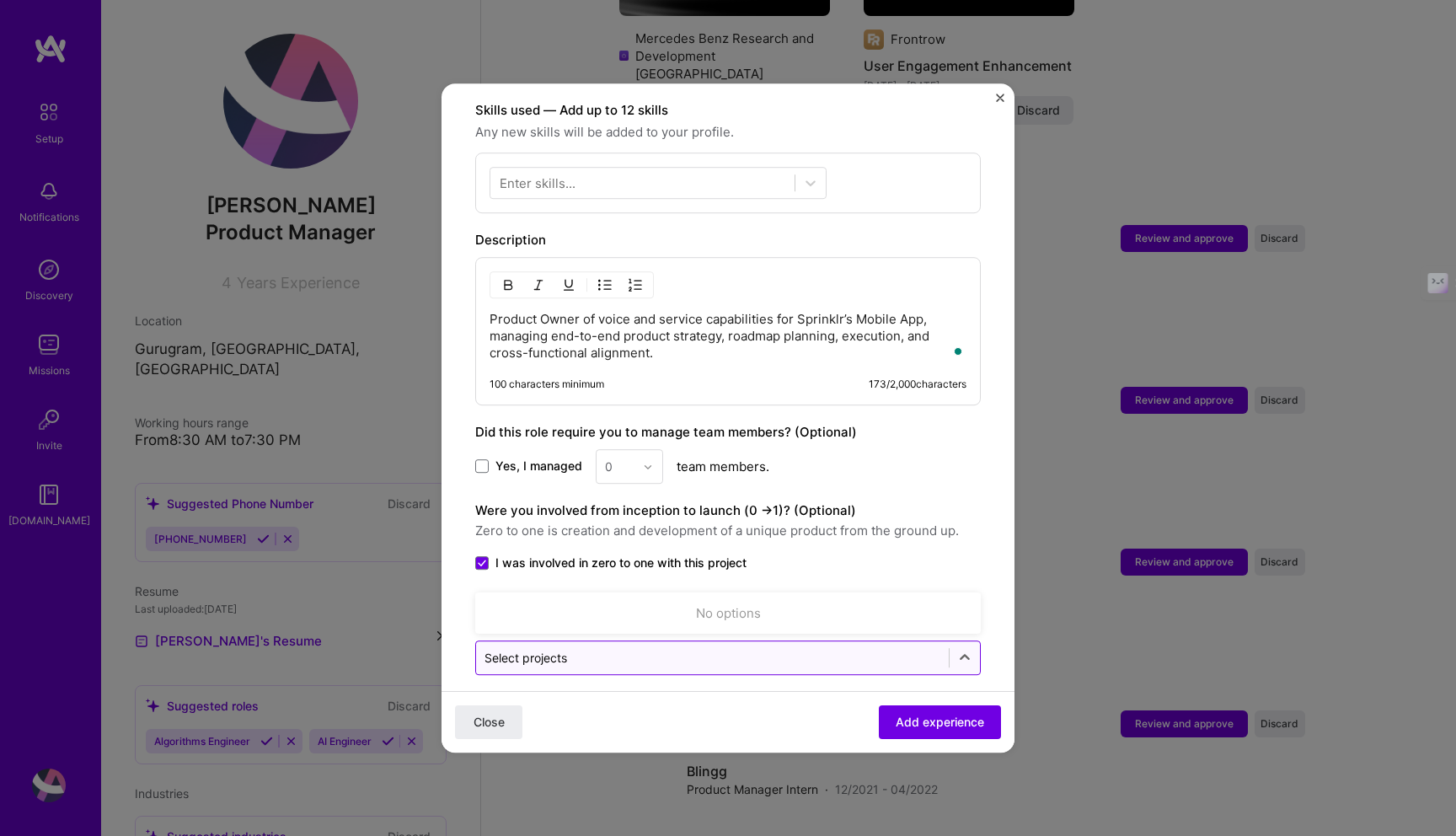
click at [546, 649] on div "Select projects" at bounding box center [526, 657] width 83 height 17
click at [621, 554] on span "I was involved in zero to one with this project" at bounding box center [621, 563] width 251 height 17
click at [0, 0] on input "I was involved in zero to one with this project" at bounding box center [0, 0] width 0 height 0
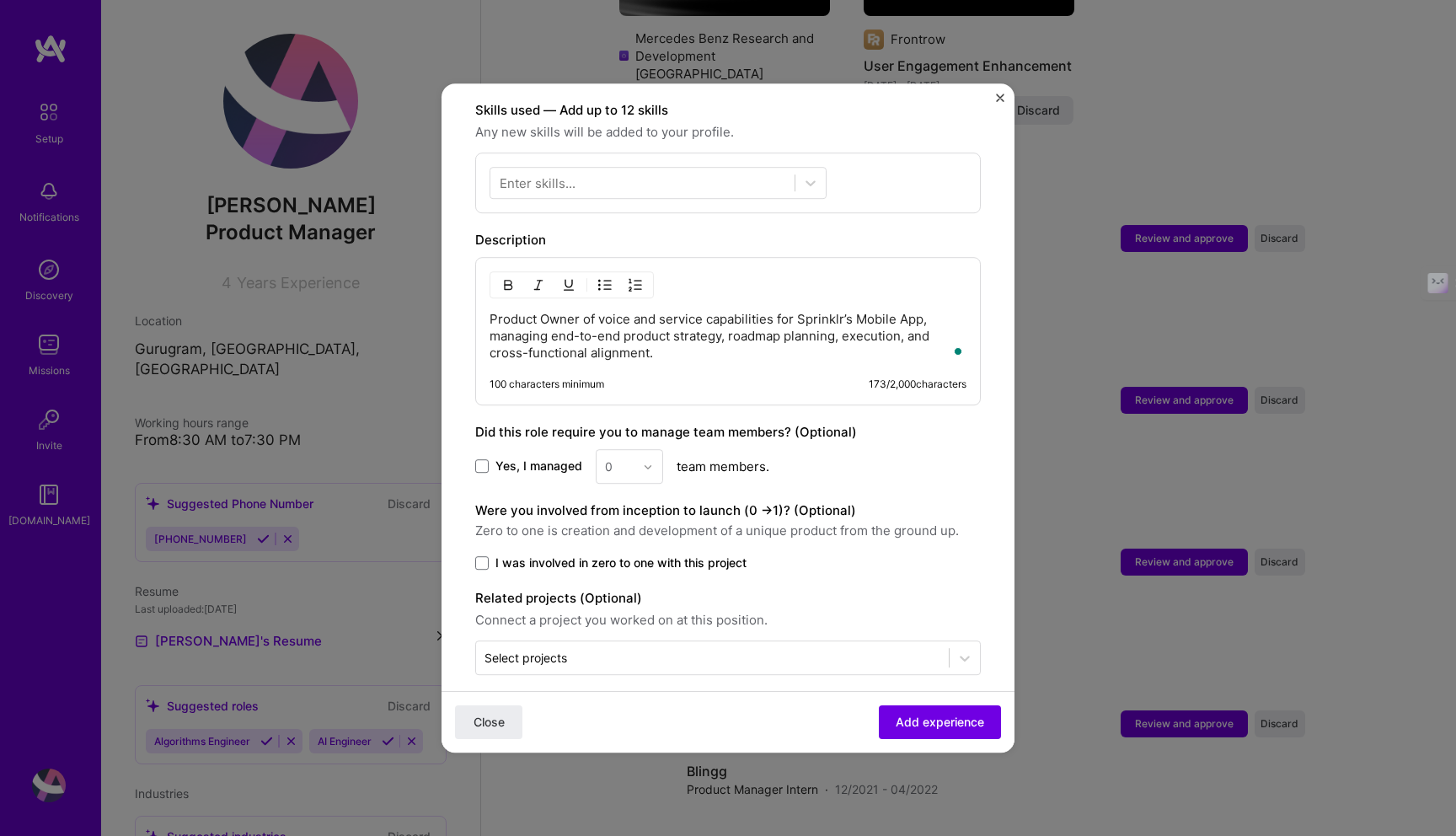
click at [998, 97] on img "Close" at bounding box center [999, 97] width 8 height 8
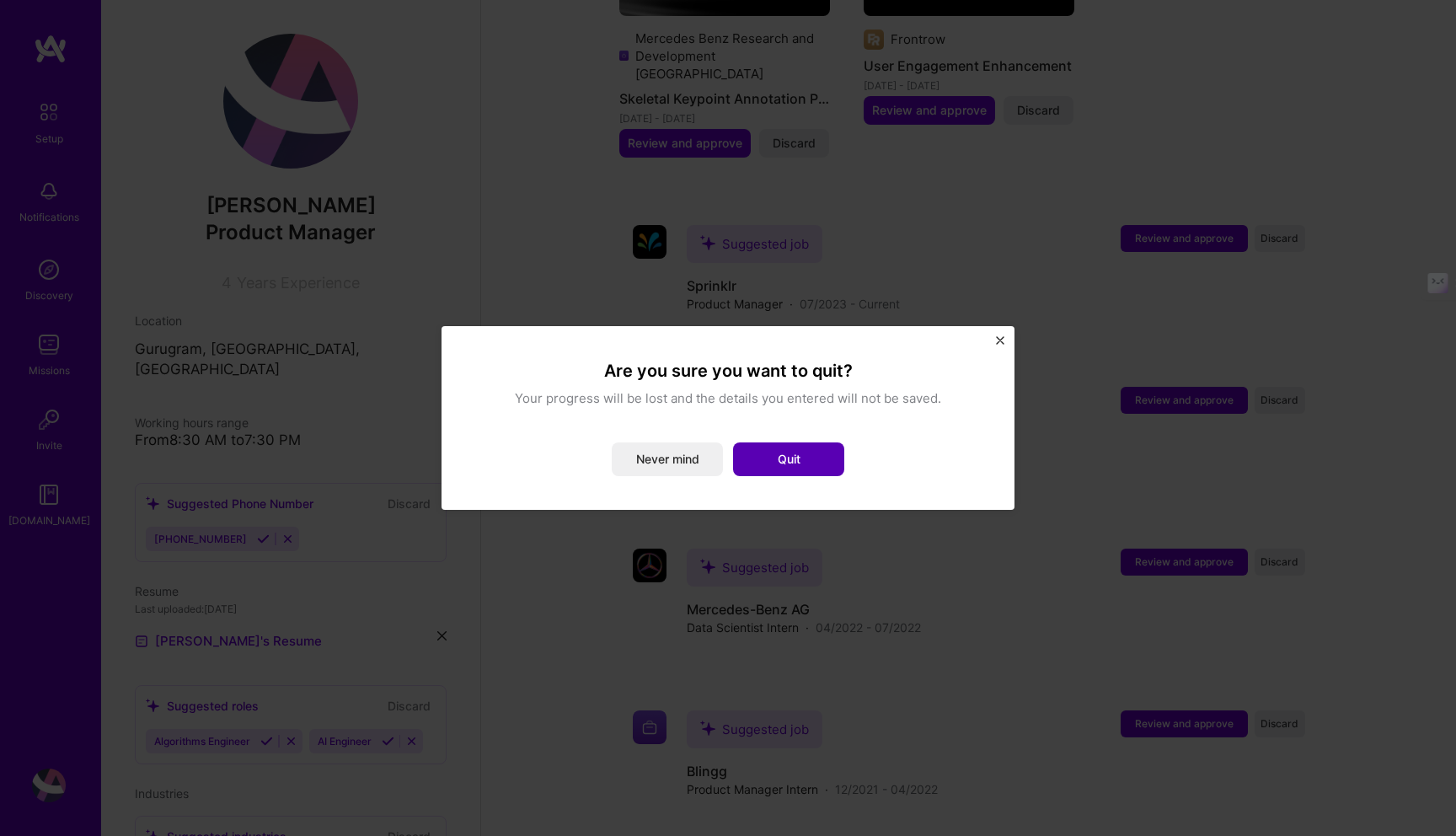
click at [795, 469] on button "Quit" at bounding box center [788, 459] width 111 height 34
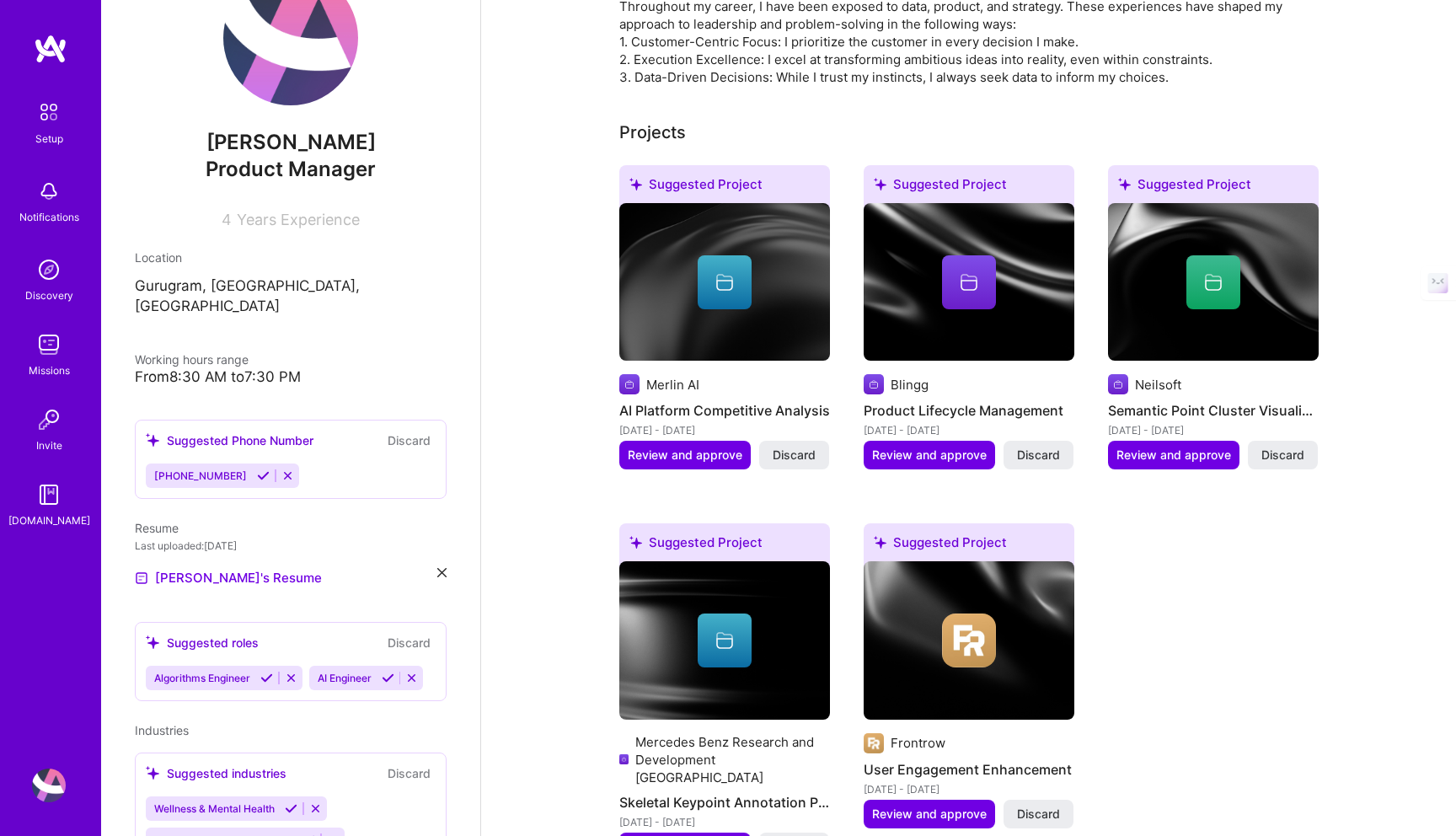
scroll to position [155, 0]
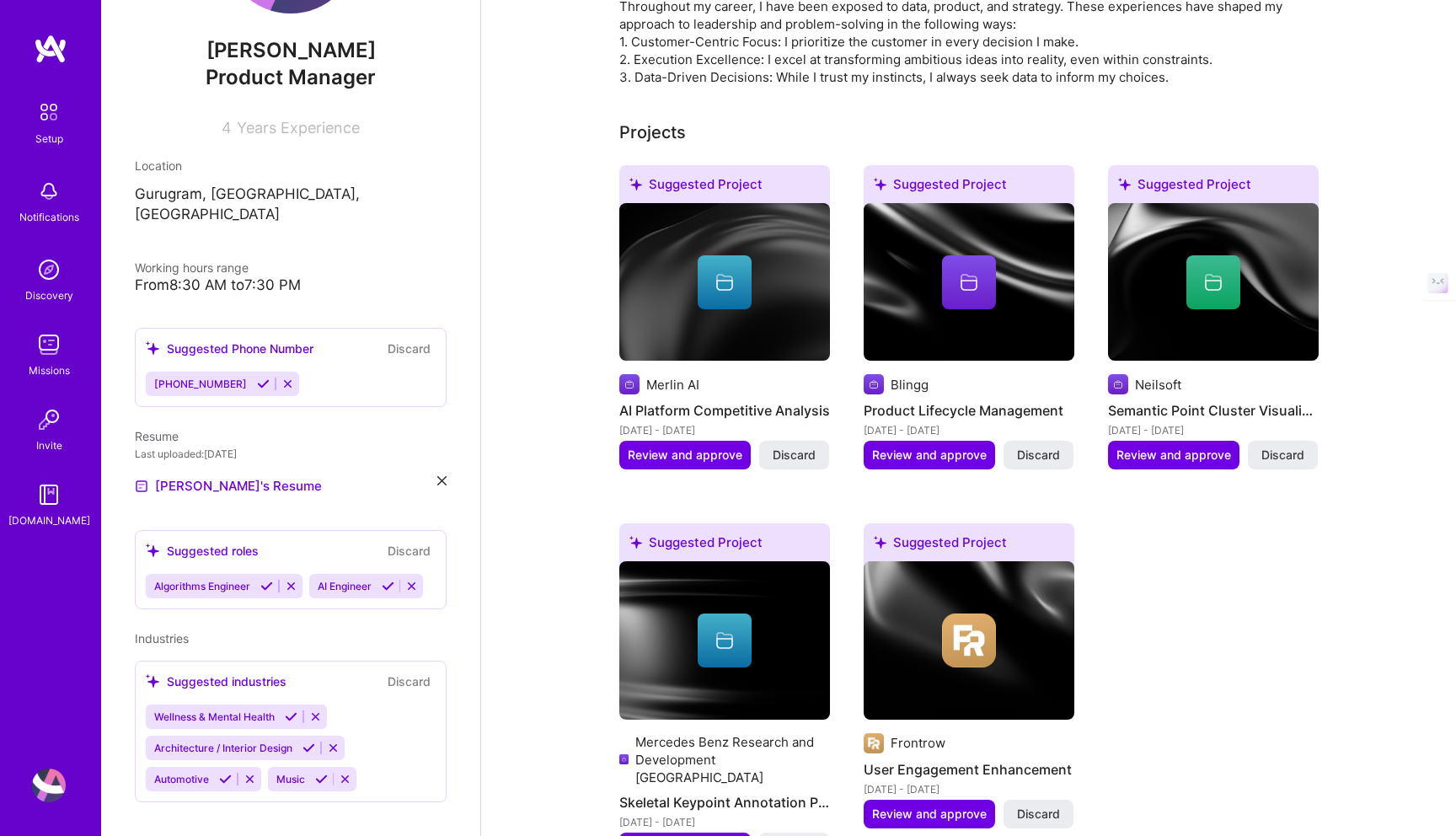
click at [293, 580] on icon at bounding box center [291, 586] width 13 height 13
click at [253, 580] on icon at bounding box center [249, 586] width 13 height 13
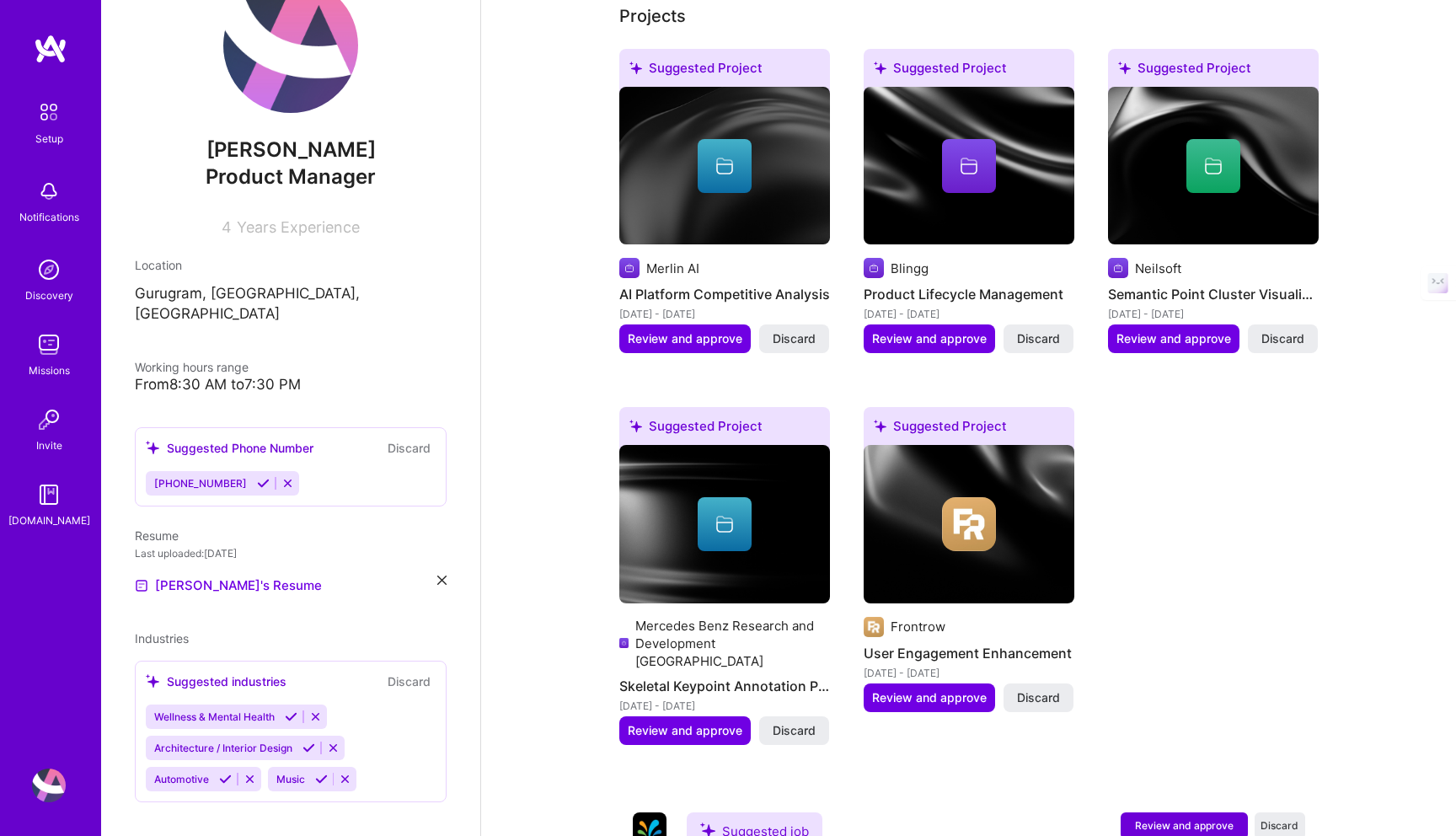
scroll to position [775, 0]
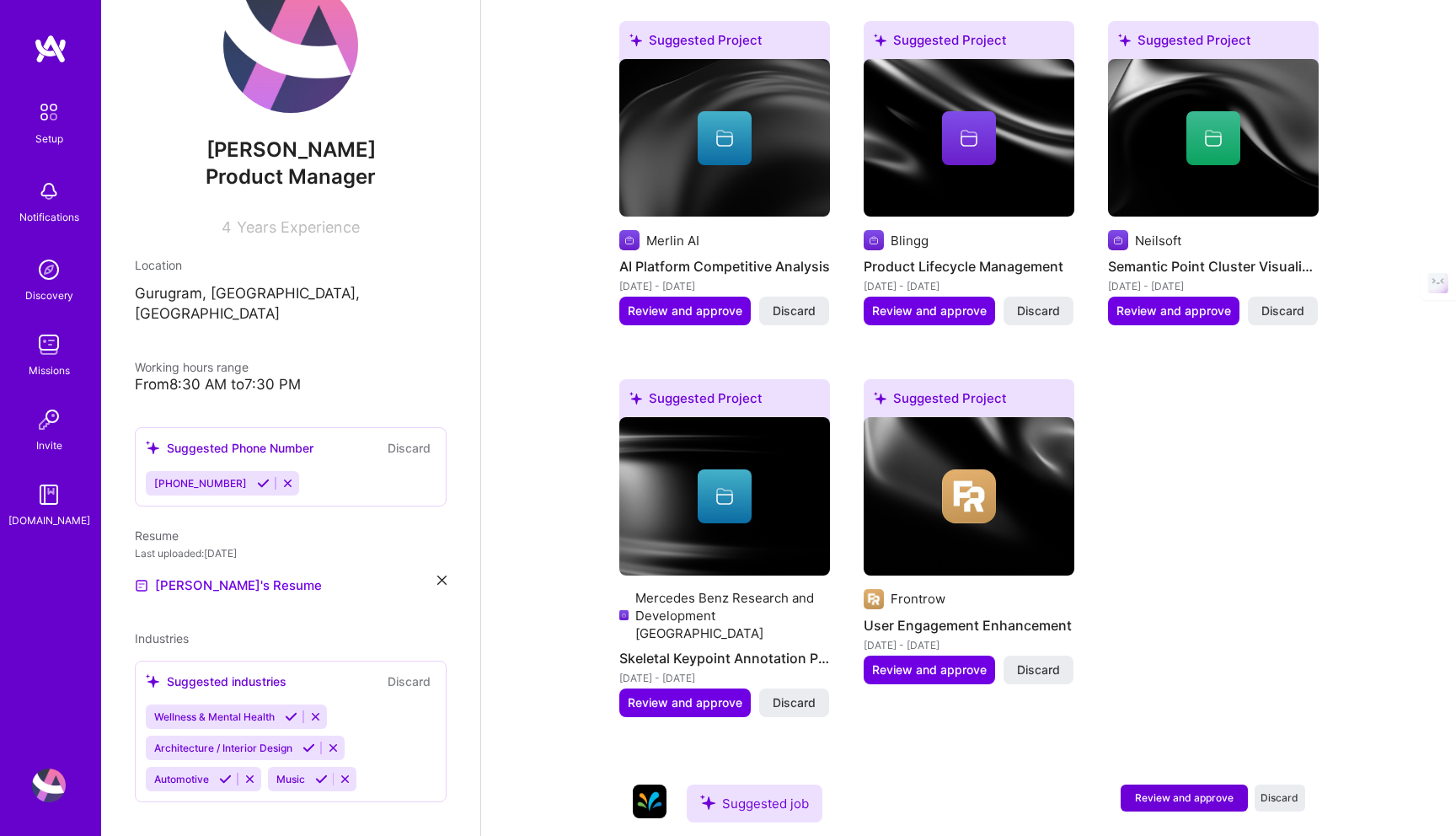
click at [335, 741] on icon at bounding box center [333, 748] width 13 height 13
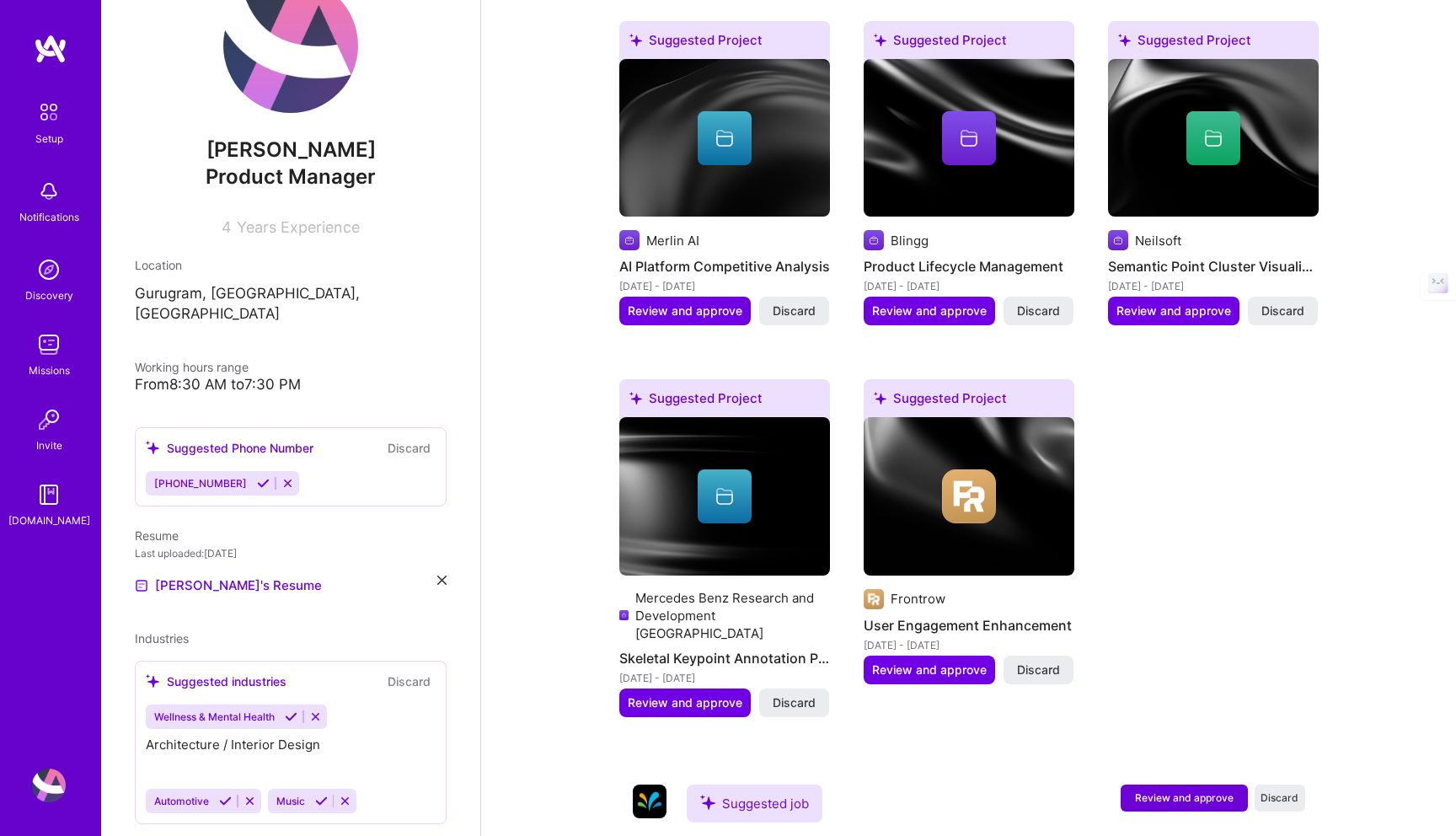
scroll to position [25, 0]
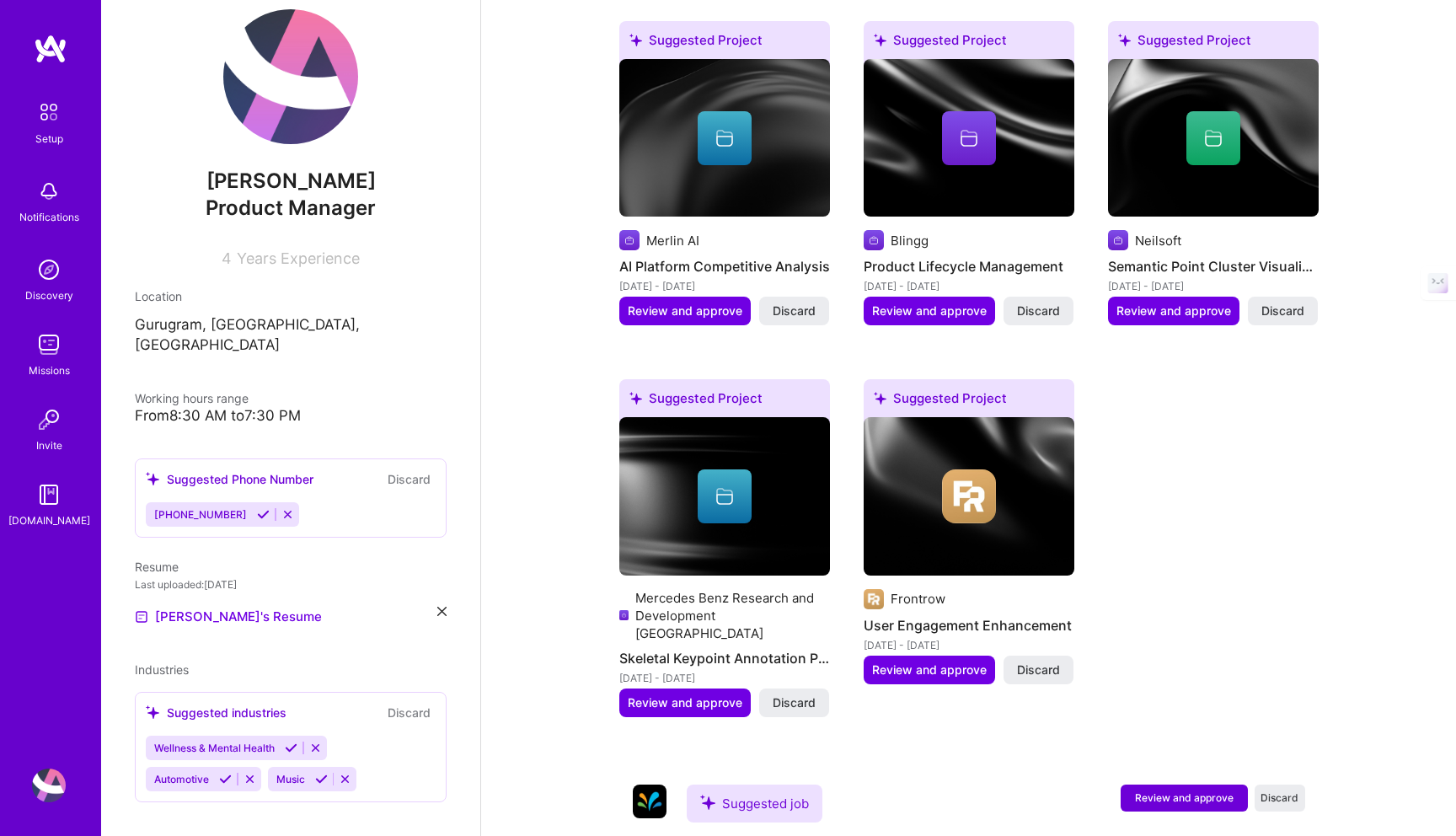
click at [252, 773] on icon at bounding box center [250, 779] width 13 height 13
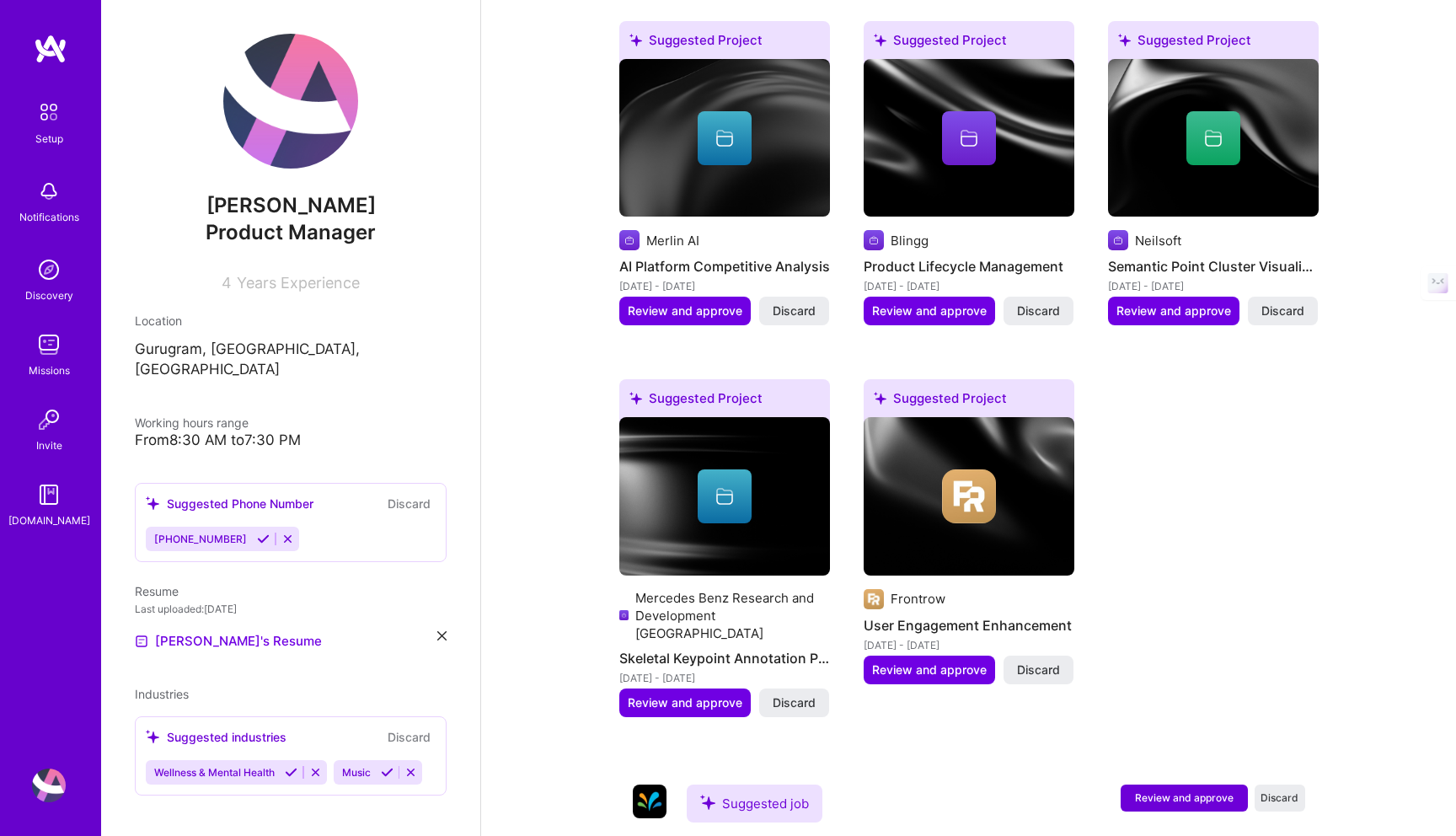
click at [310, 766] on icon at bounding box center [316, 773] width 13 height 13
click at [228, 766] on icon at bounding box center [224, 773] width 13 height 13
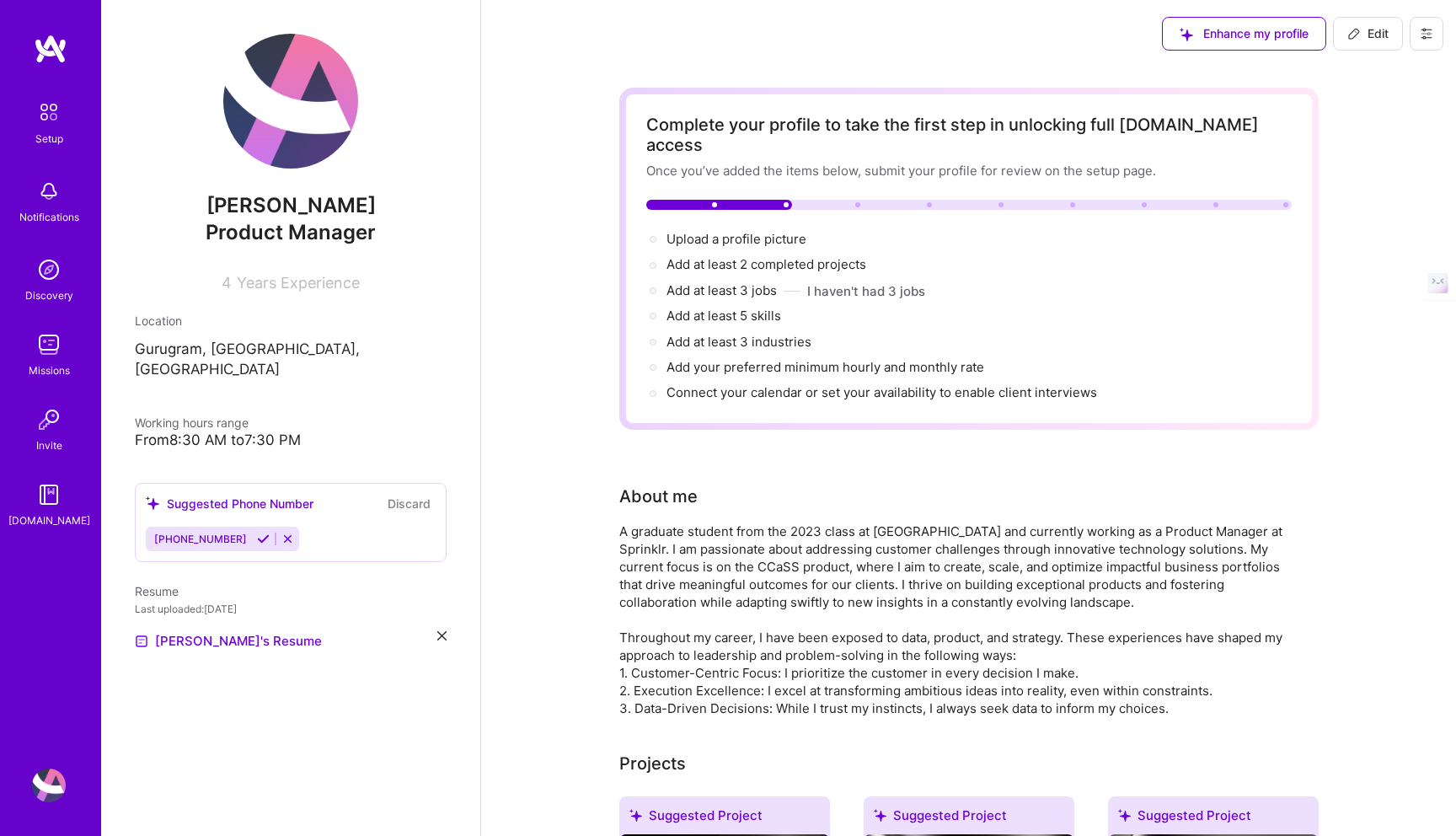
click at [1222, 41] on div "Enhance my profile" at bounding box center [1243, 33] width 164 height 34
click at [1206, 28] on div "Enhance my profile" at bounding box center [1243, 33] width 164 height 34
click at [283, 133] on img at bounding box center [290, 101] width 135 height 135
